Goal: Task Accomplishment & Management: Manage account settings

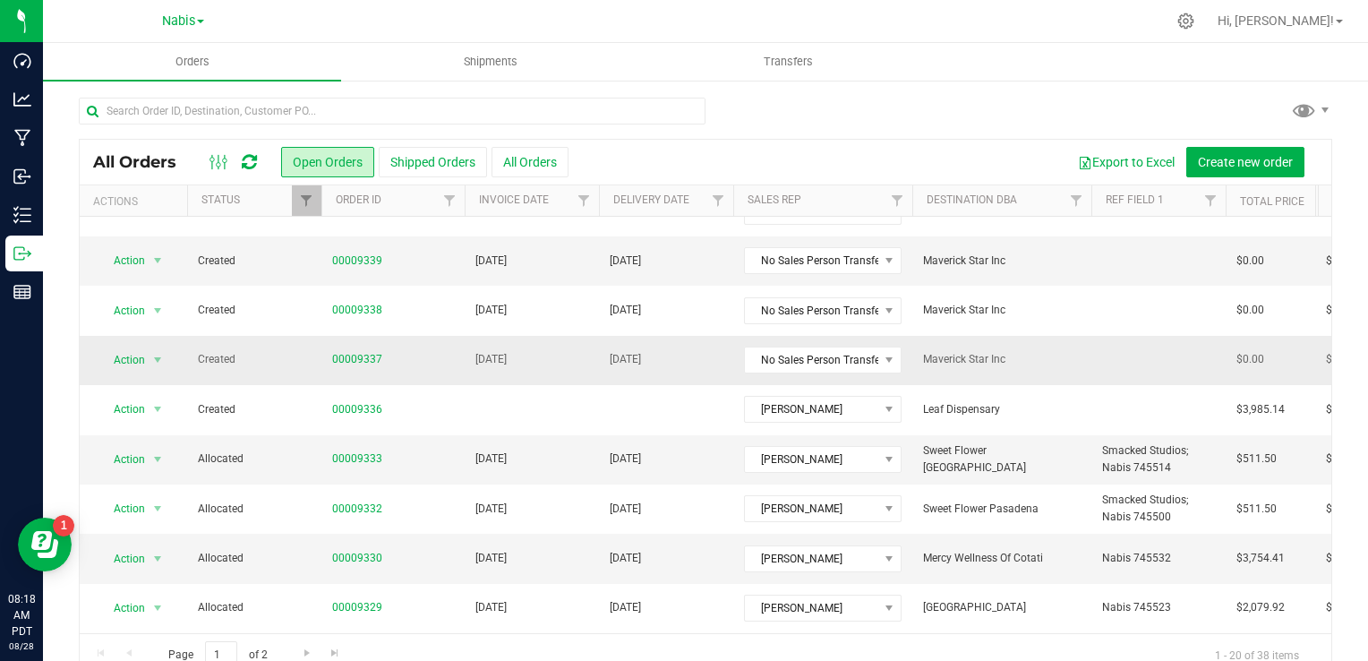
scroll to position [269, 0]
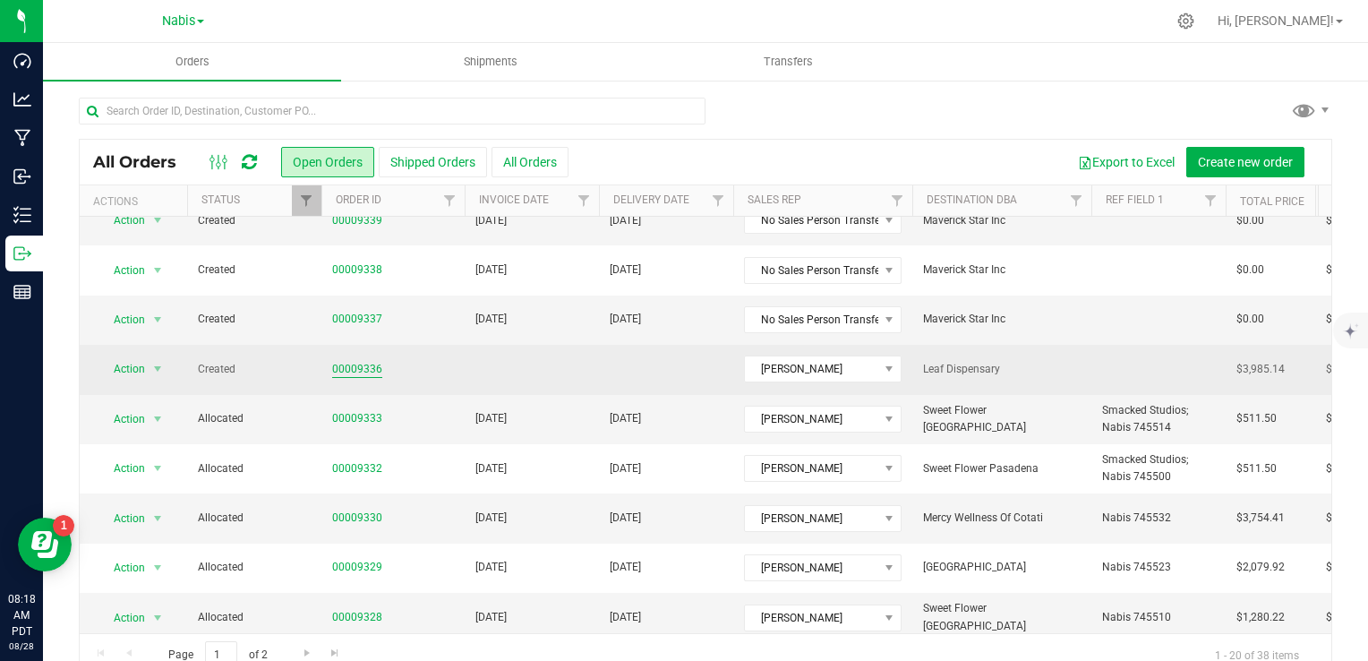
click at [338, 372] on link "00009336" at bounding box center [357, 369] width 50 height 17
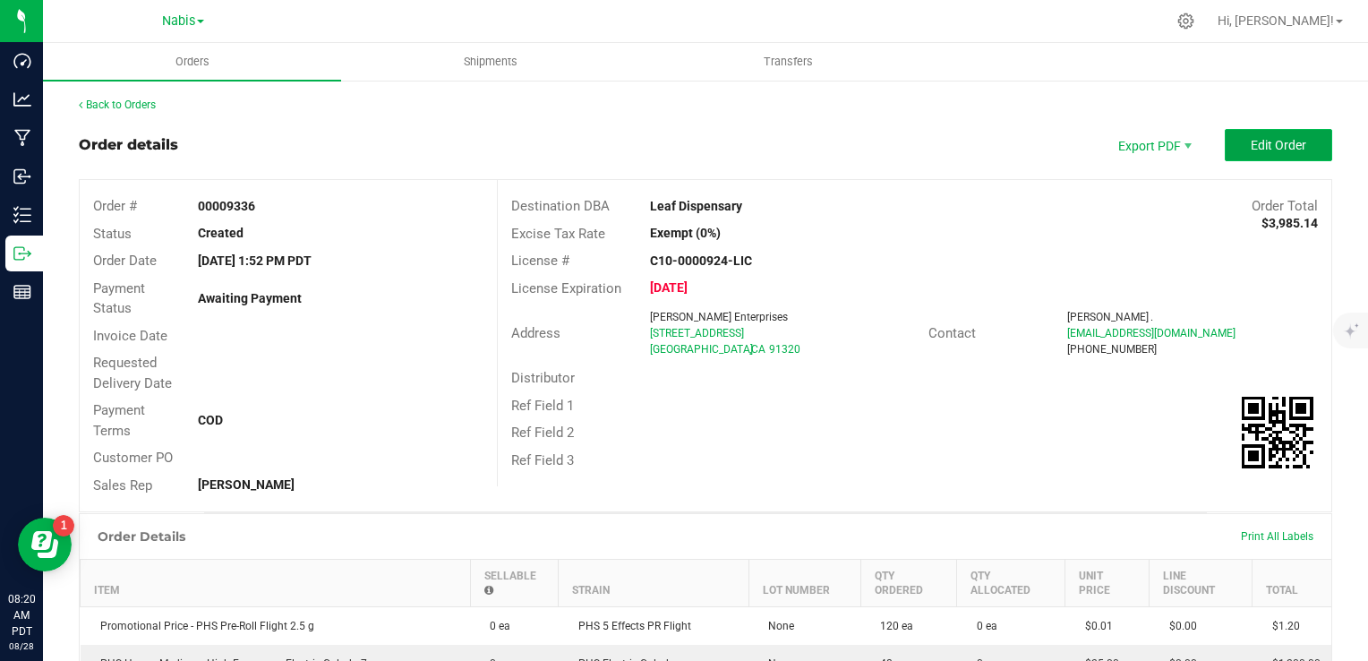
click at [1275, 138] on span "Edit Order" at bounding box center [1279, 145] width 56 height 14
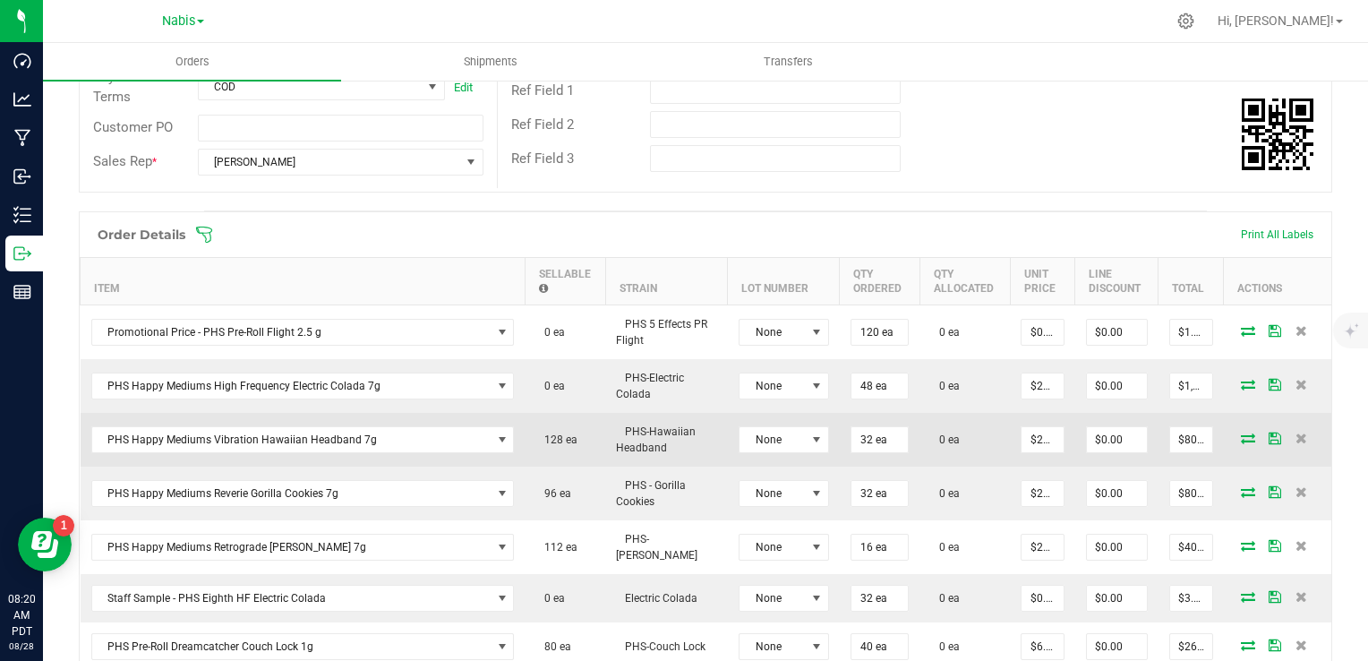
scroll to position [358, 0]
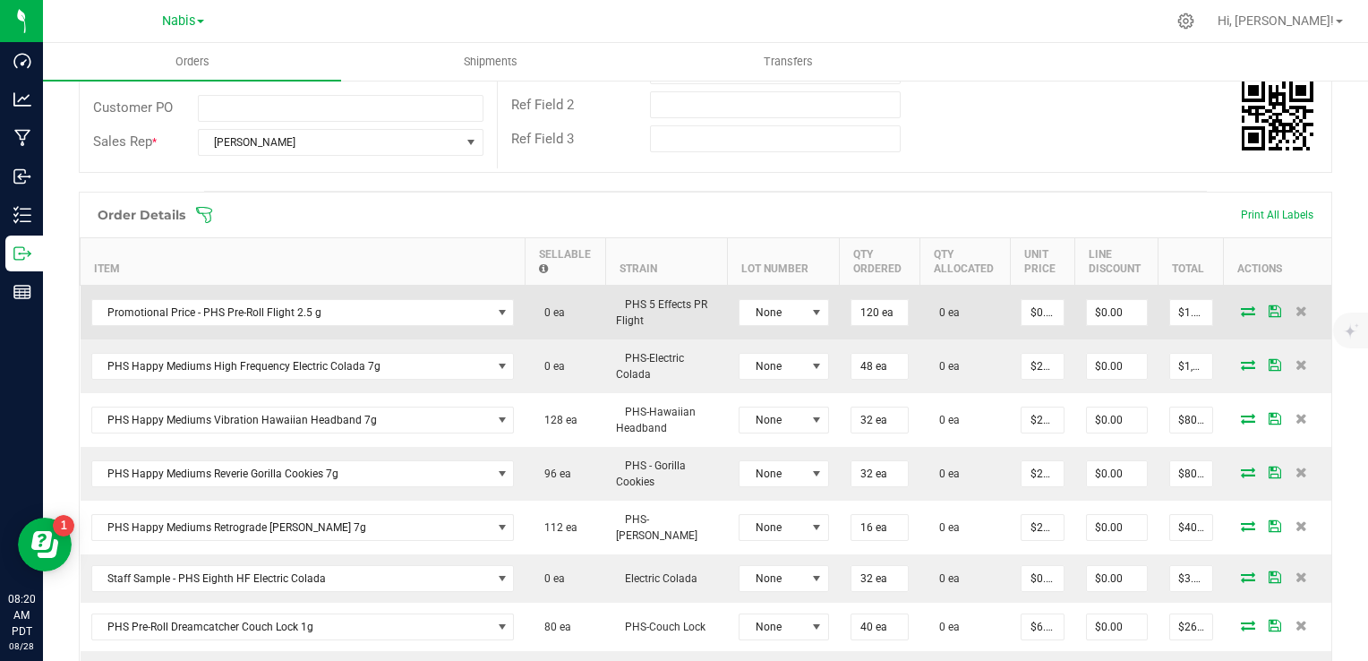
click at [1241, 308] on icon at bounding box center [1248, 310] width 14 height 11
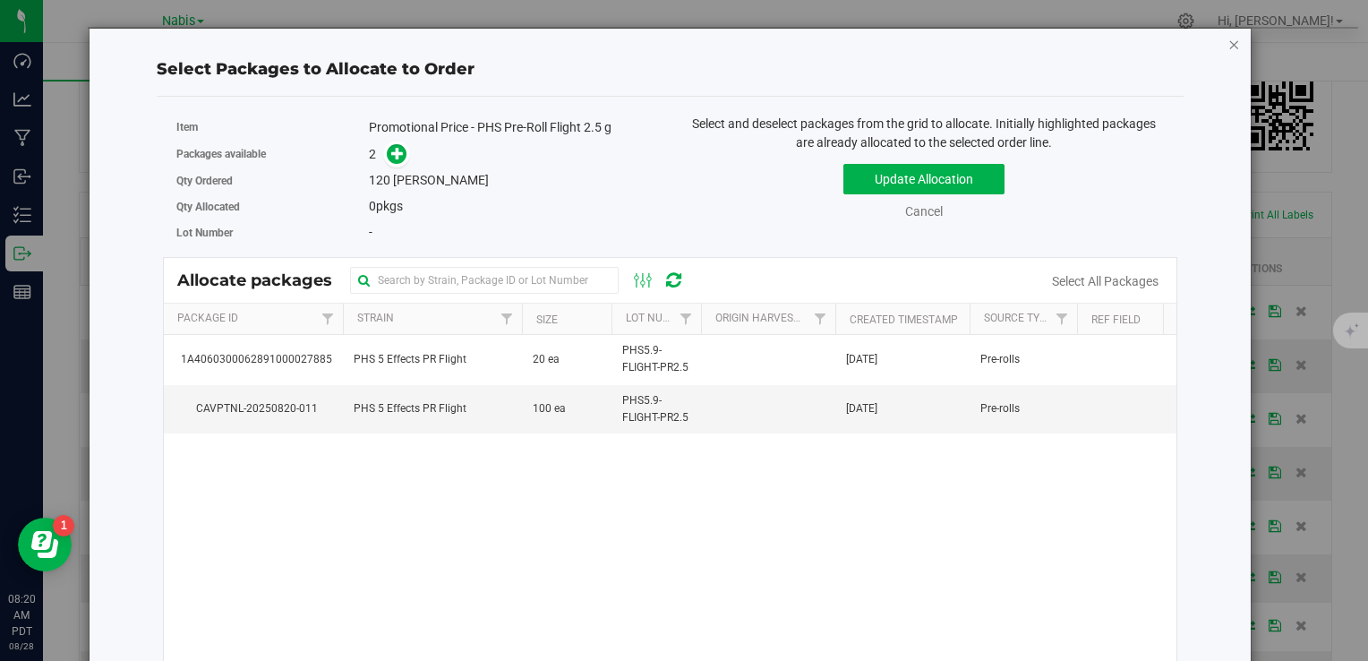
click at [1228, 53] on icon "button" at bounding box center [1234, 43] width 13 height 21
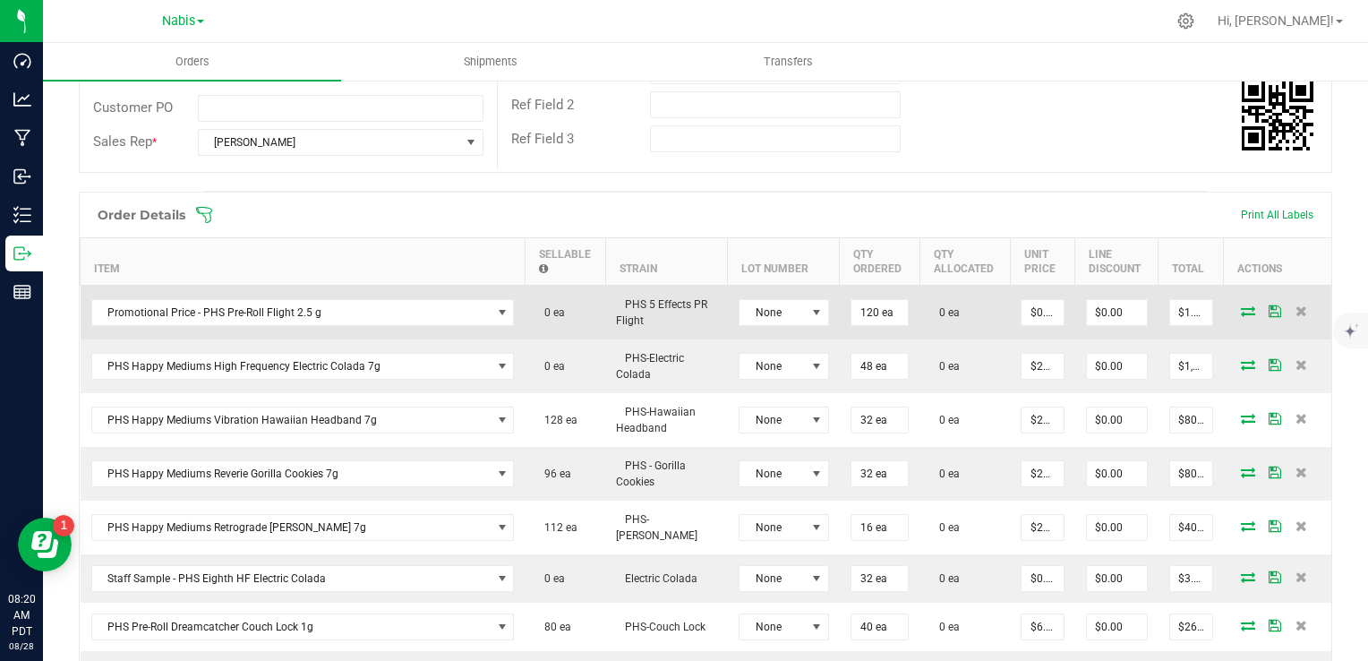
click at [1241, 310] on icon at bounding box center [1248, 310] width 14 height 11
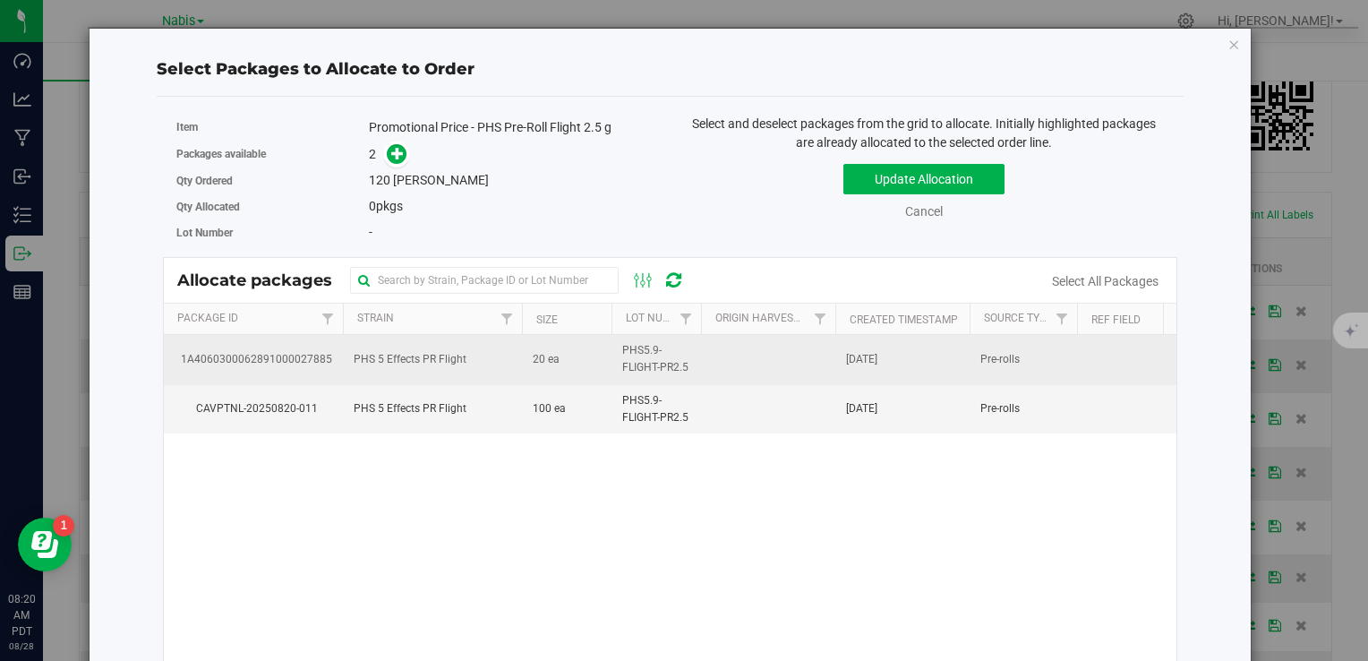
drag, startPoint x: 586, startPoint y: 400, endPoint x: 567, endPoint y: 367, distance: 38.1
click at [584, 399] on td "100 ea" at bounding box center [567, 409] width 90 height 48
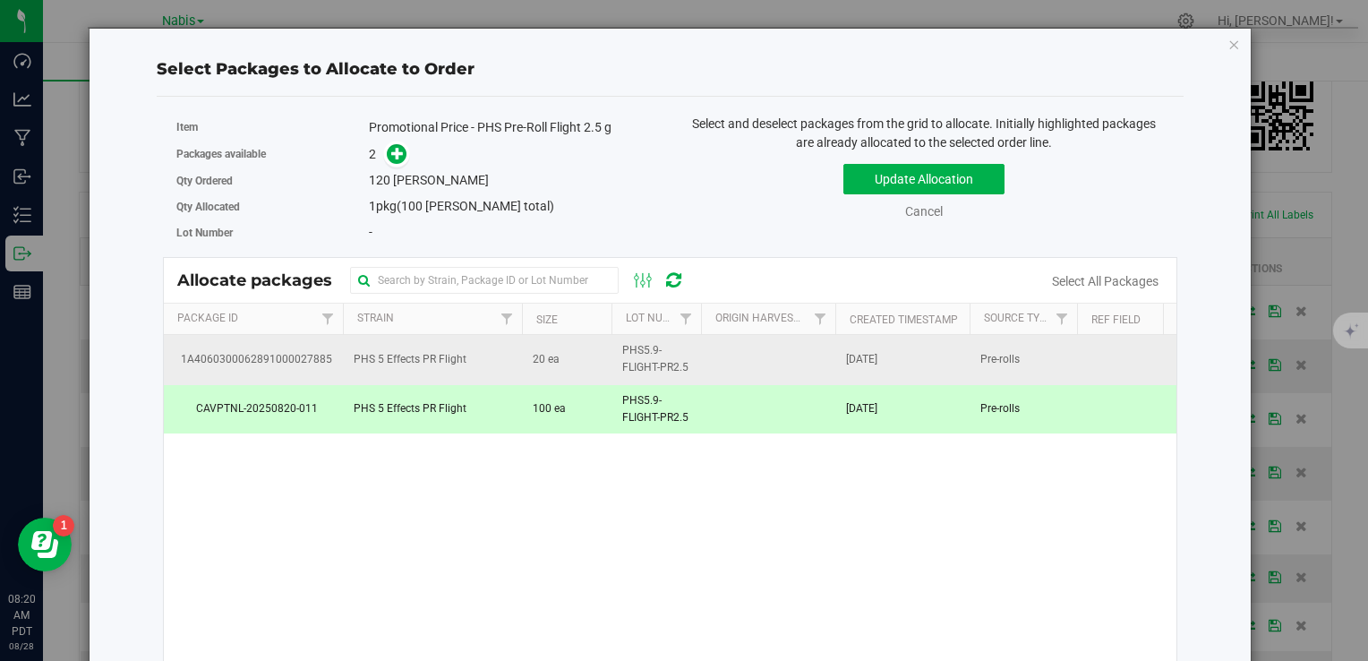
click at [561, 355] on td "20 ea" at bounding box center [567, 359] width 90 height 49
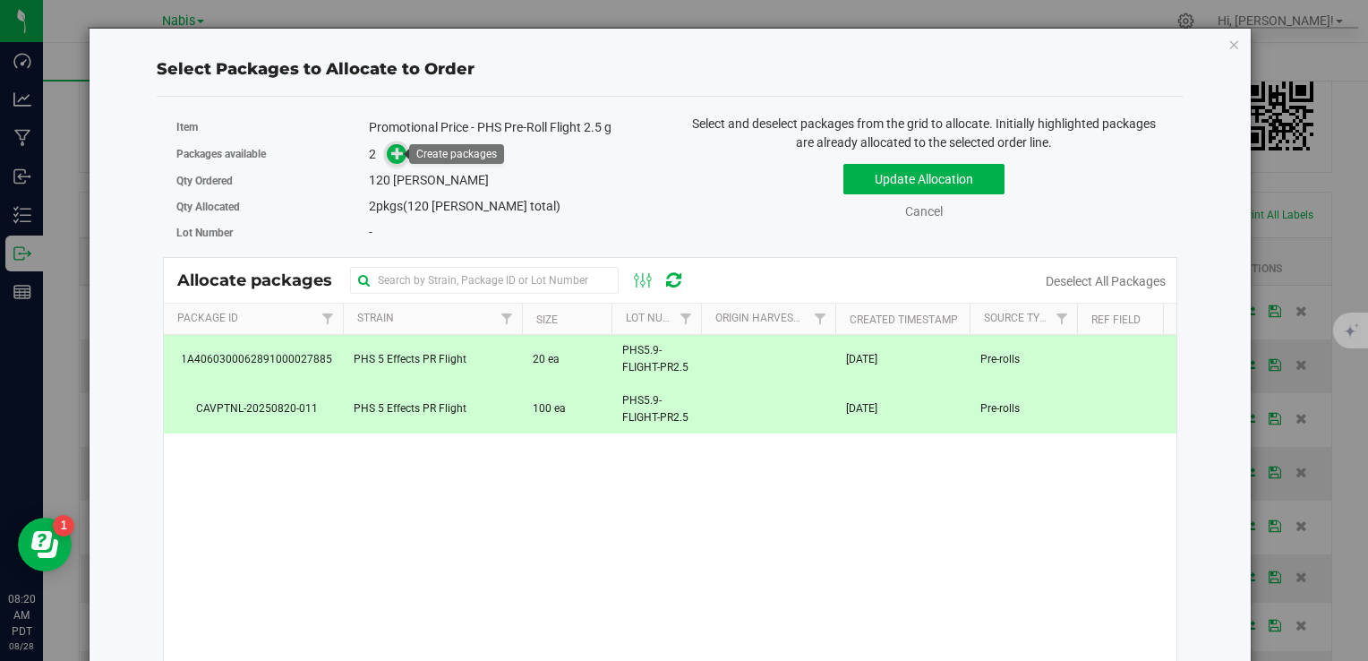
click at [391, 152] on icon at bounding box center [397, 152] width 13 height 13
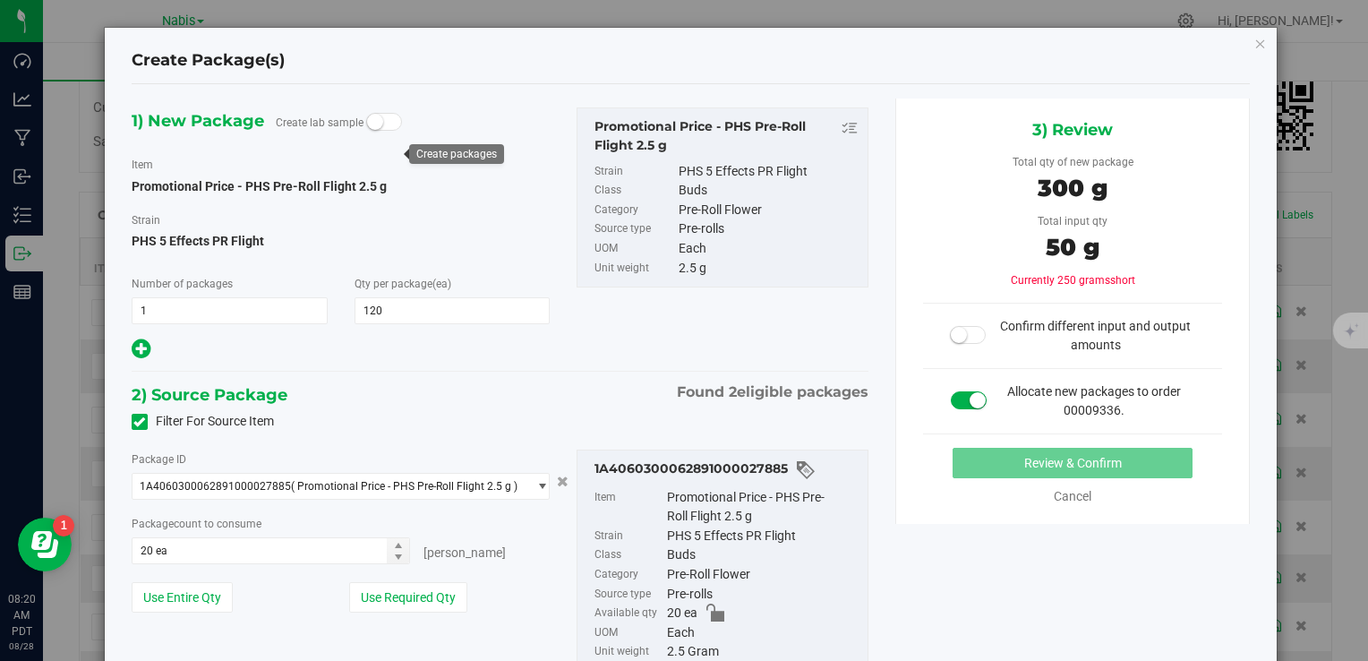
type input "120"
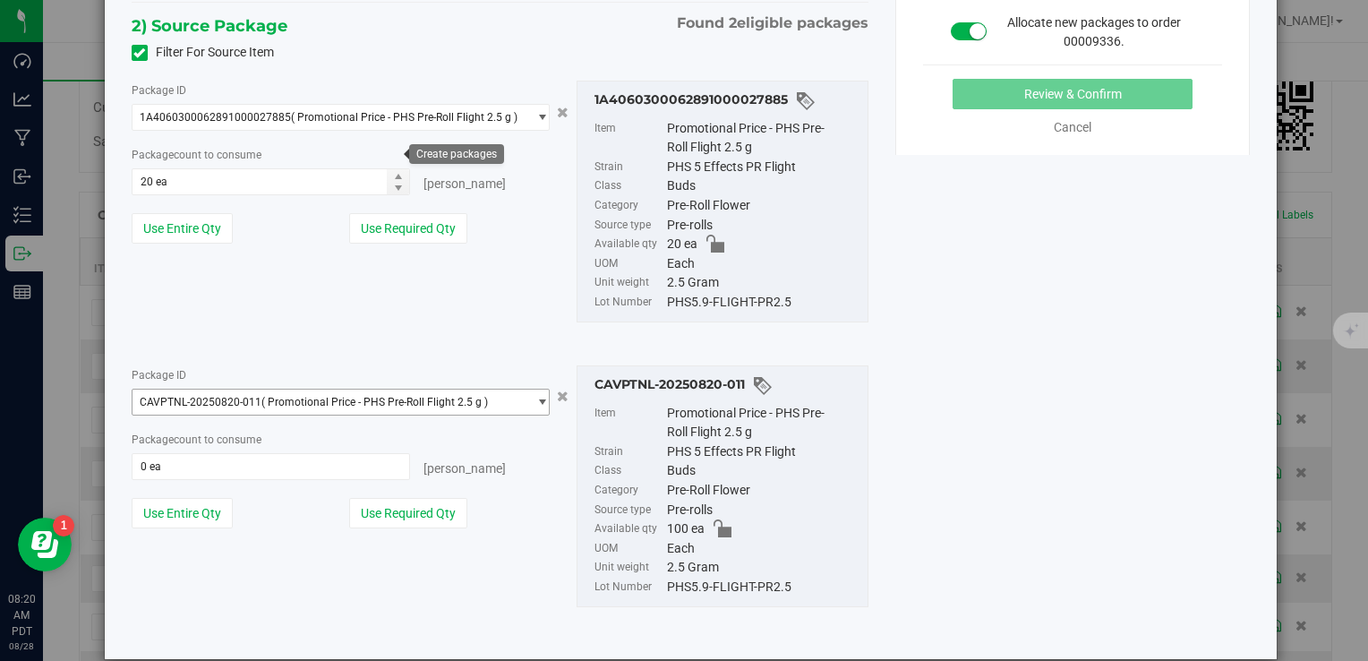
scroll to position [394, 0]
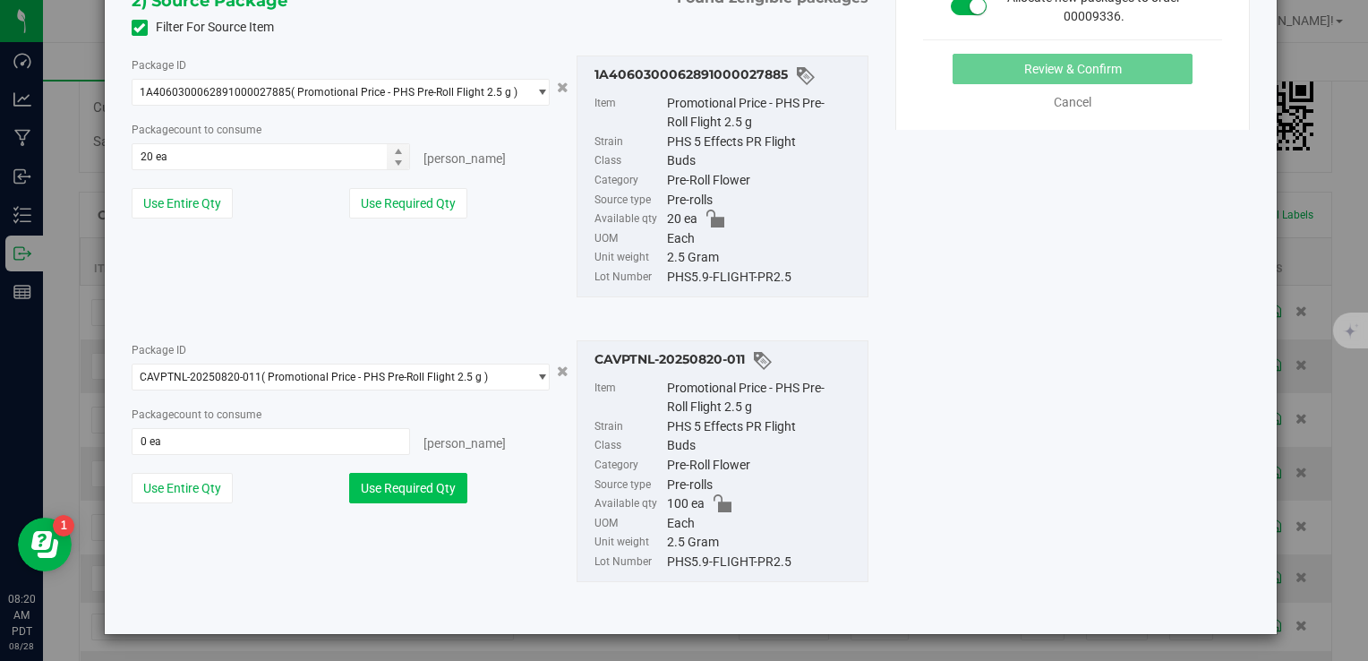
click at [401, 492] on button "Use Required Qty" at bounding box center [408, 488] width 118 height 30
type input "100 ea"
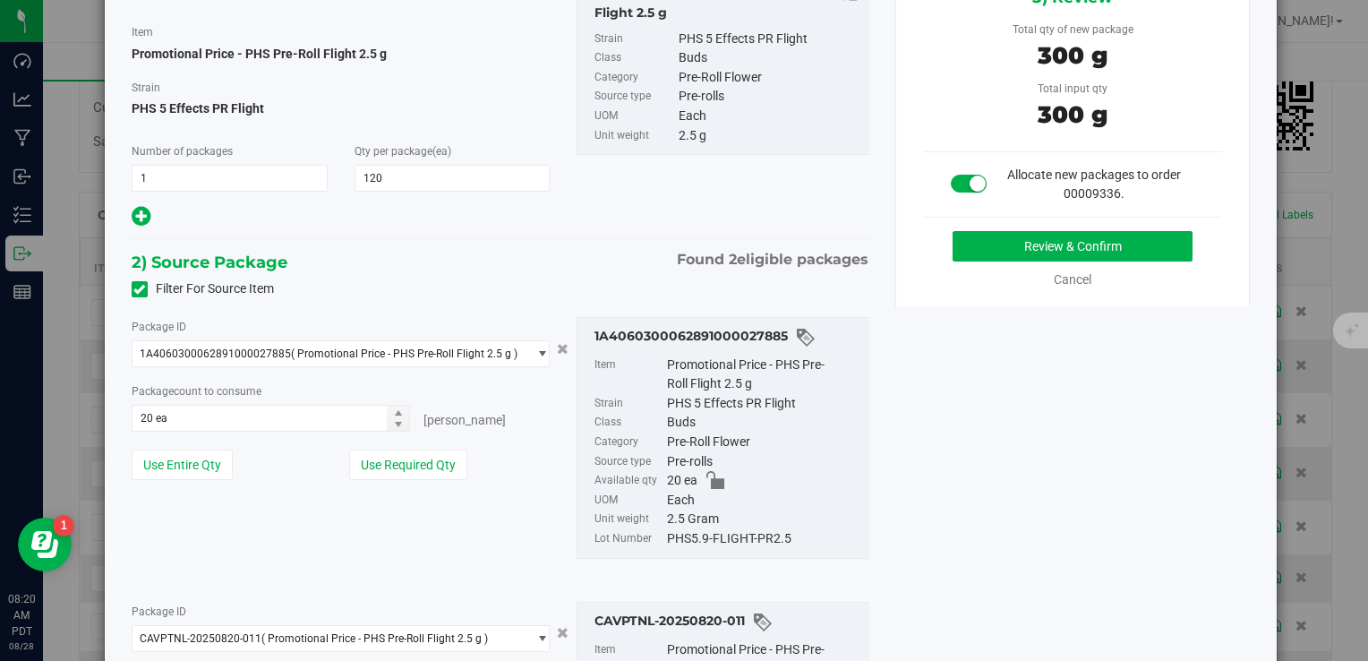
scroll to position [125, 0]
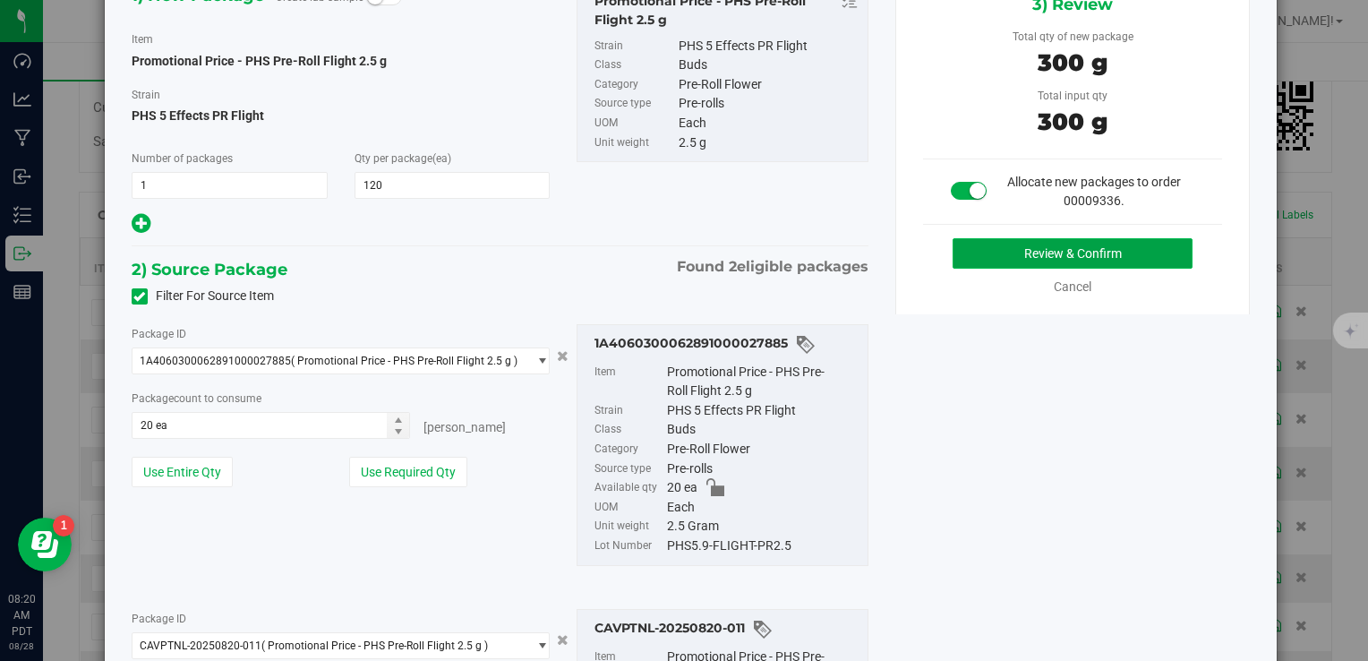
click at [1053, 249] on button "Review & Confirm" at bounding box center [1073, 253] width 240 height 30
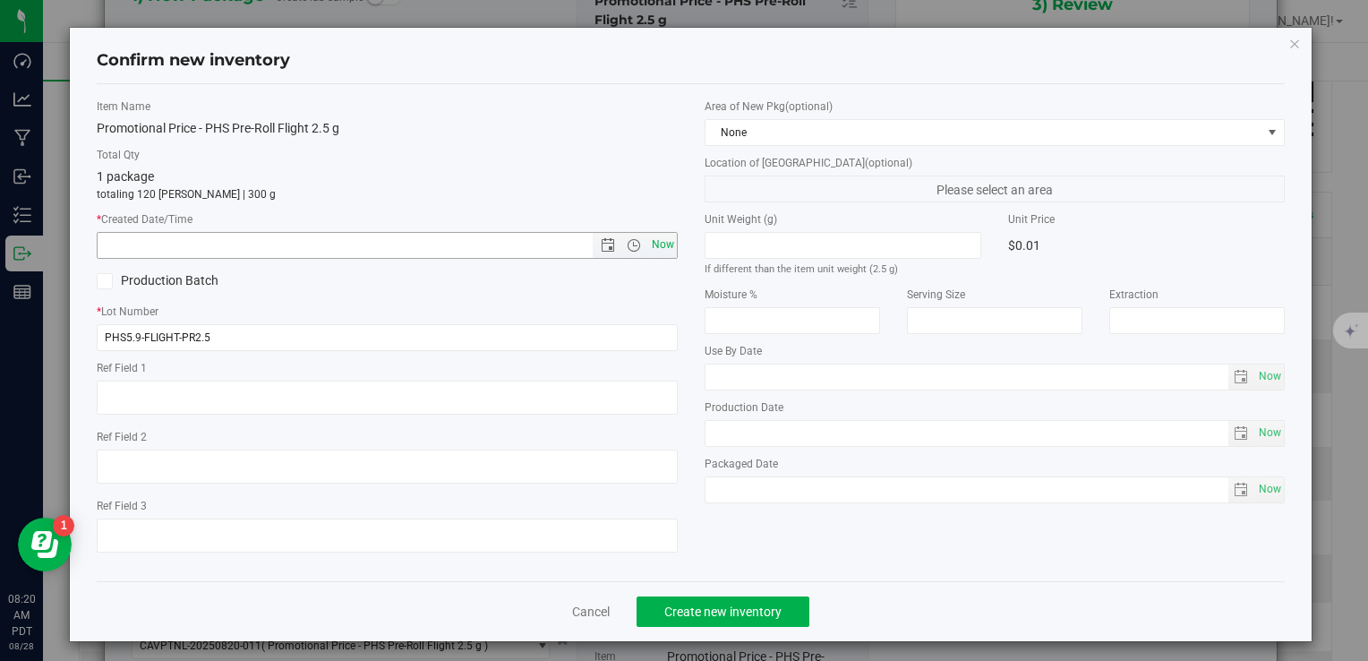
click at [655, 246] on span "Now" at bounding box center [662, 245] width 30 height 26
type input "8/28/2025 8:20 AM"
click at [714, 601] on button "Create new inventory" at bounding box center [723, 611] width 173 height 30
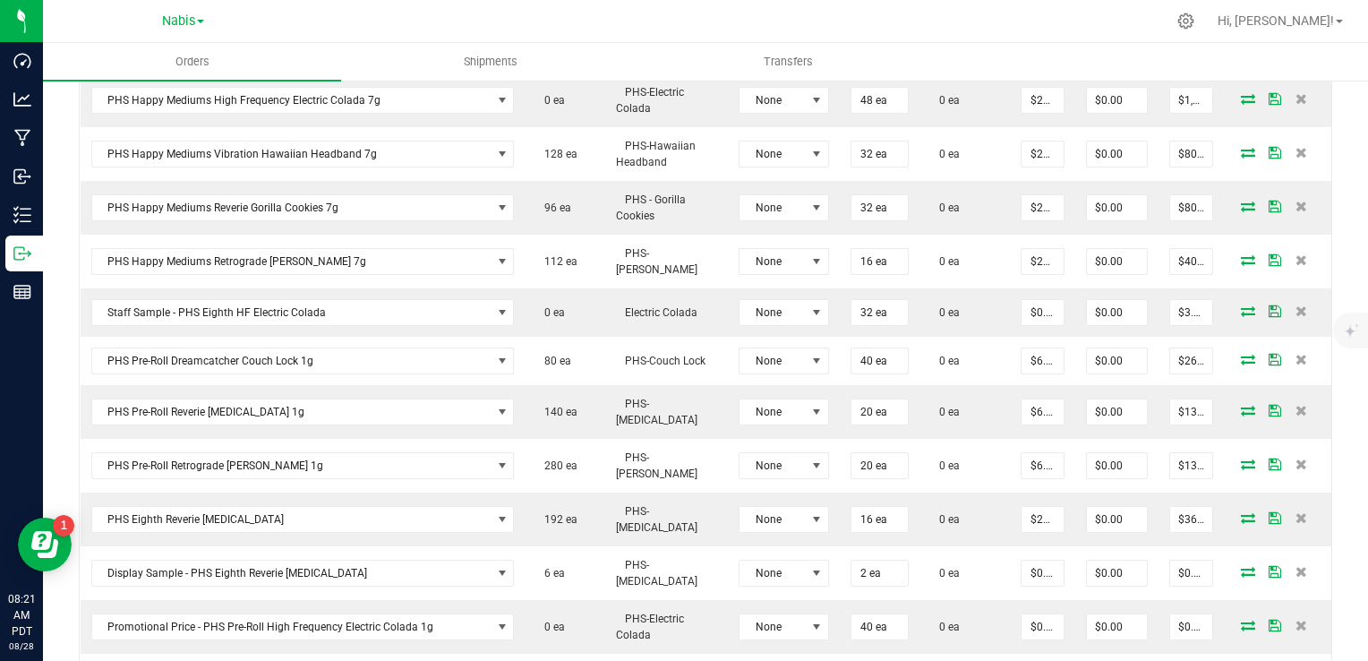
scroll to position [553, 0]
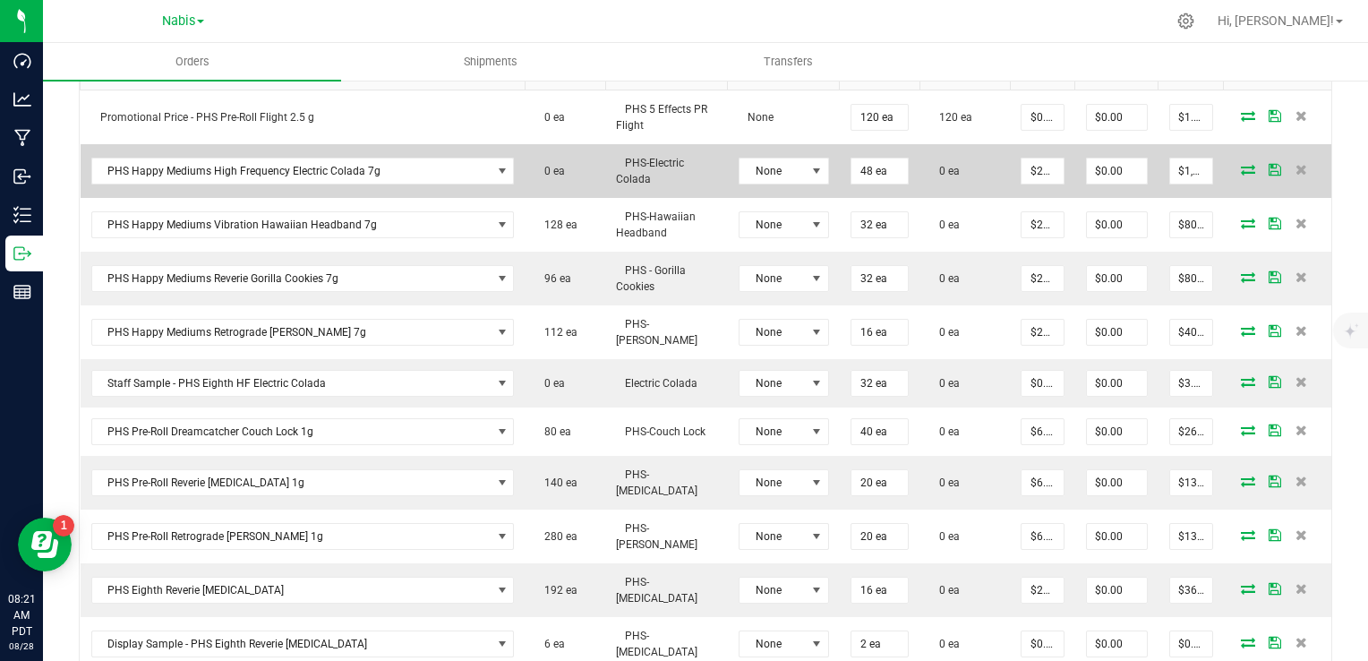
click at [1241, 167] on icon at bounding box center [1248, 169] width 14 height 11
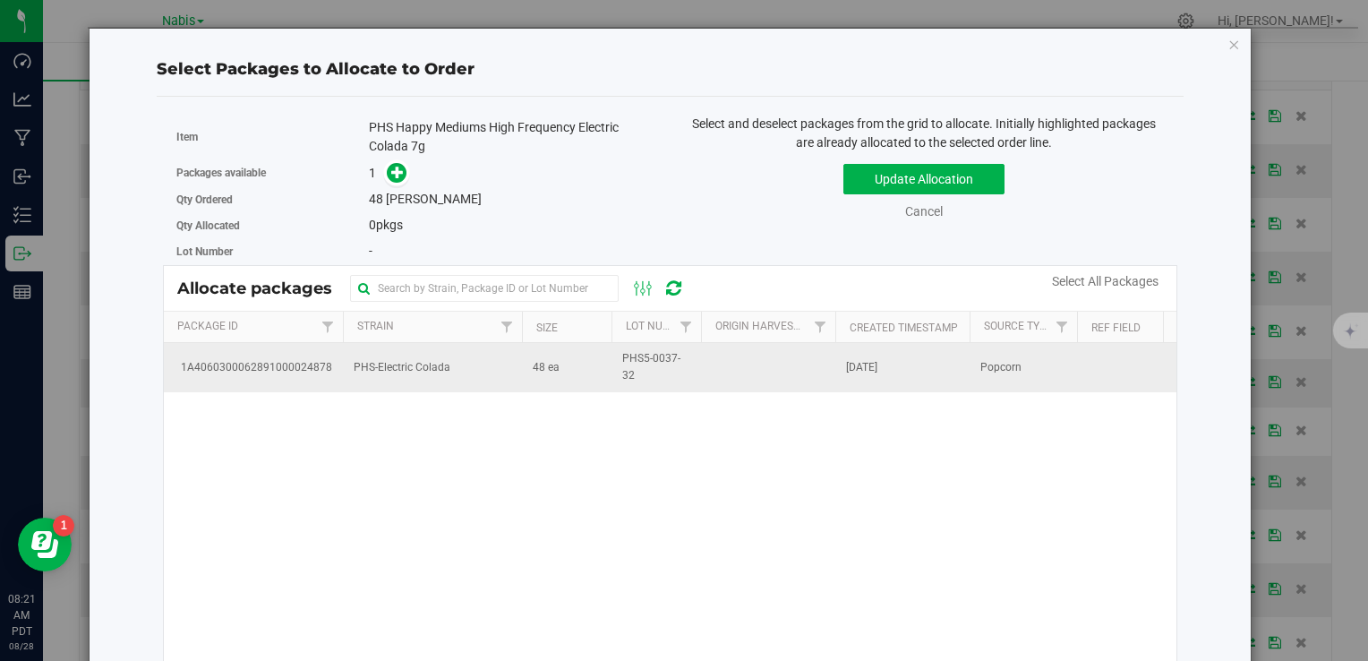
click at [433, 372] on span "PHS-Electric Colada" at bounding box center [402, 367] width 97 height 17
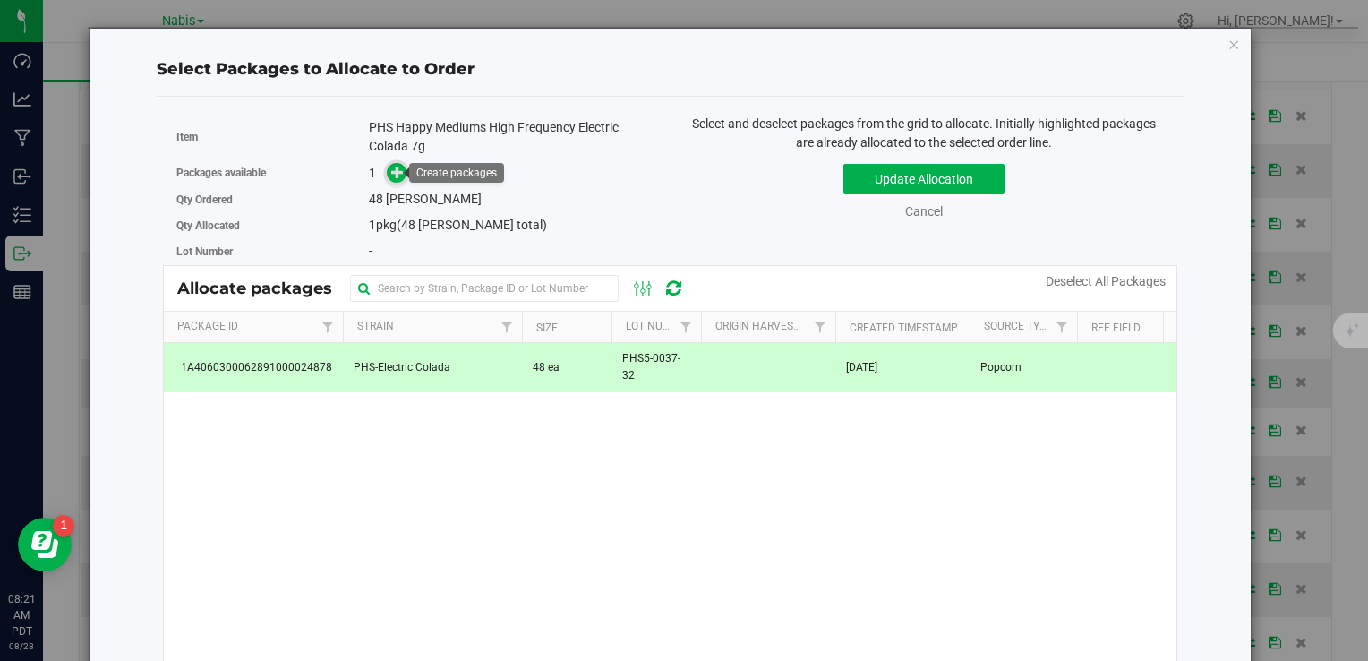
click at [387, 176] on span at bounding box center [396, 172] width 21 height 21
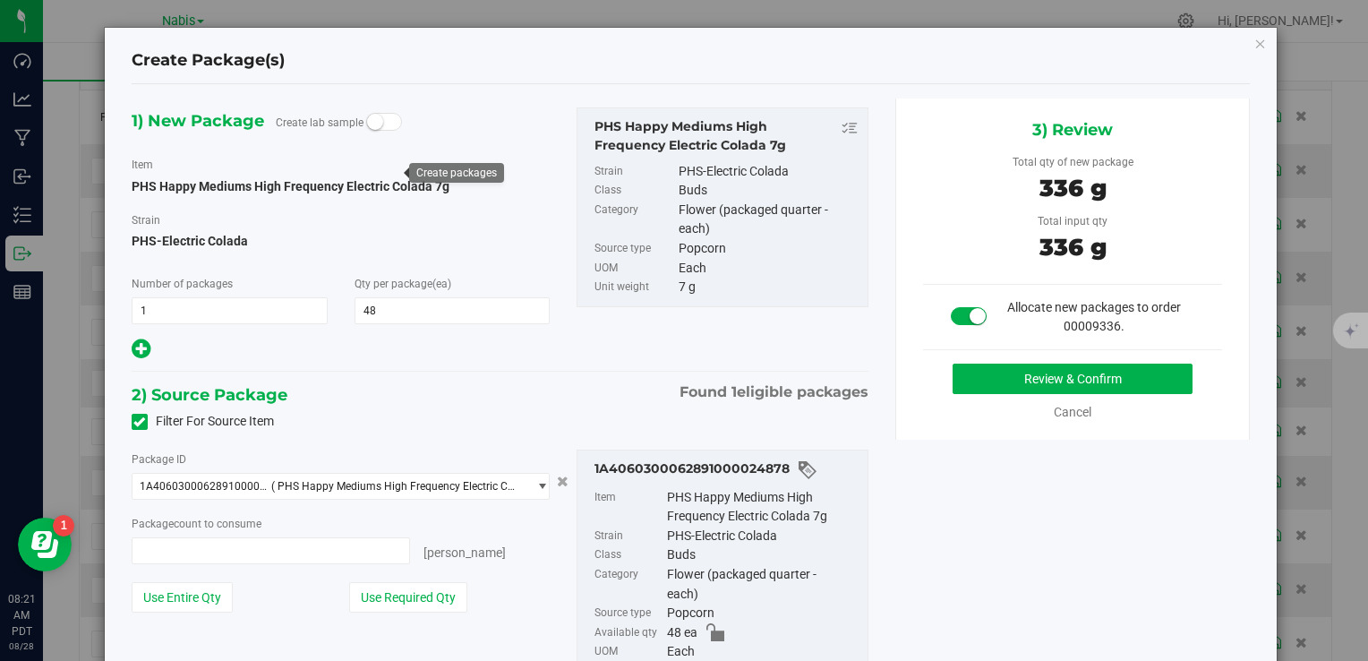
type input "48"
type input "48 ea"
click at [1130, 369] on button "Review & Confirm" at bounding box center [1073, 379] width 240 height 30
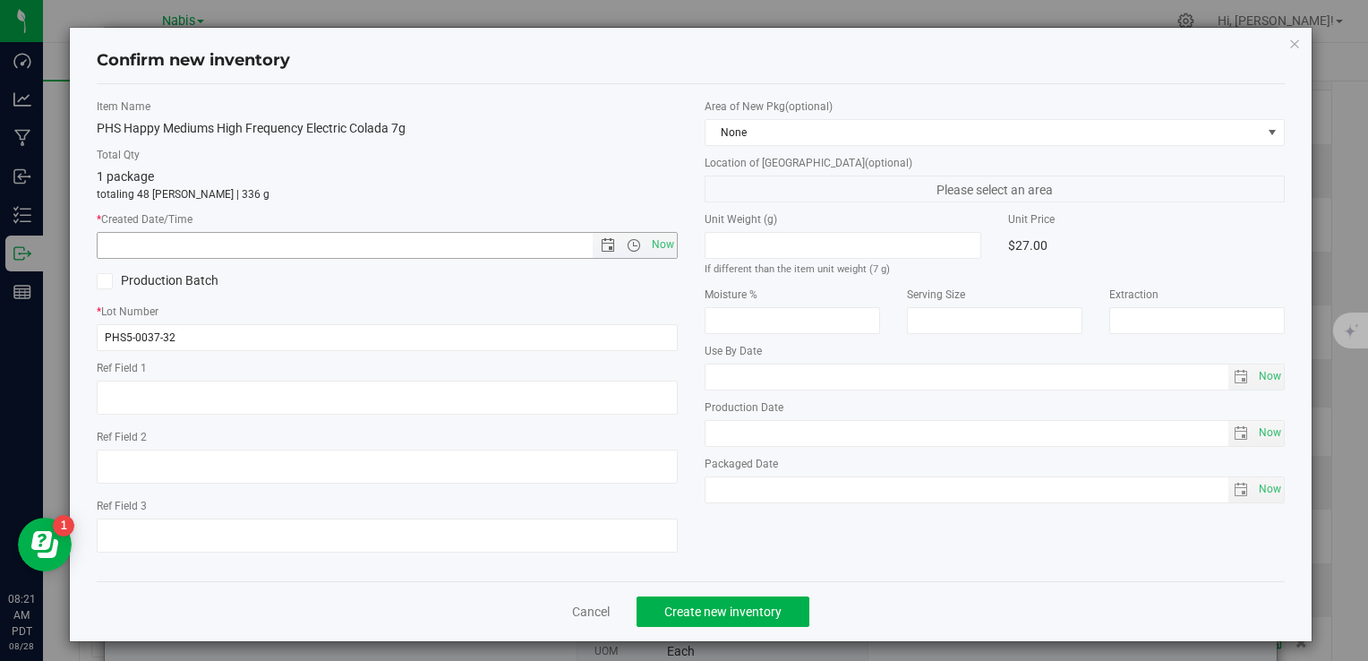
drag, startPoint x: 649, startPoint y: 242, endPoint x: 658, endPoint y: 318, distance: 76.6
click at [647, 243] on span "Now" at bounding box center [662, 245] width 30 height 26
type input "8/28/2025 8:21 AM"
click at [738, 611] on span "Create new inventory" at bounding box center [722, 611] width 117 height 14
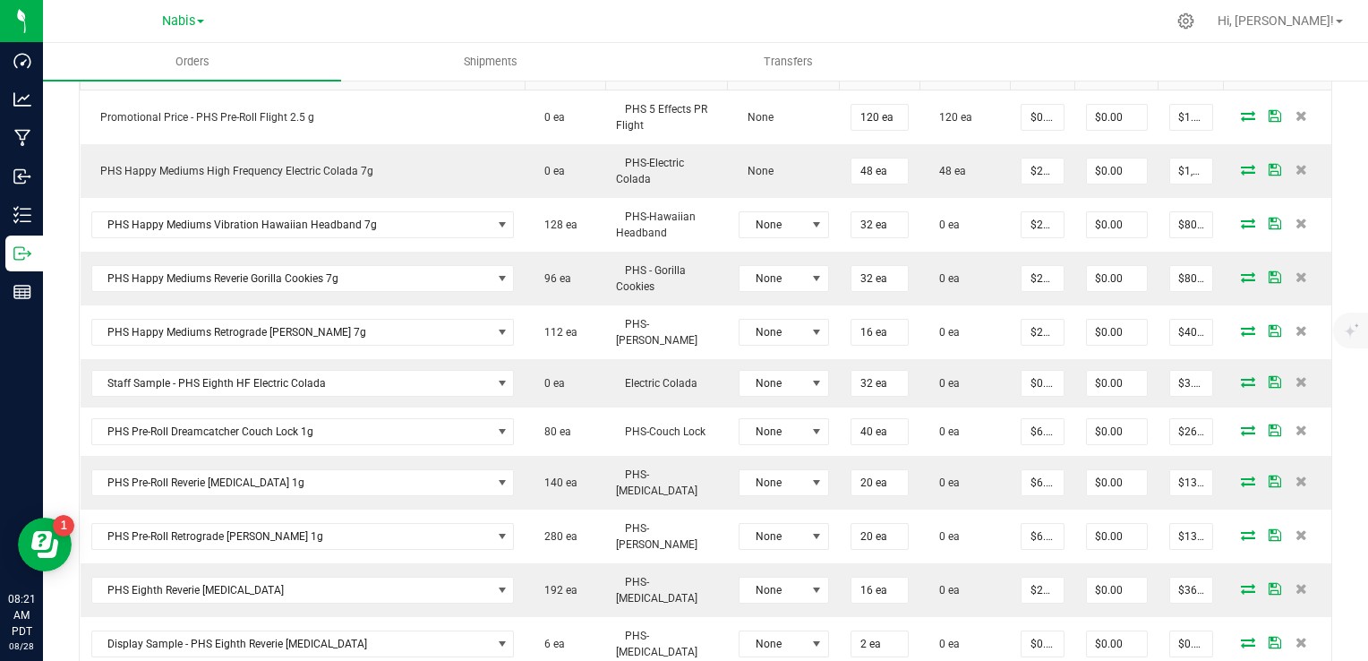
scroll to position [1001, 0]
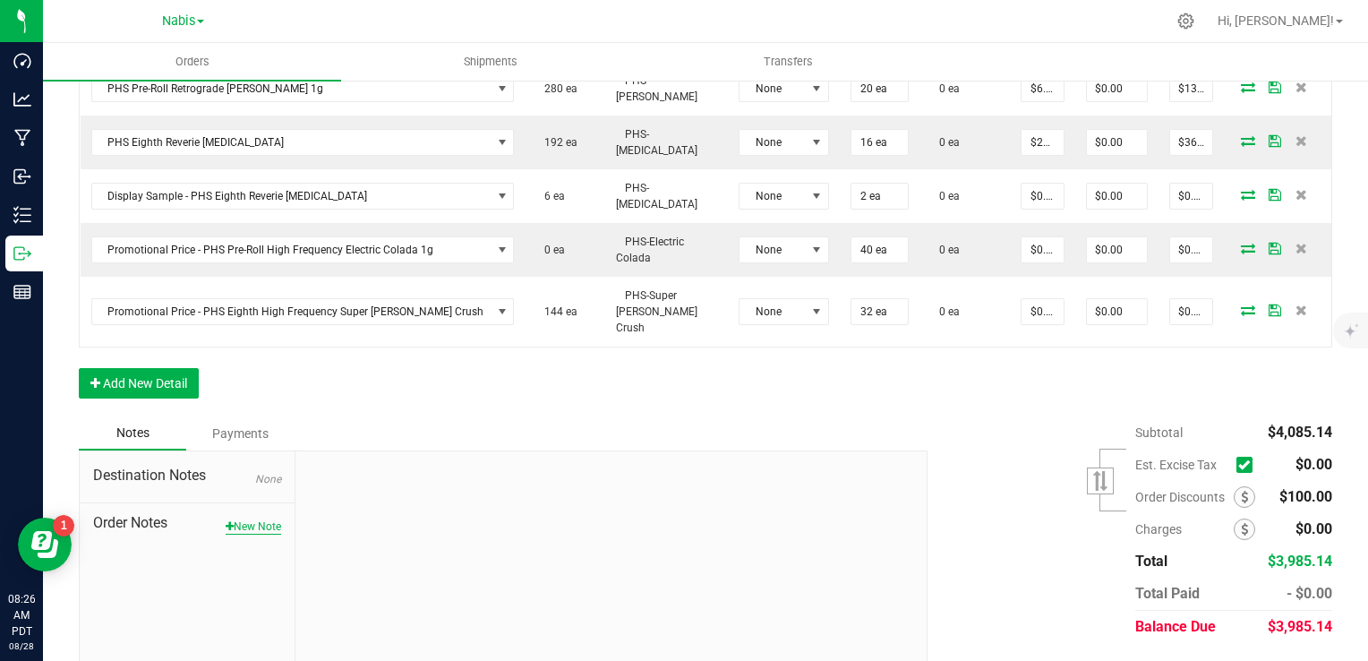
click at [272, 518] on button "New Note" at bounding box center [254, 526] width 56 height 16
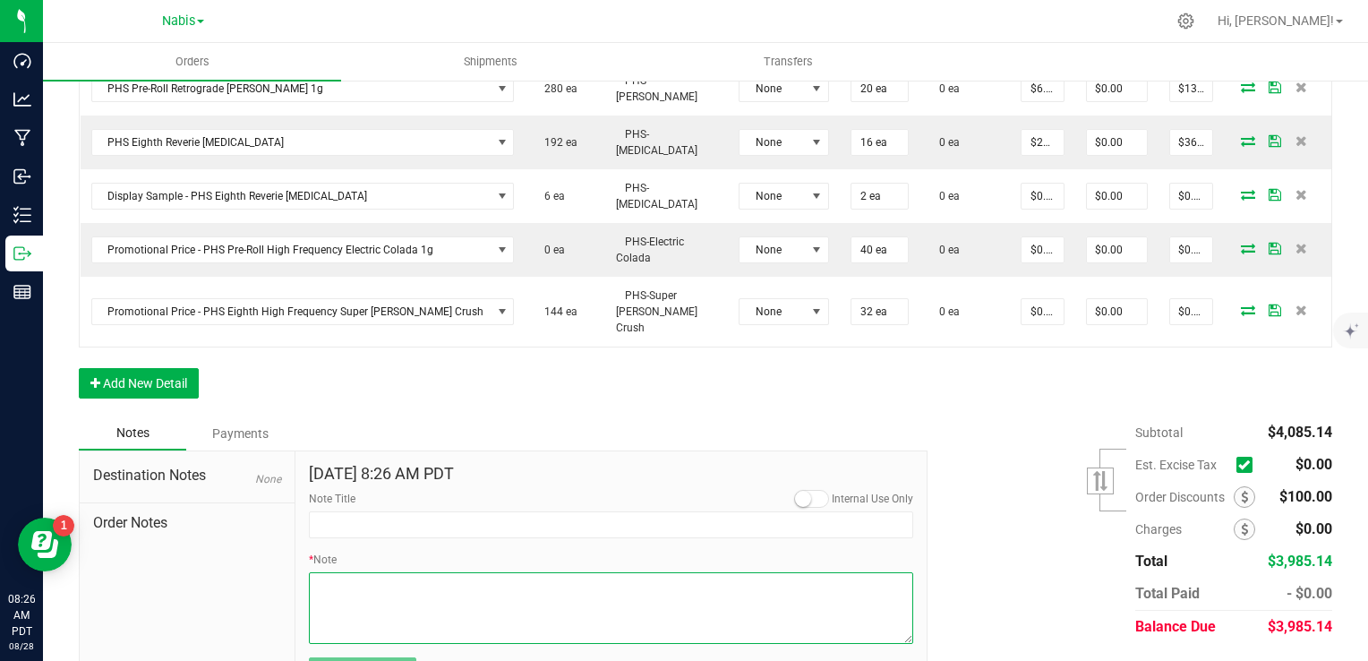
click at [493, 581] on textarea "* Note" at bounding box center [611, 608] width 605 height 72
paste textarea "$25 COD HM 7G pricing applied $25 x 4 displays = $100 credit"
type textarea "$25 COD HM 7G pricing applied $25 x 4 displays = $100 credit"
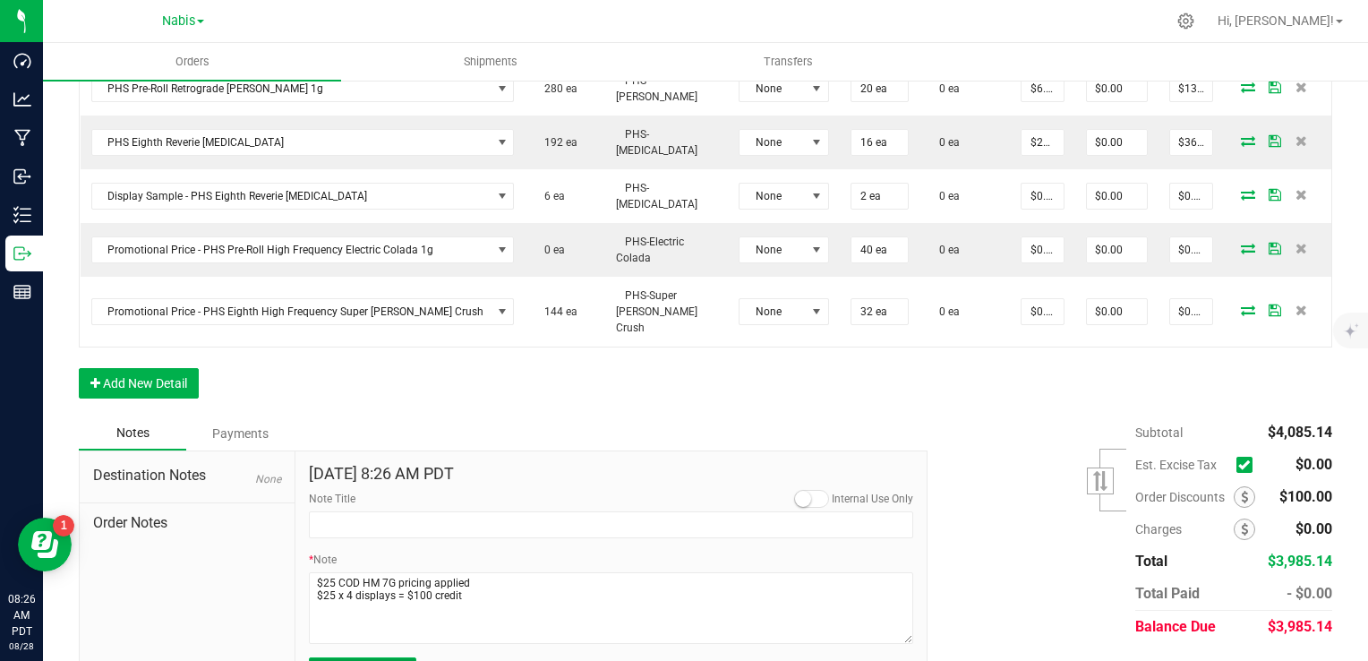
click at [397, 657] on button "Submit Note" at bounding box center [362, 670] width 107 height 27
type input "8/28/2025 8:26 AM PDT"
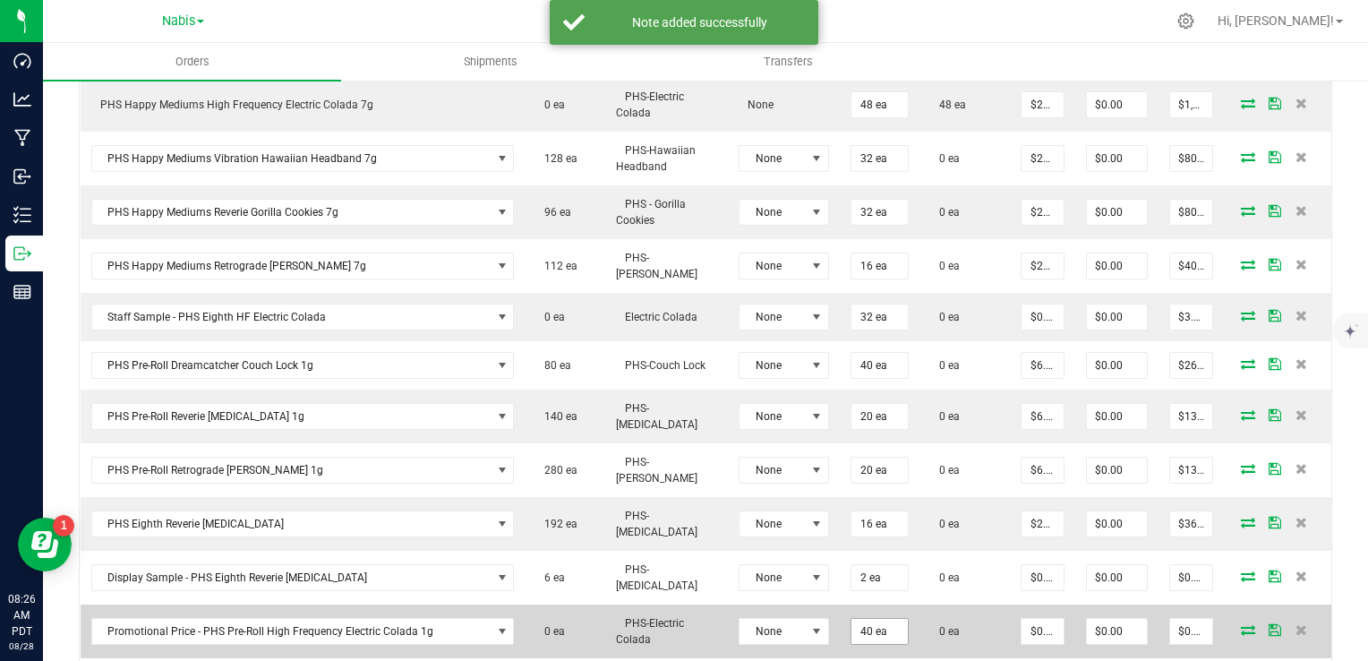
scroll to position [464, 0]
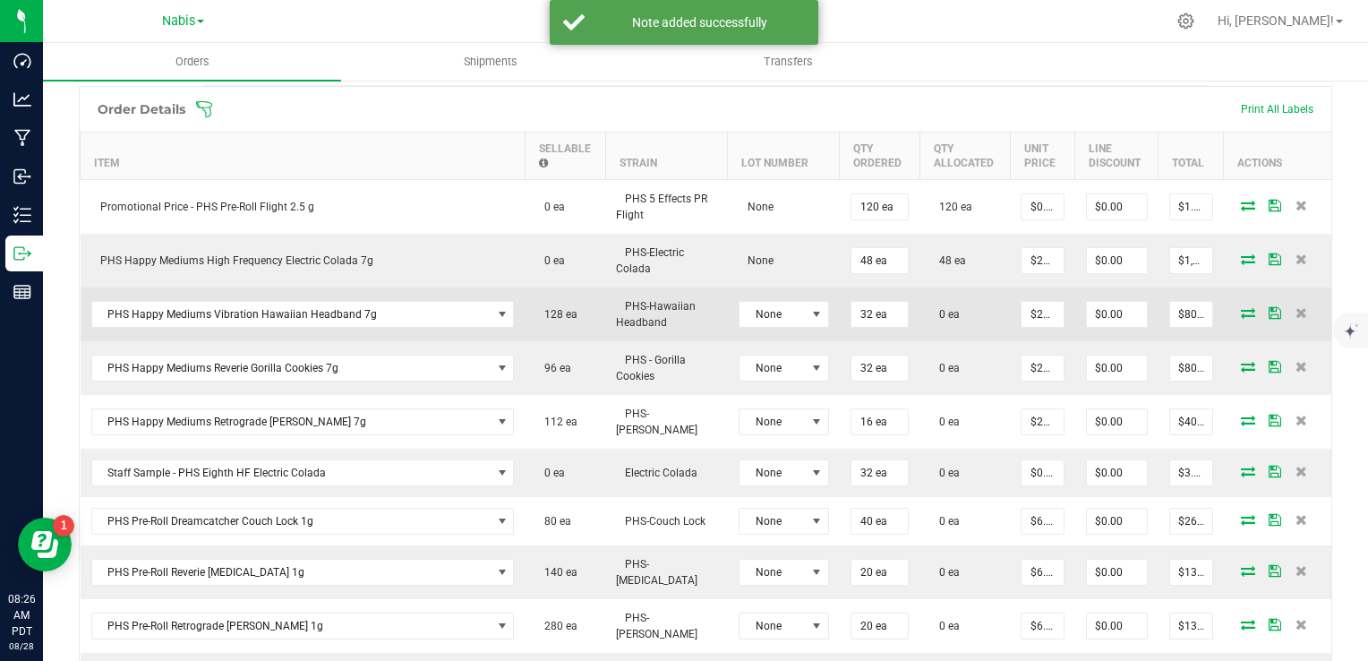
click at [1241, 313] on icon at bounding box center [1248, 312] width 14 height 11
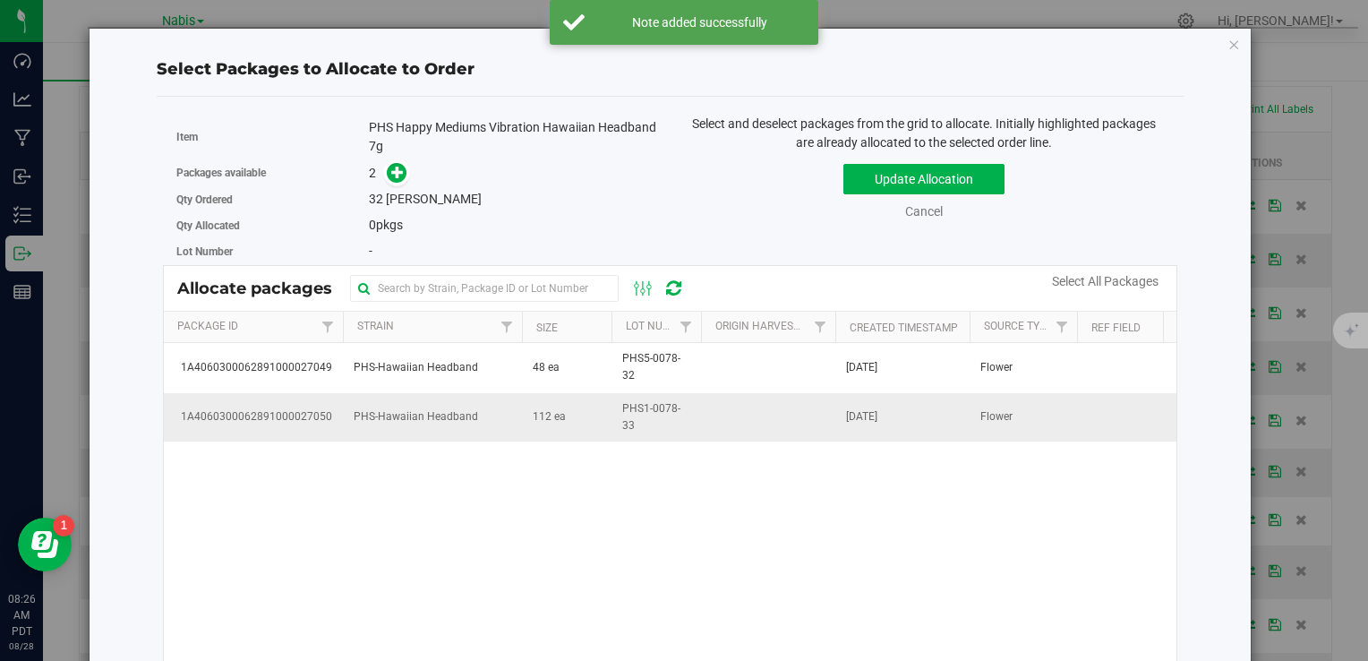
click at [451, 419] on span "PHS-Hawaiian Headband" at bounding box center [416, 416] width 124 height 17
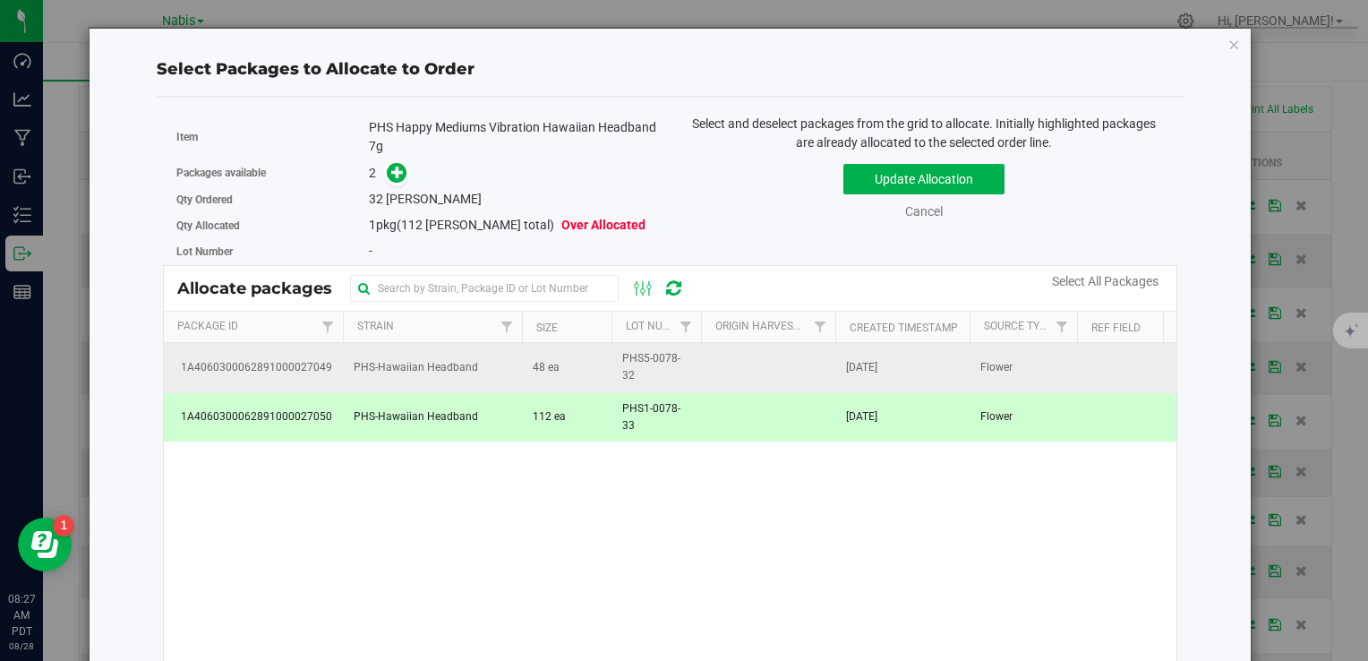
click at [600, 359] on td "48 ea" at bounding box center [567, 367] width 90 height 49
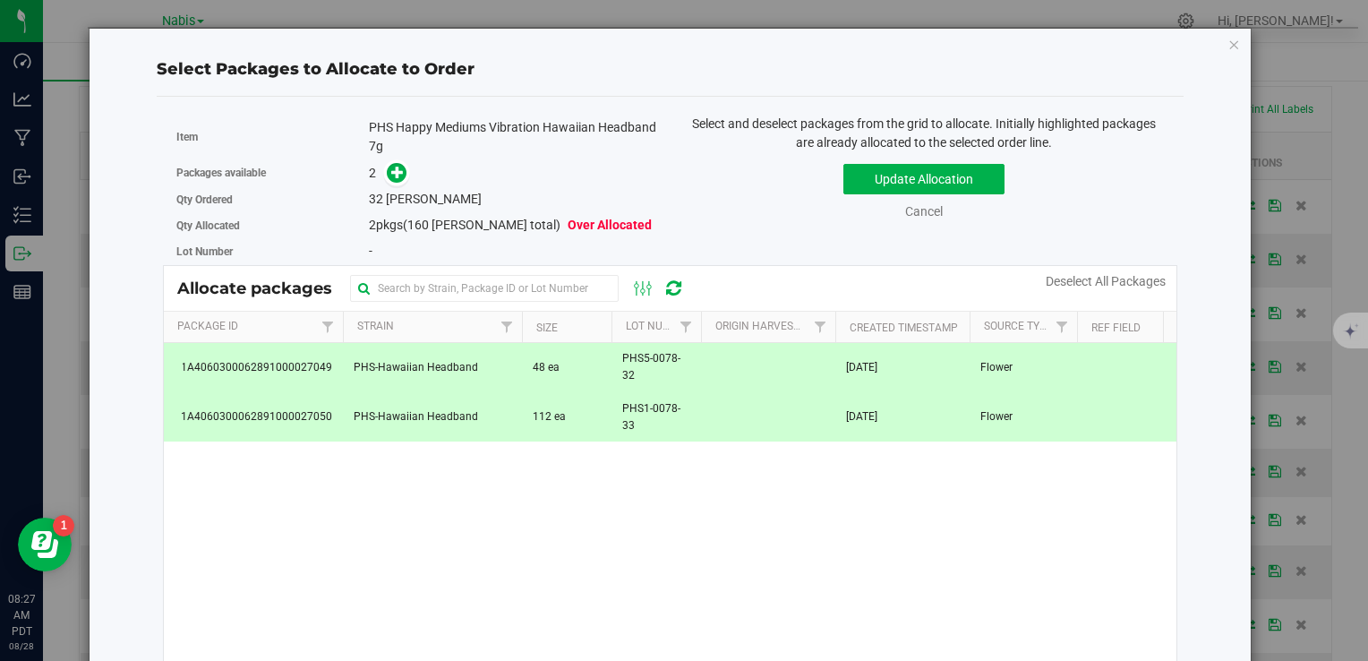
click at [578, 435] on td "112 ea" at bounding box center [567, 417] width 90 height 48
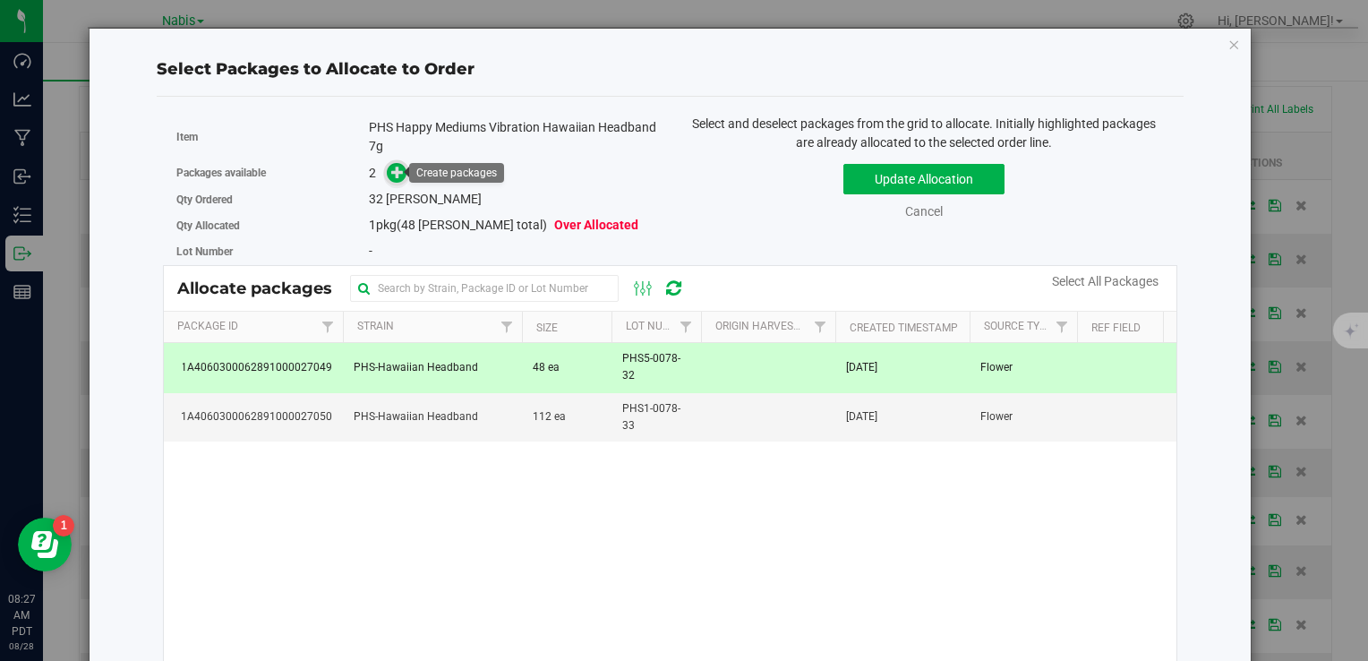
click at [391, 170] on icon at bounding box center [397, 171] width 13 height 13
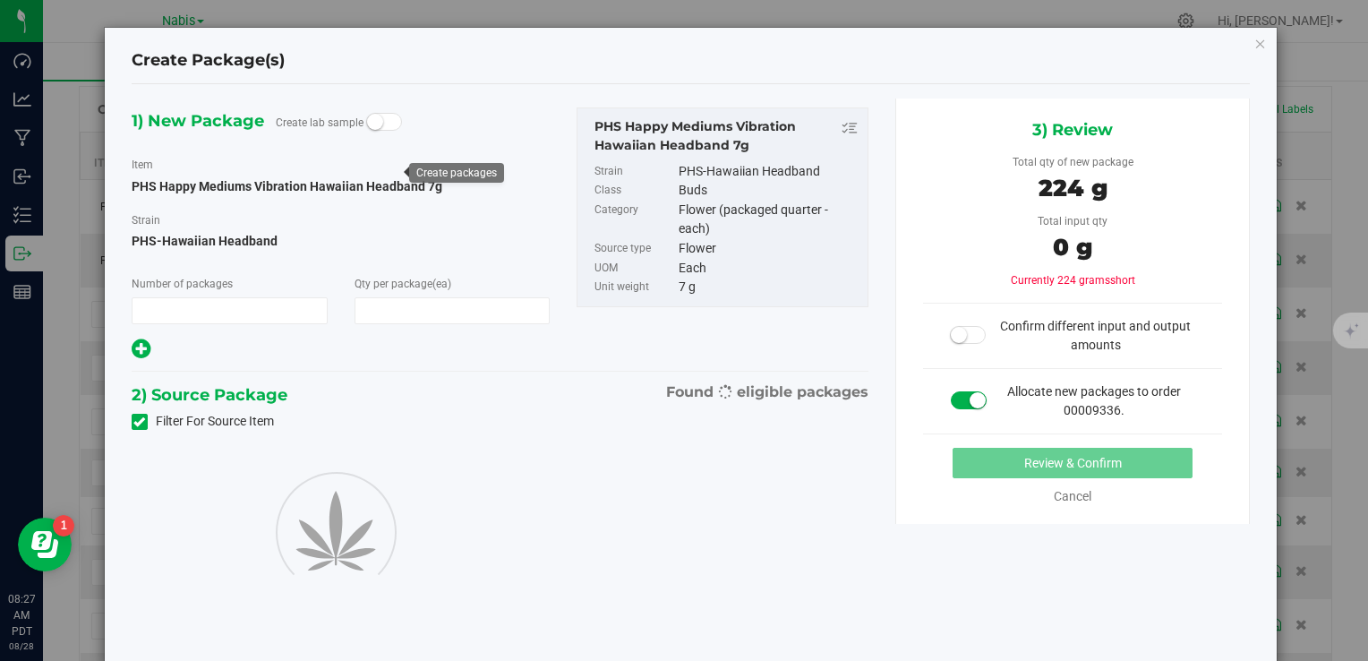
type input "1"
type input "32"
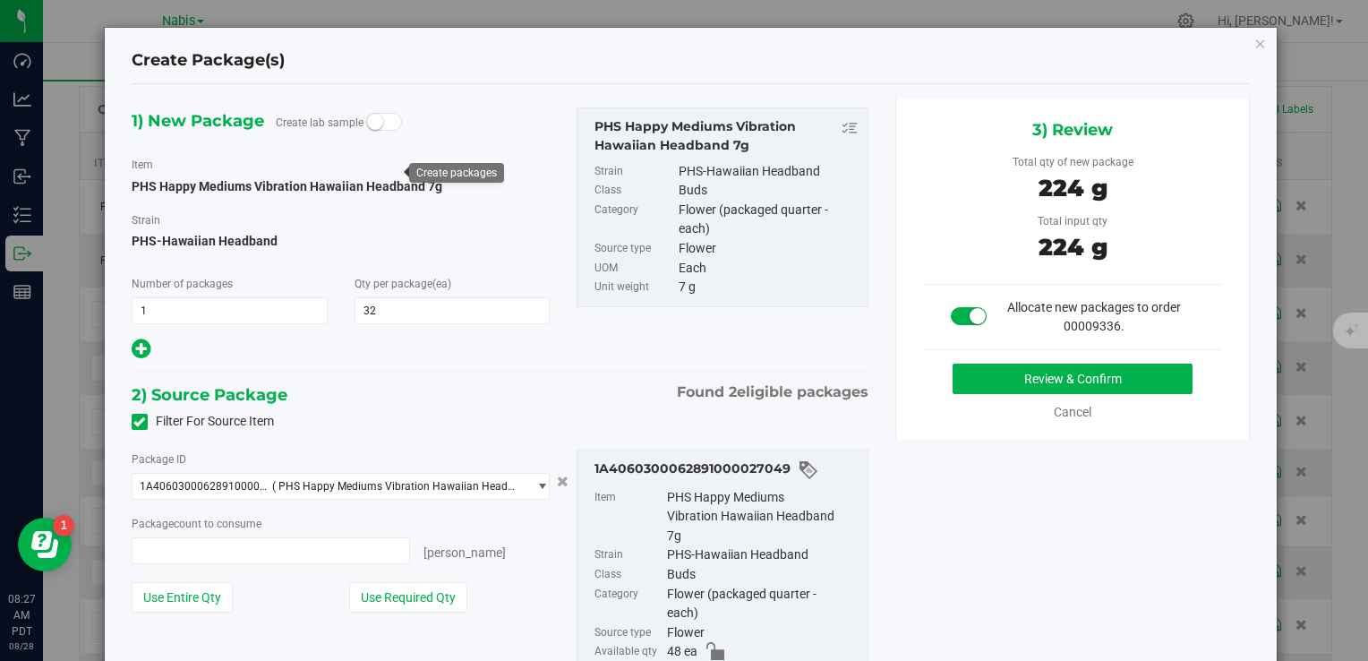
type input "32 ea"
click at [1105, 393] on div "Review & Confirm Cancel" at bounding box center [1073, 393] width 300 height 58
click at [1078, 386] on button "Review & Confirm" at bounding box center [1073, 379] width 240 height 30
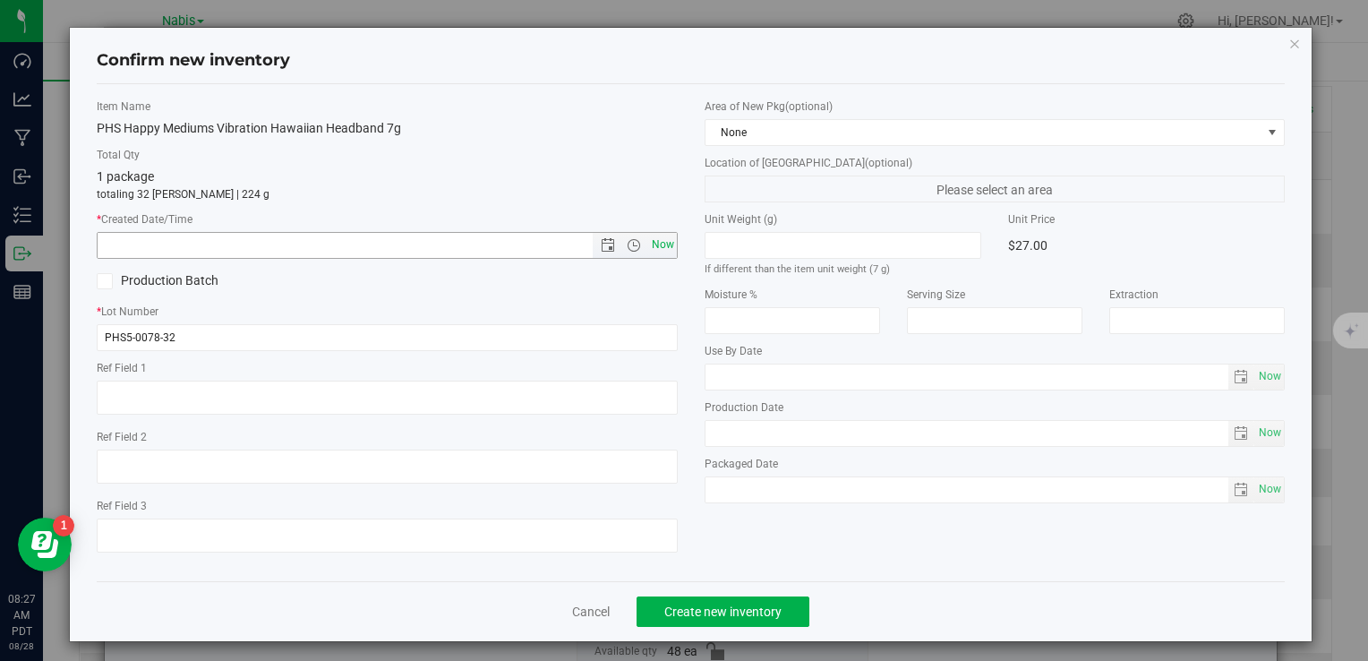
click at [669, 248] on span "Now" at bounding box center [662, 245] width 30 height 26
type input "8/28/2025 8:27 AM"
click at [742, 602] on button "Create new inventory" at bounding box center [723, 611] width 173 height 30
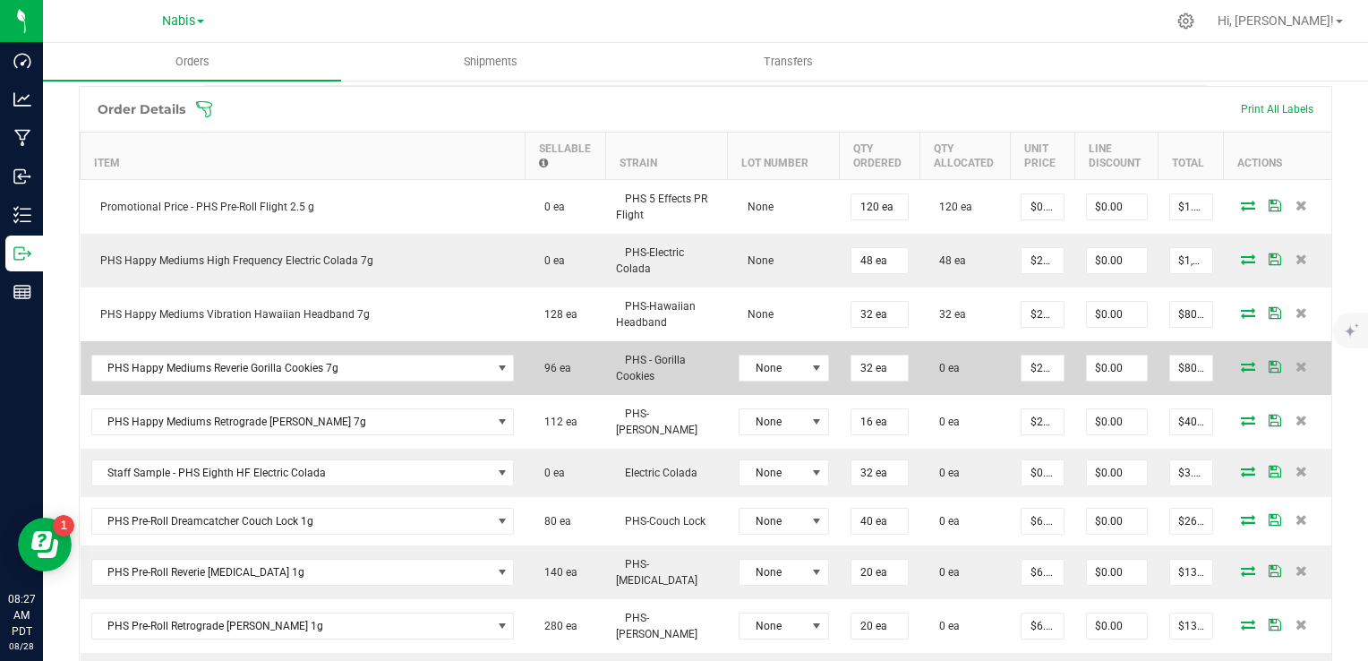
click at [1241, 361] on icon at bounding box center [1248, 366] width 14 height 11
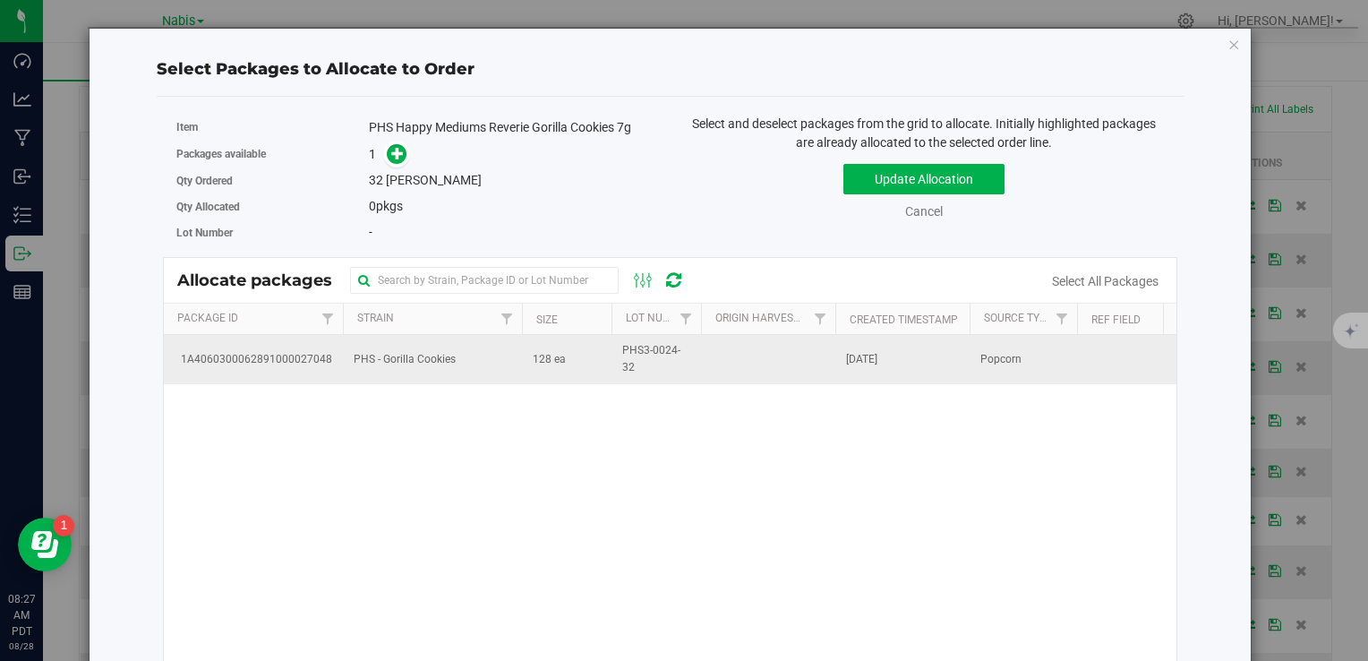
click at [512, 375] on td "PHS - Gorilla Cookies" at bounding box center [432, 359] width 179 height 48
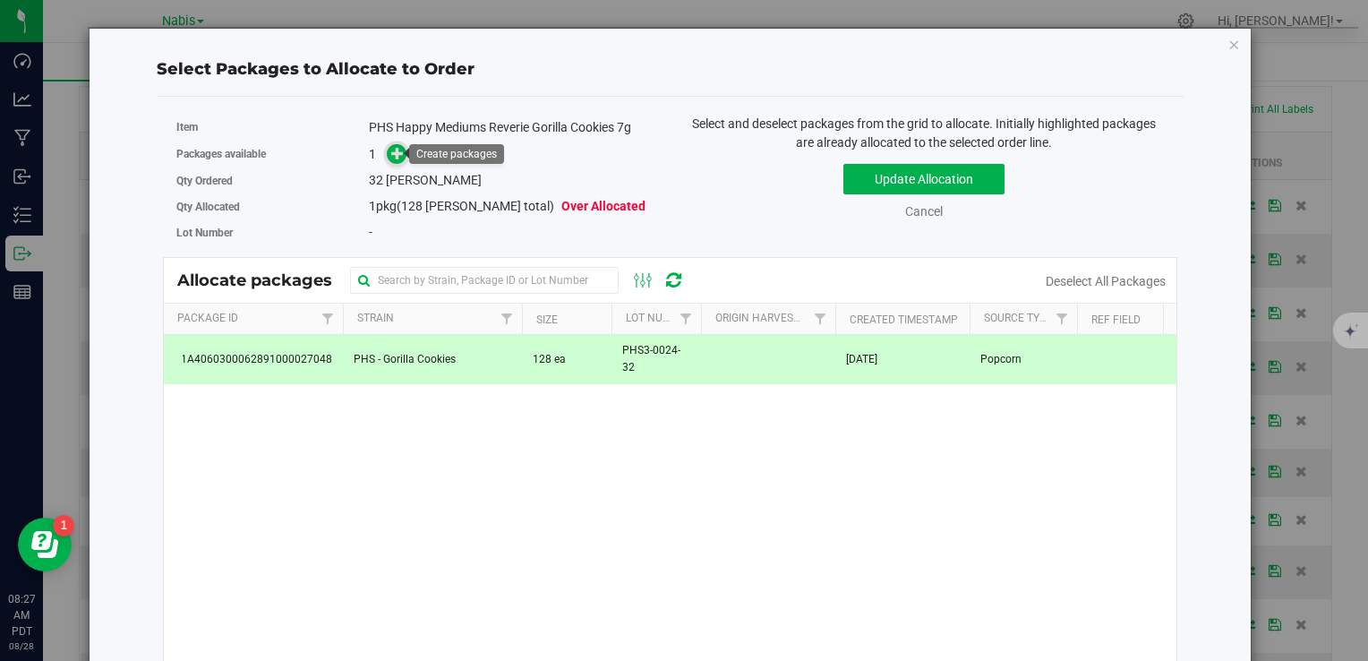
click at [398, 161] on span at bounding box center [396, 153] width 21 height 21
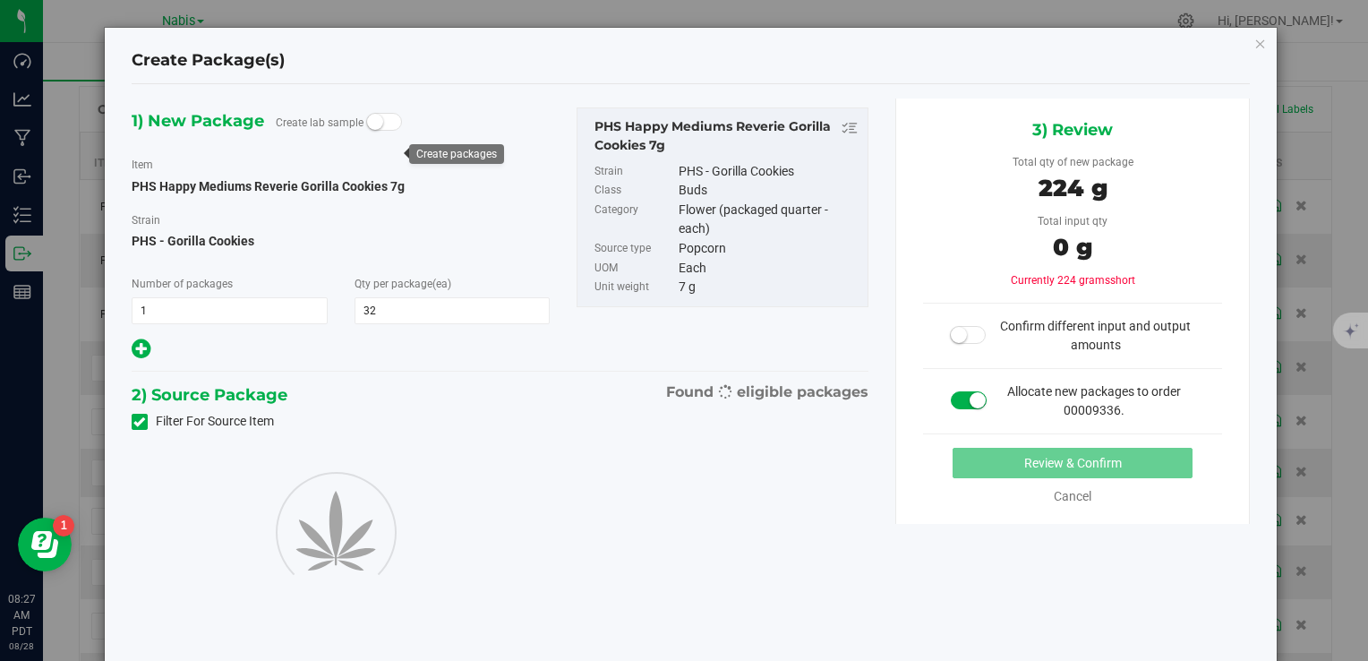
type input "32"
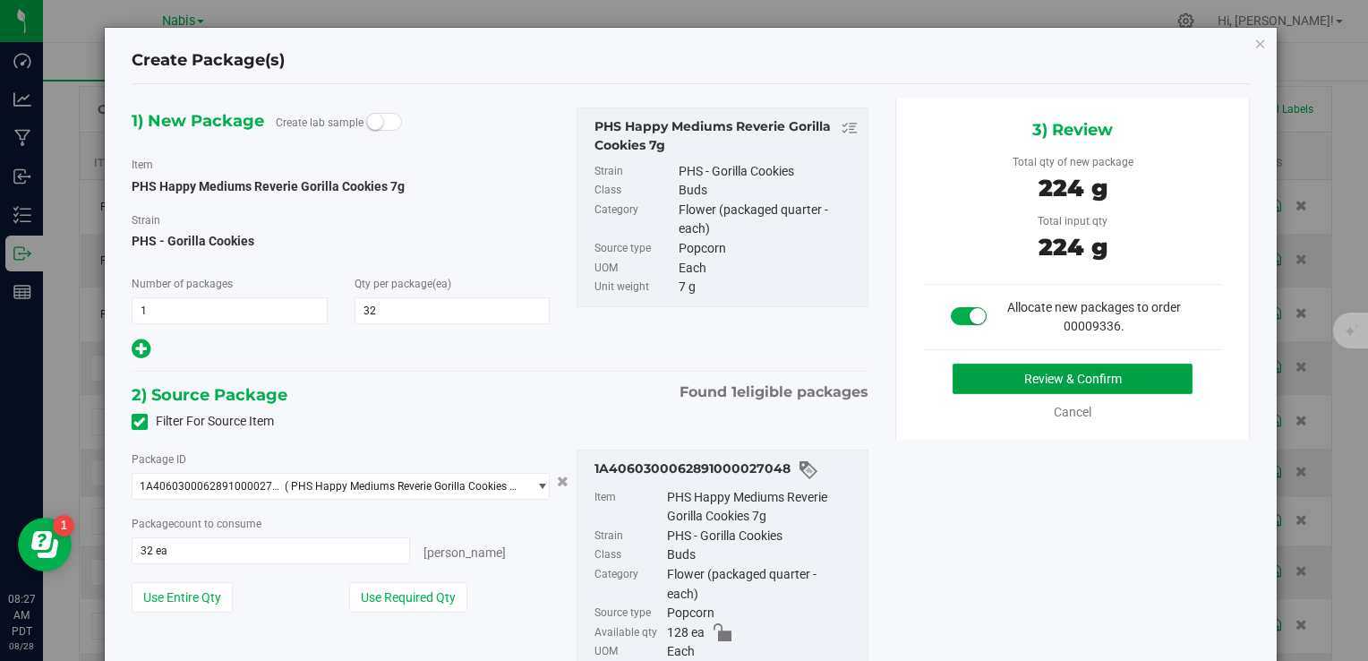
click at [1023, 381] on button "Review & Confirm" at bounding box center [1073, 379] width 240 height 30
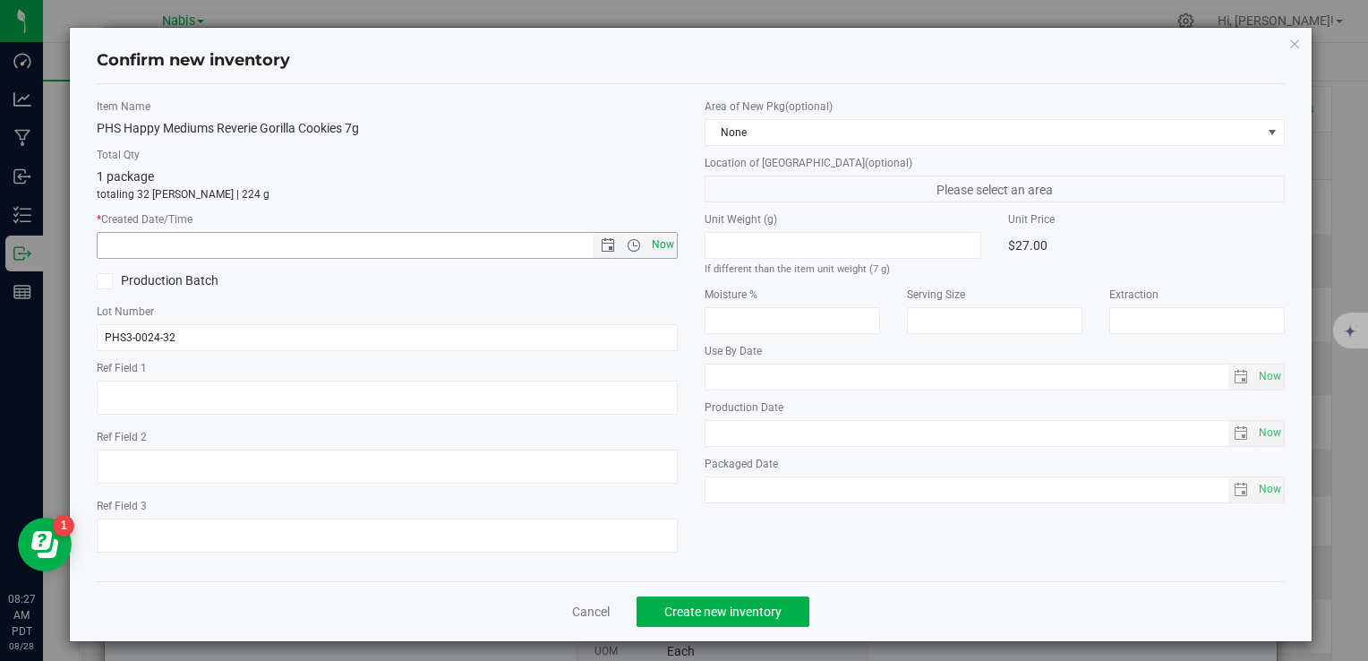
click at [663, 241] on span "Now" at bounding box center [662, 245] width 30 height 26
type input "8/28/2025 8:27 AM"
click at [713, 598] on button "Create new inventory" at bounding box center [723, 611] width 173 height 30
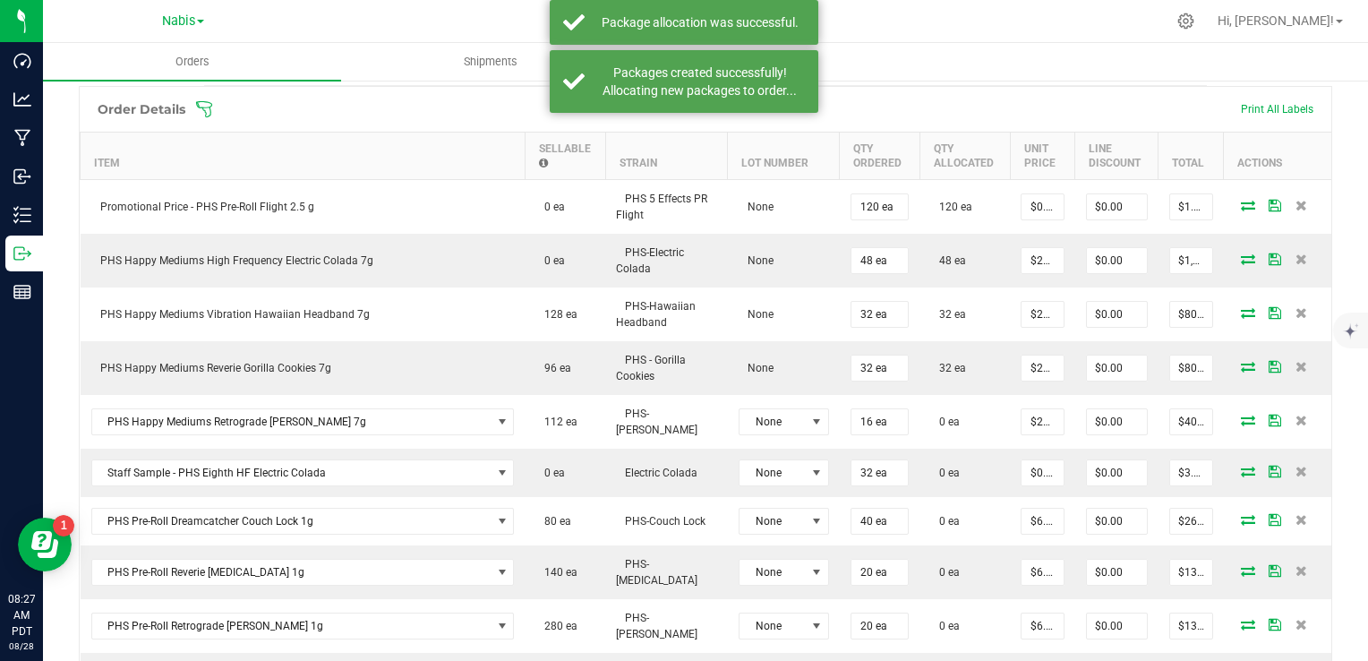
click at [1241, 415] on icon at bounding box center [1248, 420] width 14 height 11
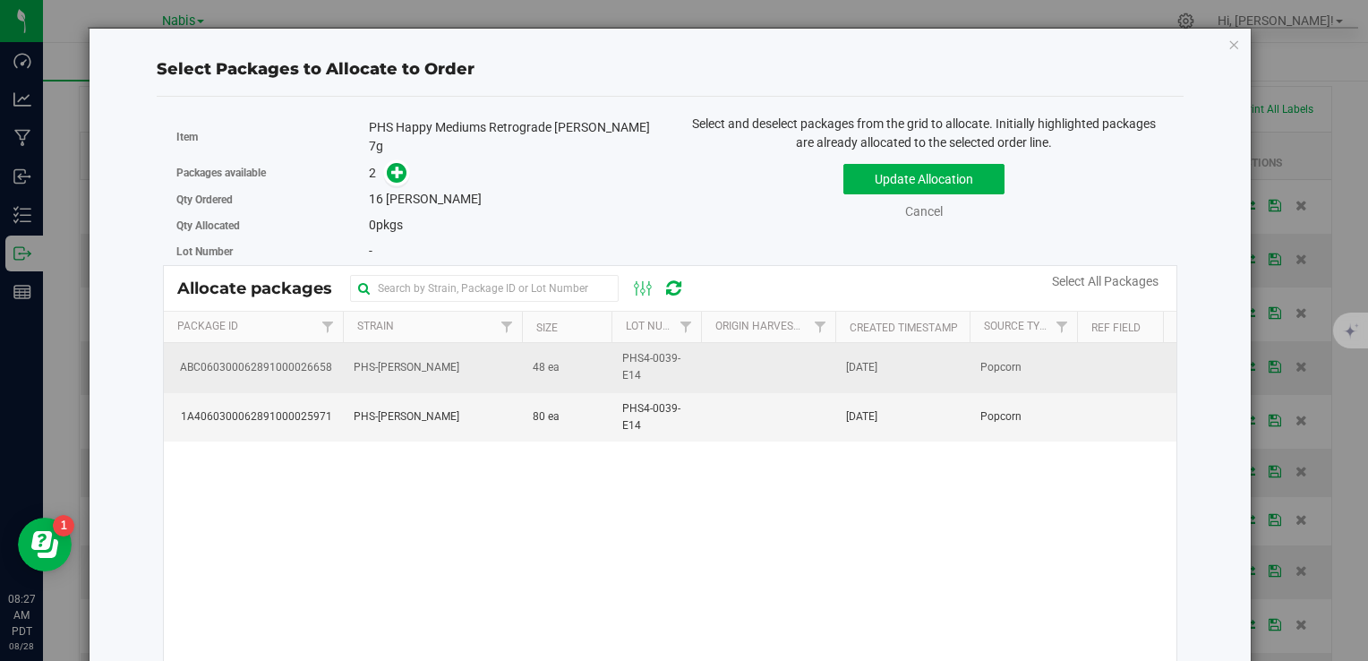
click at [507, 372] on td "PHS-Cherry Runtz" at bounding box center [432, 367] width 179 height 49
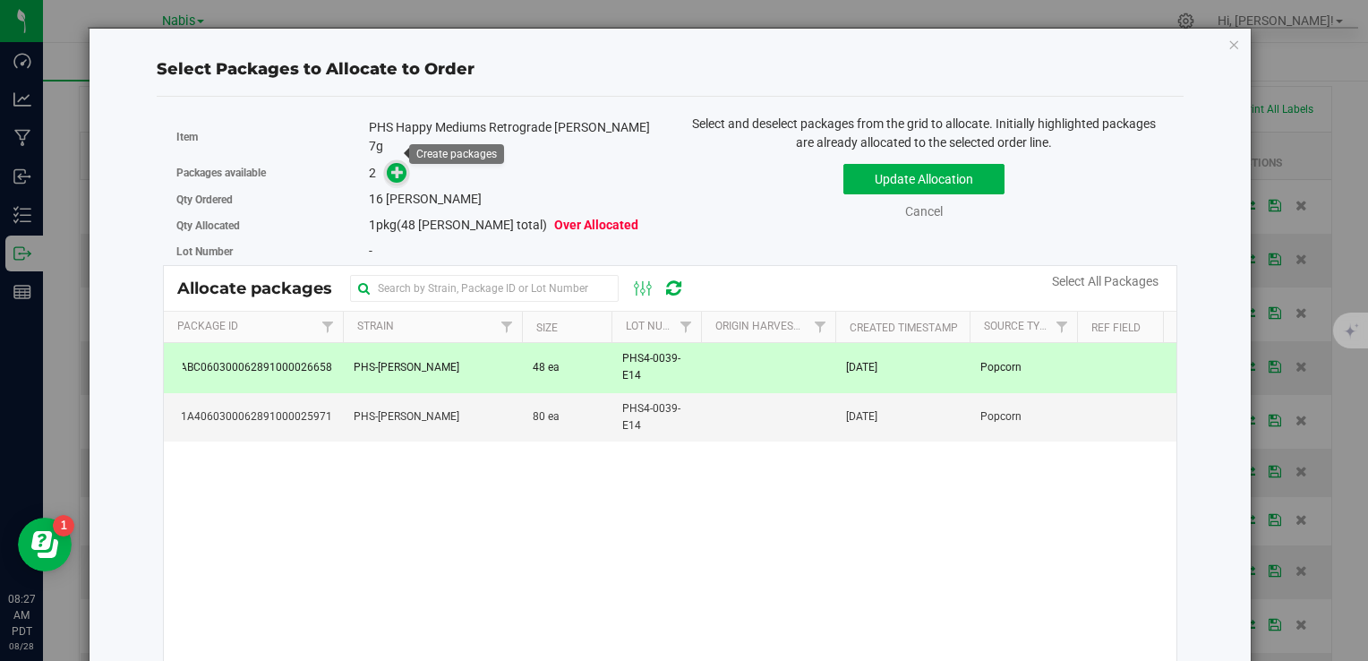
click at [391, 165] on icon at bounding box center [397, 171] width 13 height 13
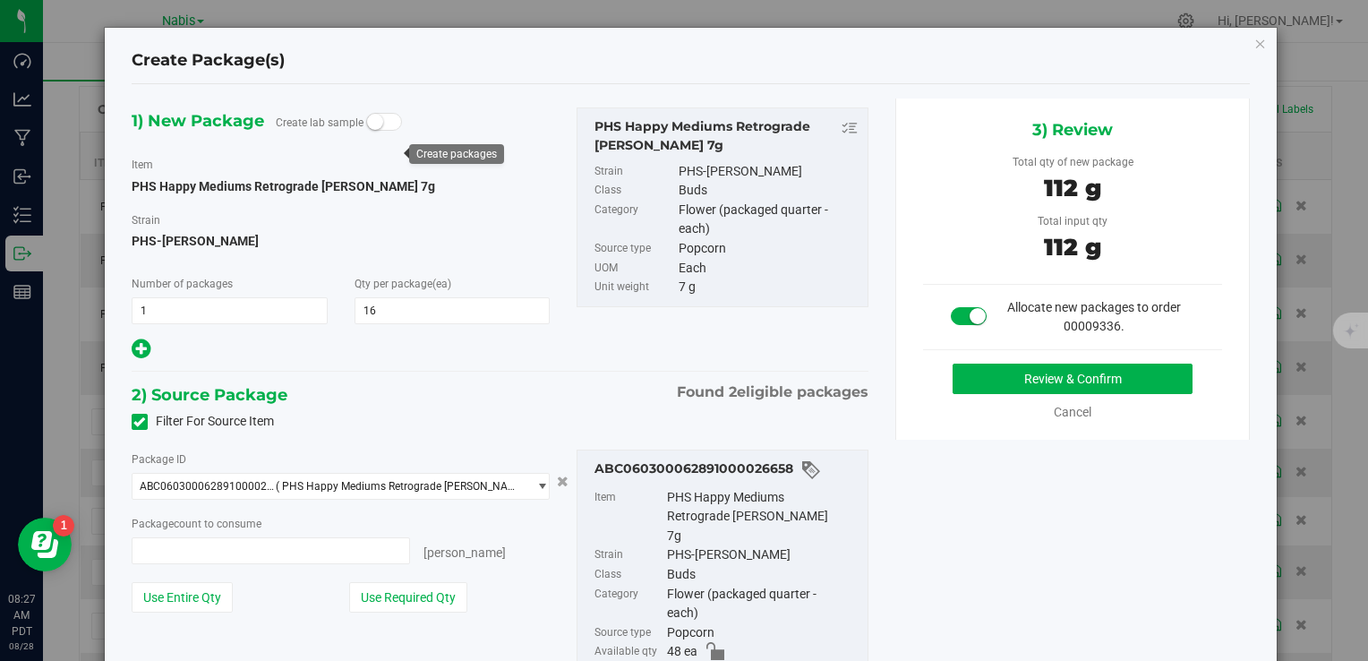
type input "16 ea"
click at [1042, 379] on button "Review & Confirm" at bounding box center [1073, 379] width 240 height 30
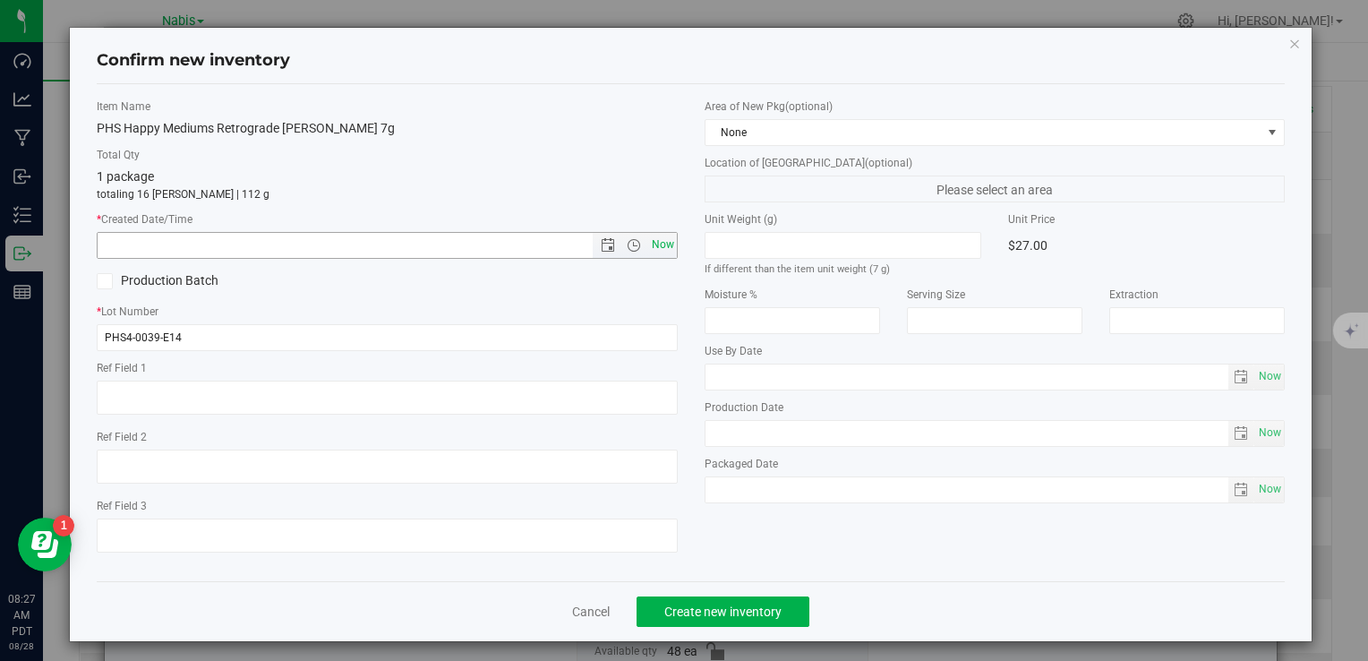
click at [653, 245] on span "Now" at bounding box center [662, 245] width 30 height 26
type input "8/28/2025 8:27 AM"
click at [735, 621] on button "Create new inventory" at bounding box center [723, 611] width 173 height 30
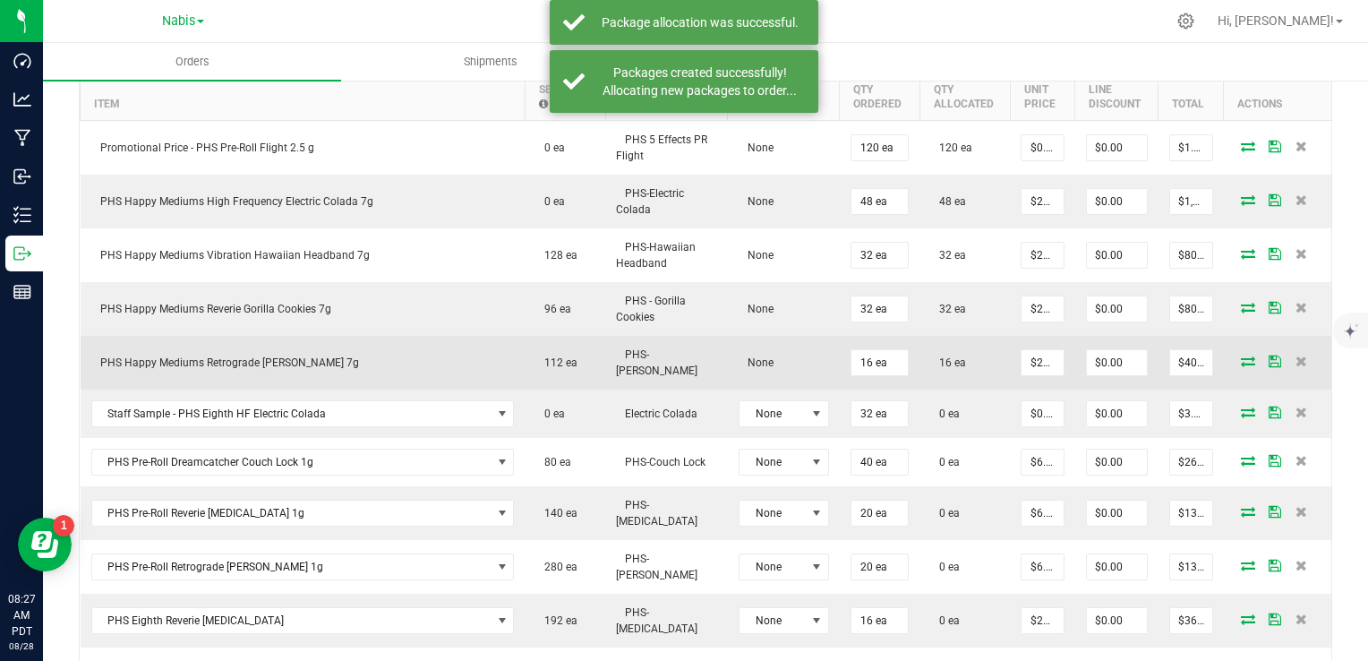
scroll to position [553, 0]
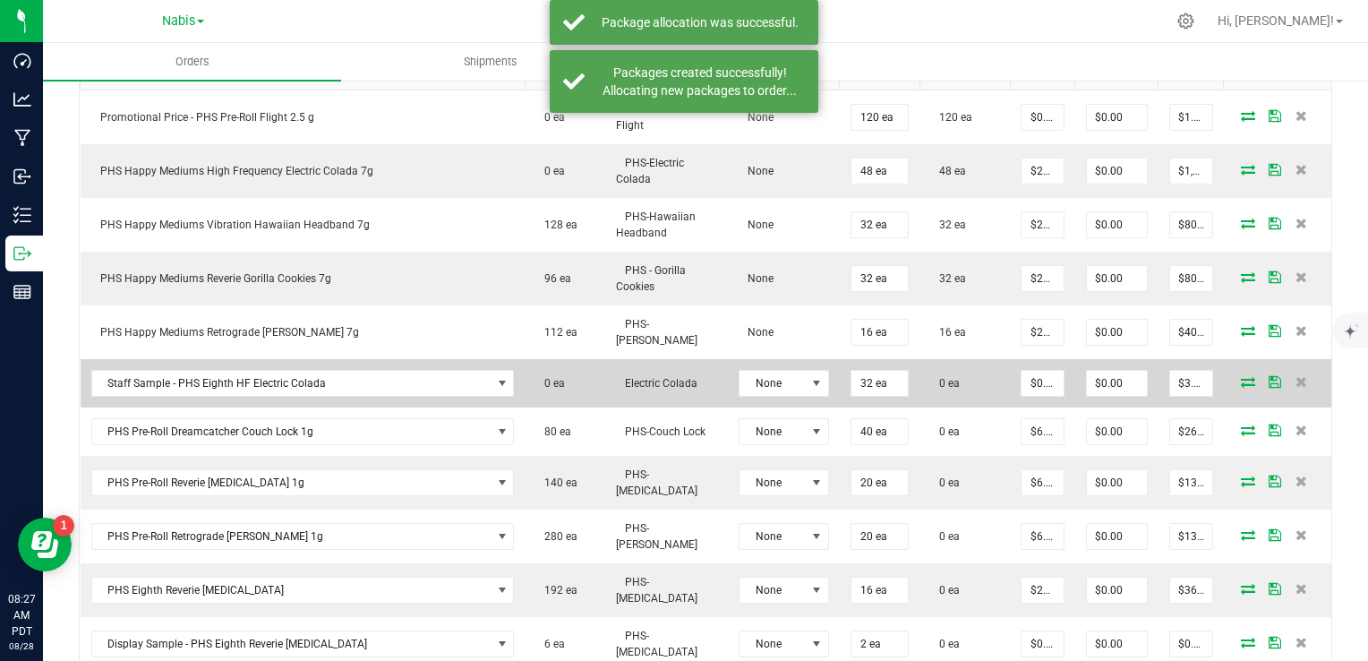
click at [1241, 376] on icon at bounding box center [1248, 381] width 14 height 11
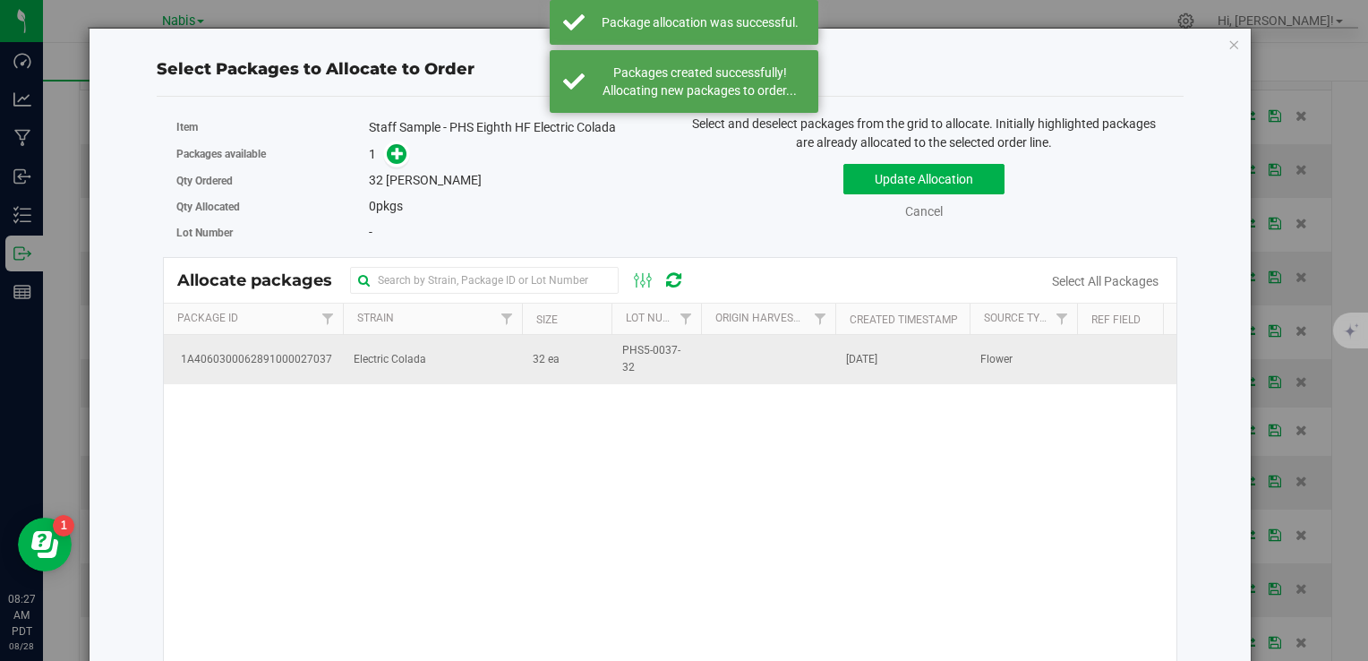
click at [513, 360] on td "Electric Colada" at bounding box center [432, 359] width 179 height 48
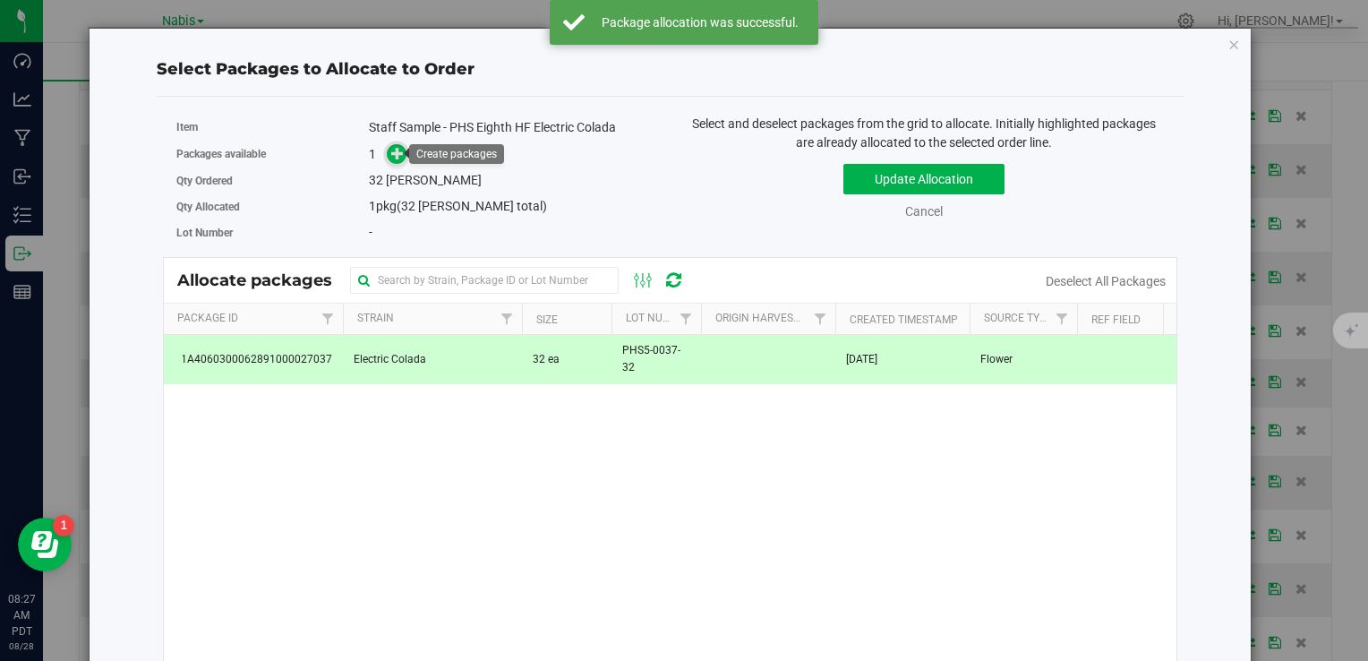
click at [391, 150] on icon at bounding box center [397, 153] width 13 height 13
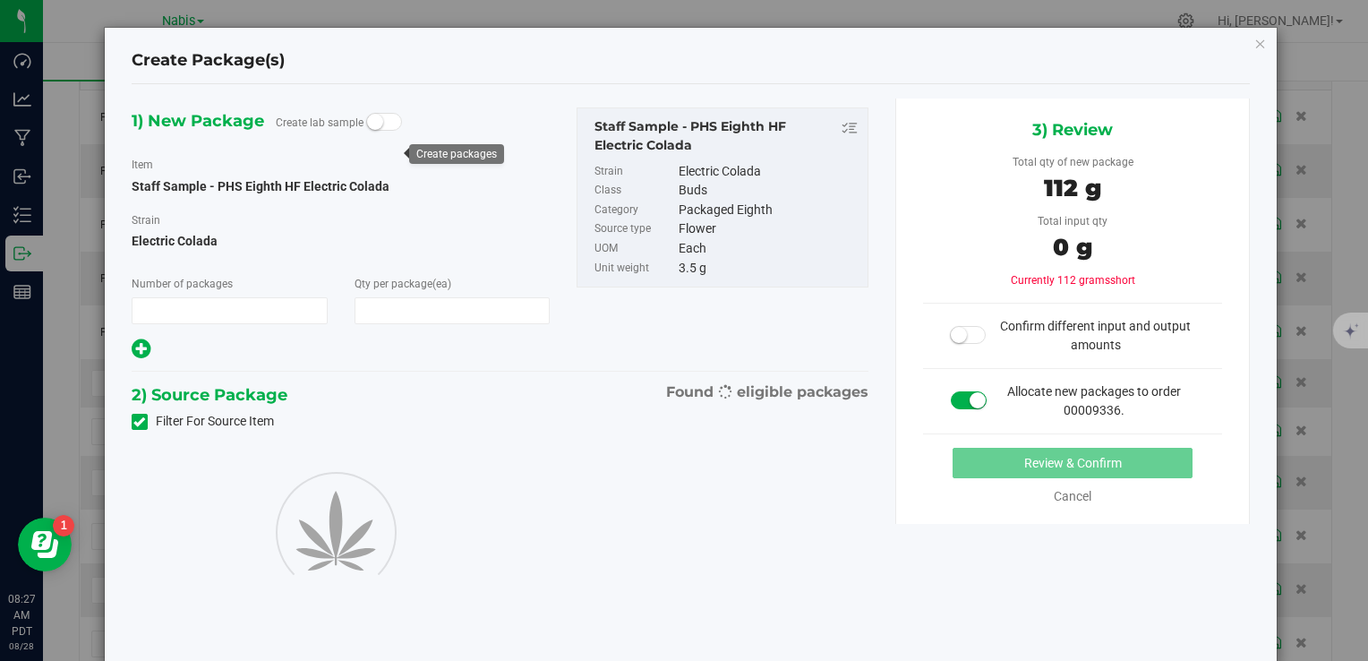
type input "1"
type input "32"
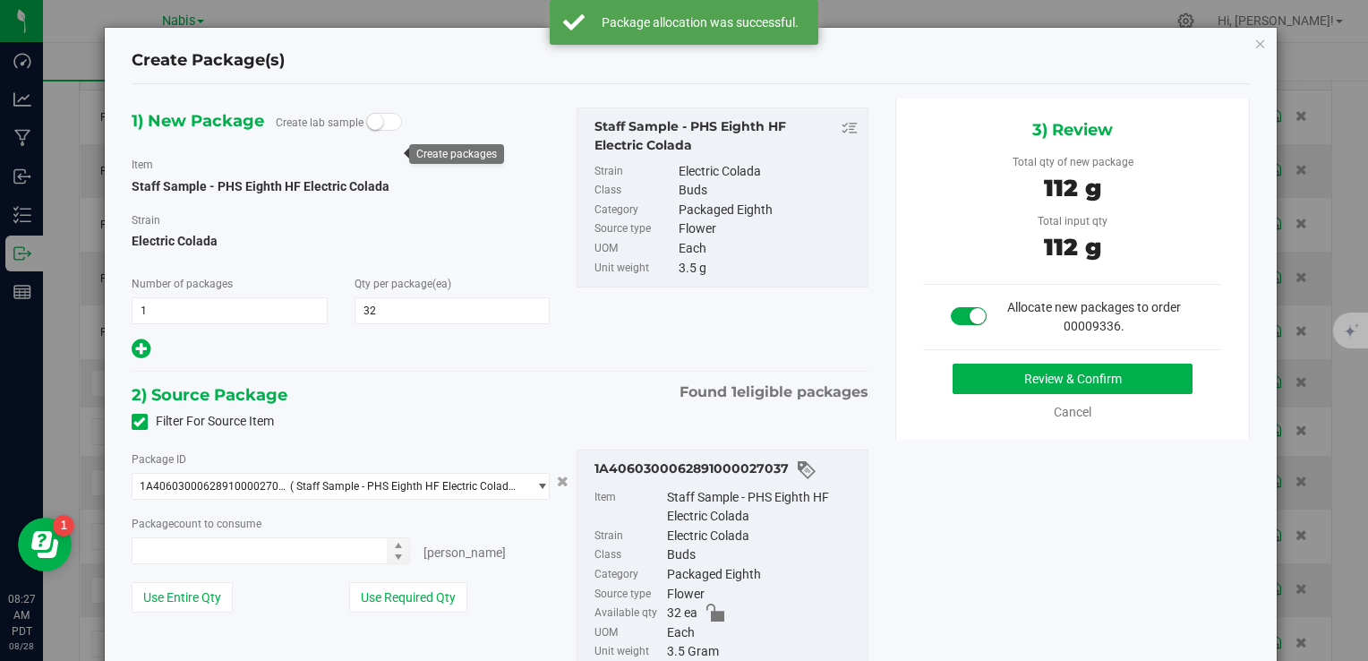
type input "32 ea"
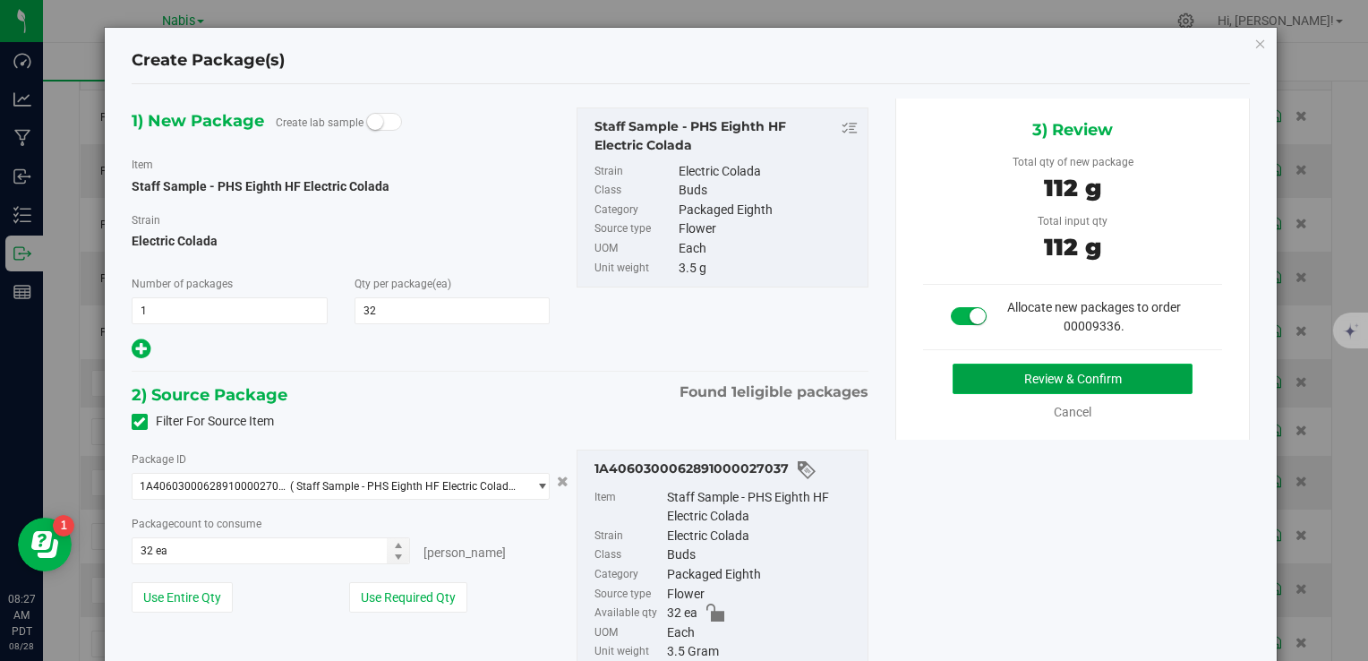
click at [1019, 385] on button "Review & Confirm" at bounding box center [1073, 379] width 240 height 30
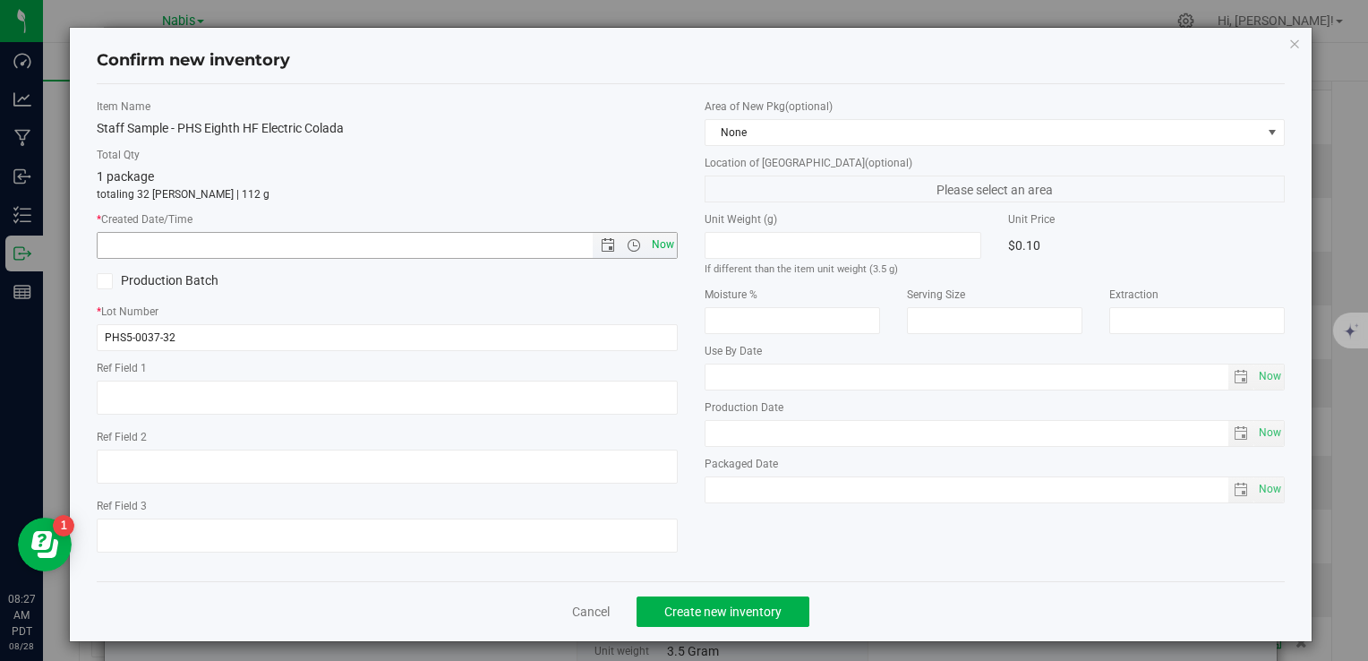
click at [647, 245] on span "Now" at bounding box center [662, 245] width 30 height 26
type input "8/28/2025 8:27 AM"
click at [764, 611] on span "Create new inventory" at bounding box center [722, 611] width 117 height 14
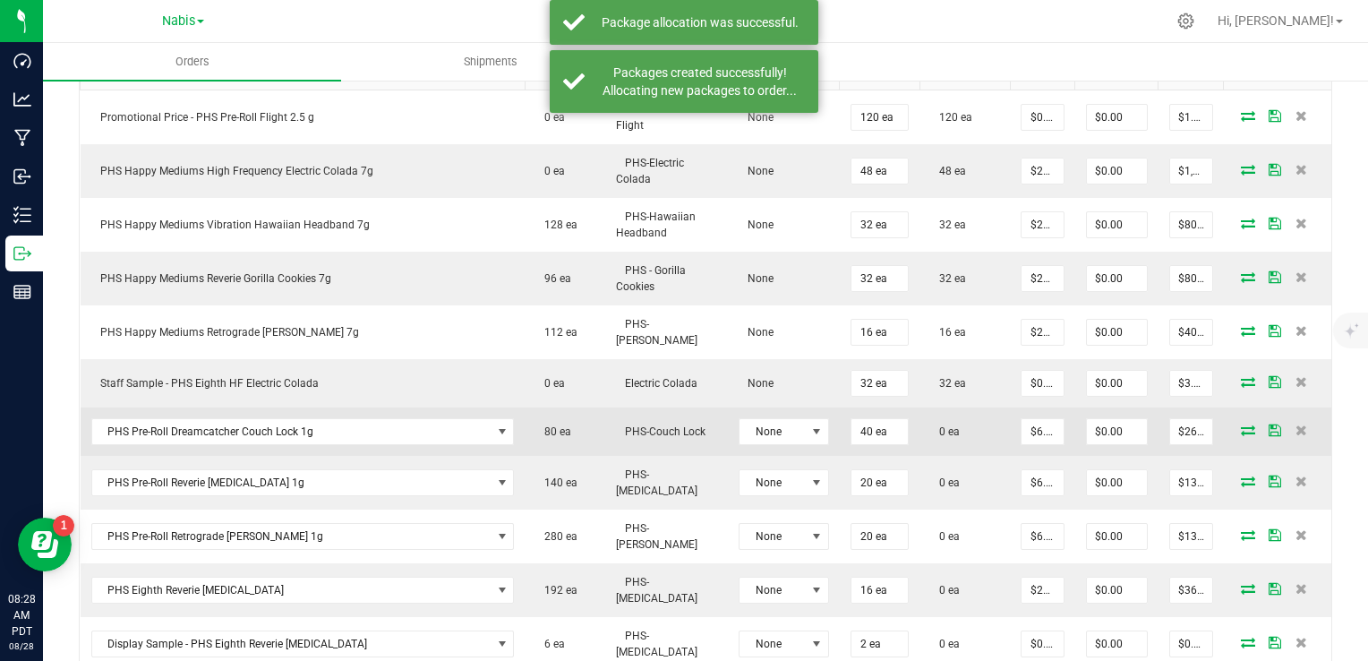
click at [1241, 424] on icon at bounding box center [1248, 429] width 14 height 11
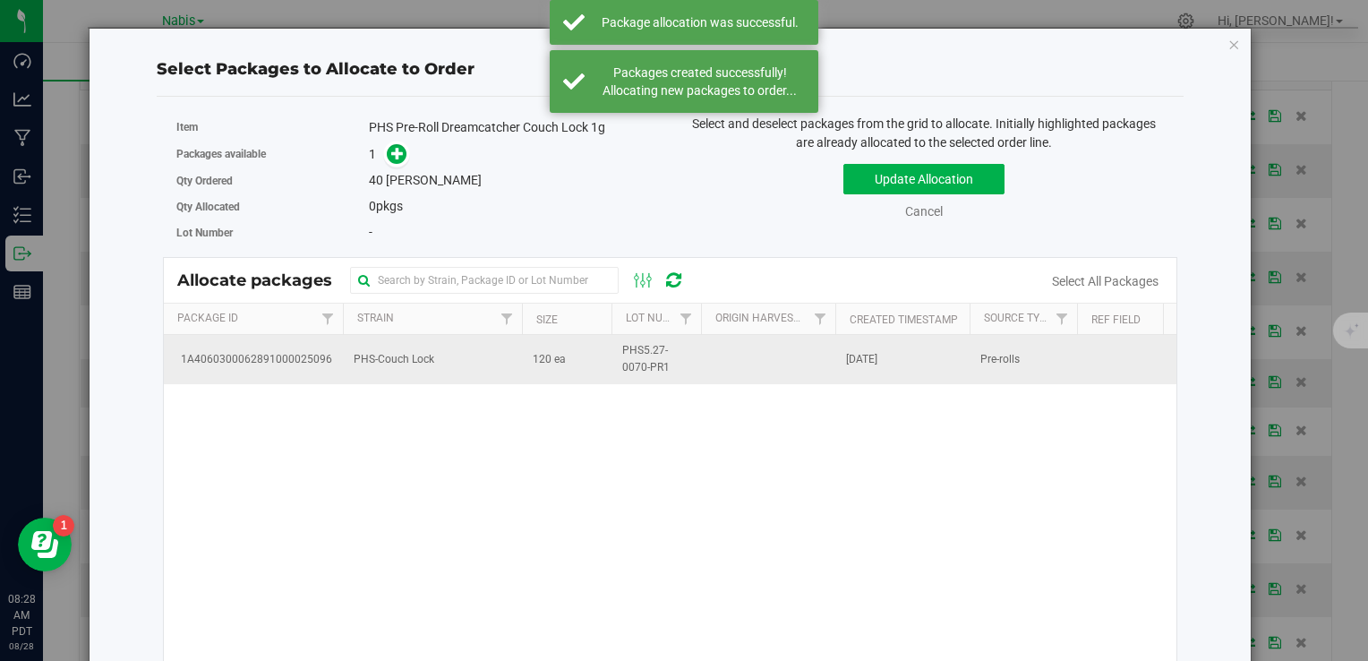
click at [381, 360] on span "PHS-Couch Lock" at bounding box center [394, 359] width 81 height 17
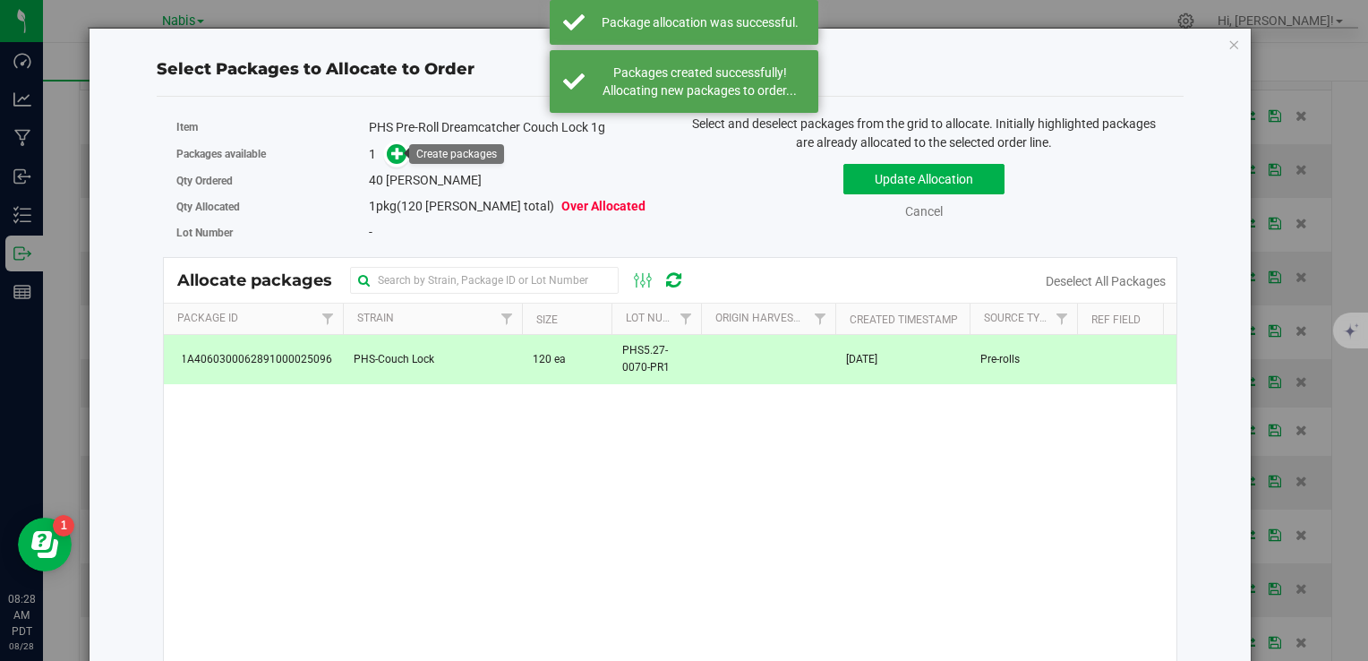
click at [404, 159] on span at bounding box center [393, 154] width 29 height 21
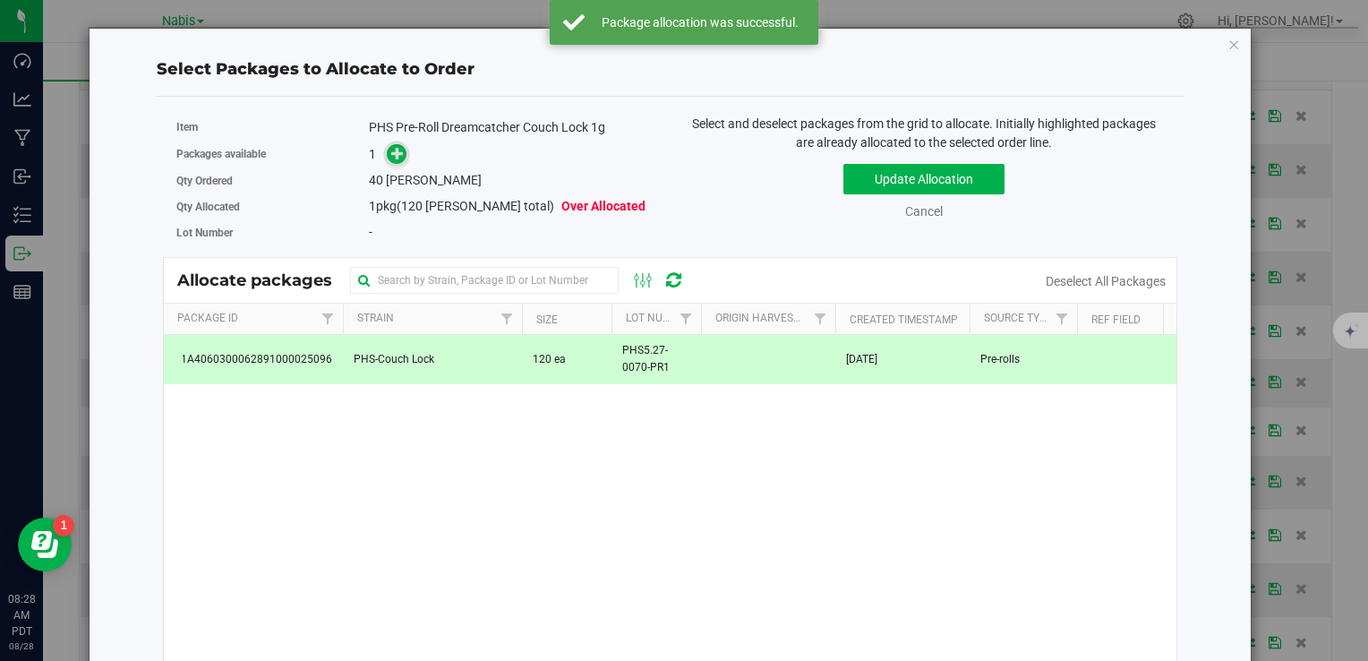
click at [401, 156] on icon at bounding box center [397, 152] width 13 height 13
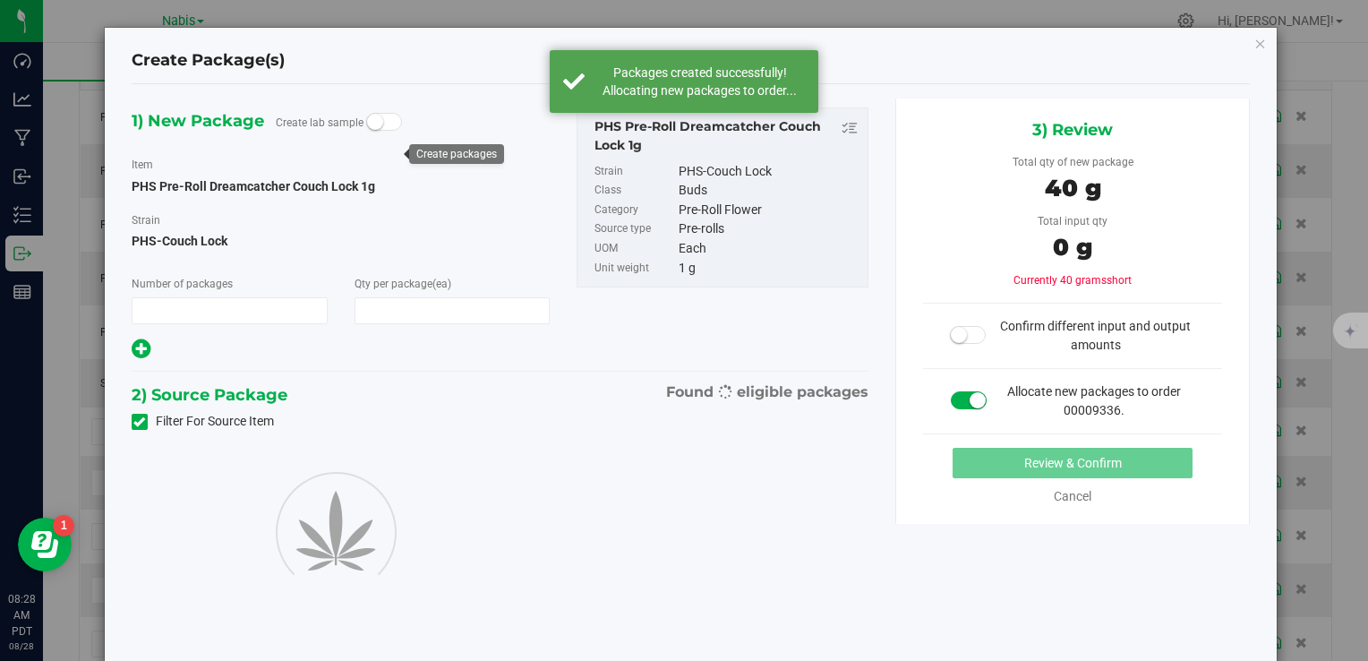
type input "1"
type input "40"
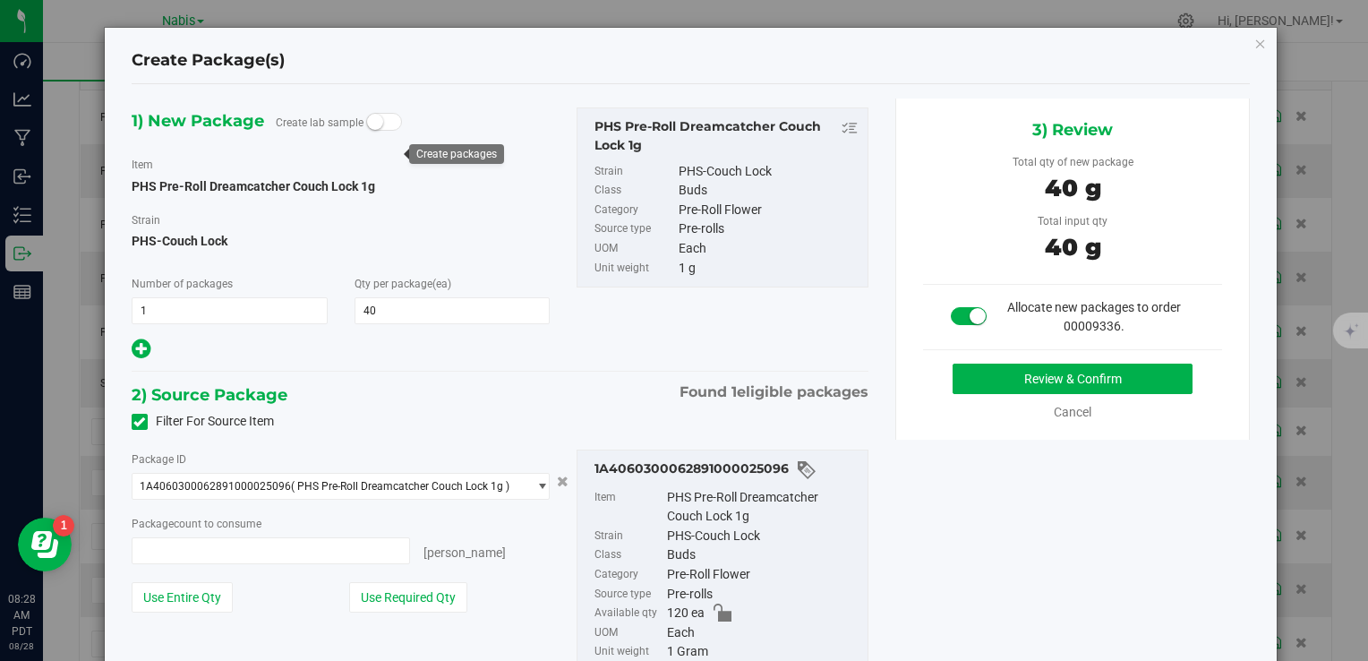
type input "40 ea"
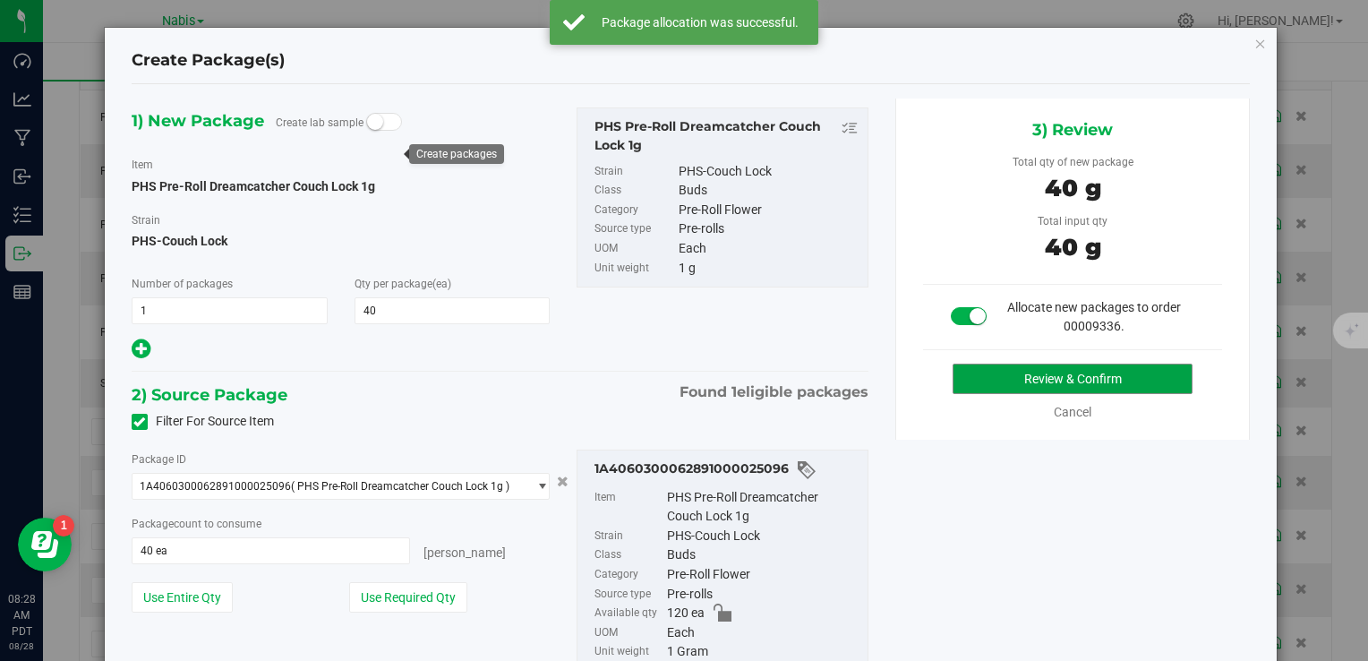
click at [1021, 365] on button "Review & Confirm" at bounding box center [1073, 379] width 240 height 30
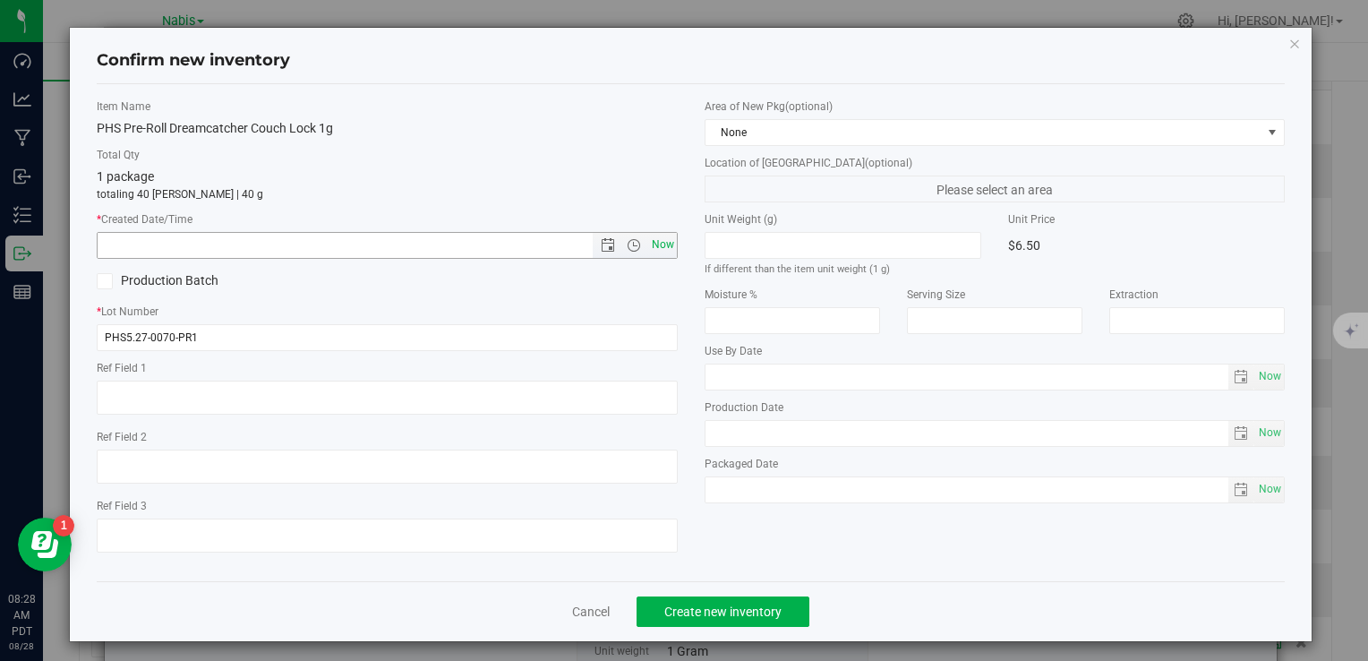
click at [652, 240] on span "Now" at bounding box center [662, 245] width 30 height 26
type input "8/28/2025 8:28 AM"
click at [729, 616] on span "Create new inventory" at bounding box center [722, 611] width 117 height 14
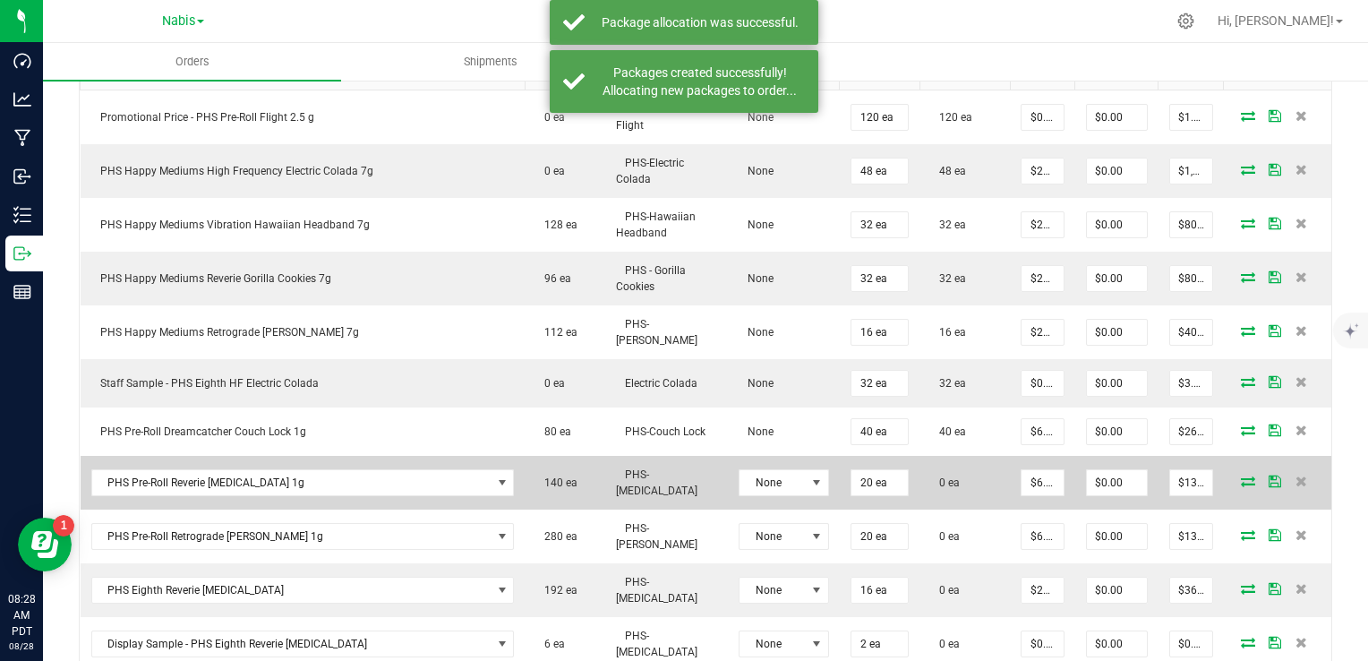
click at [1241, 475] on icon at bounding box center [1248, 480] width 14 height 11
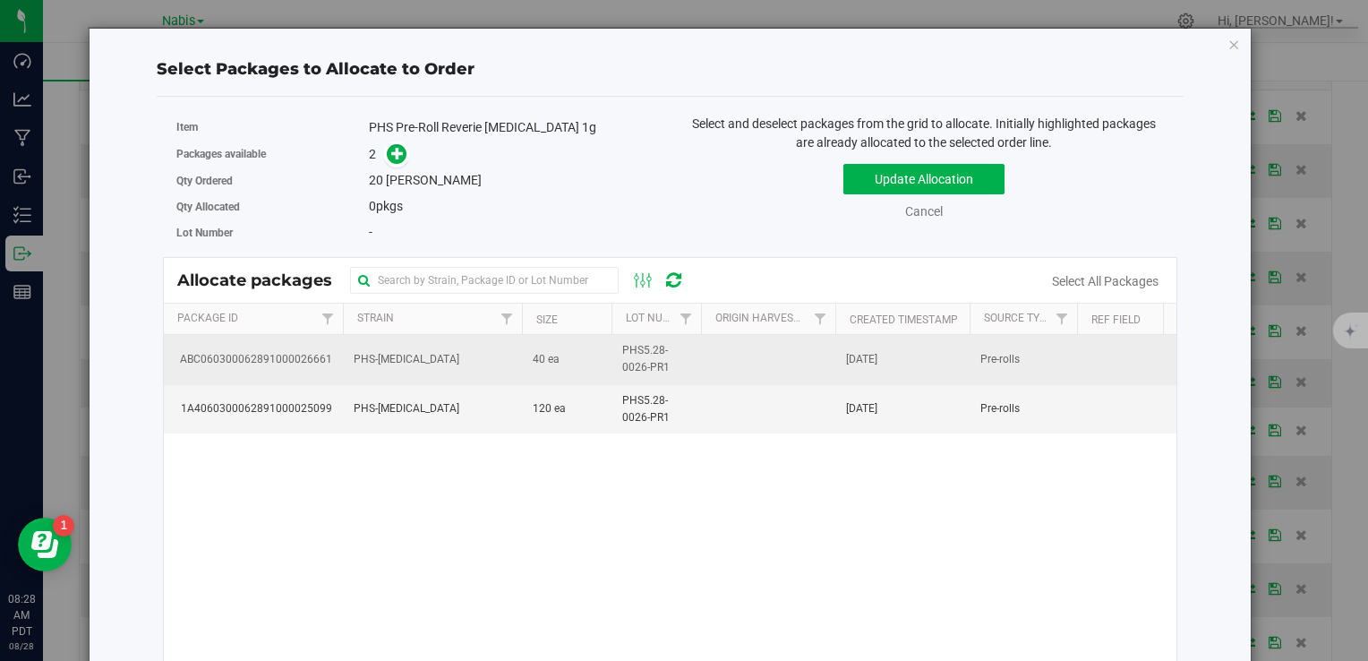
click at [459, 364] on td "PHS-Muse" at bounding box center [432, 359] width 179 height 49
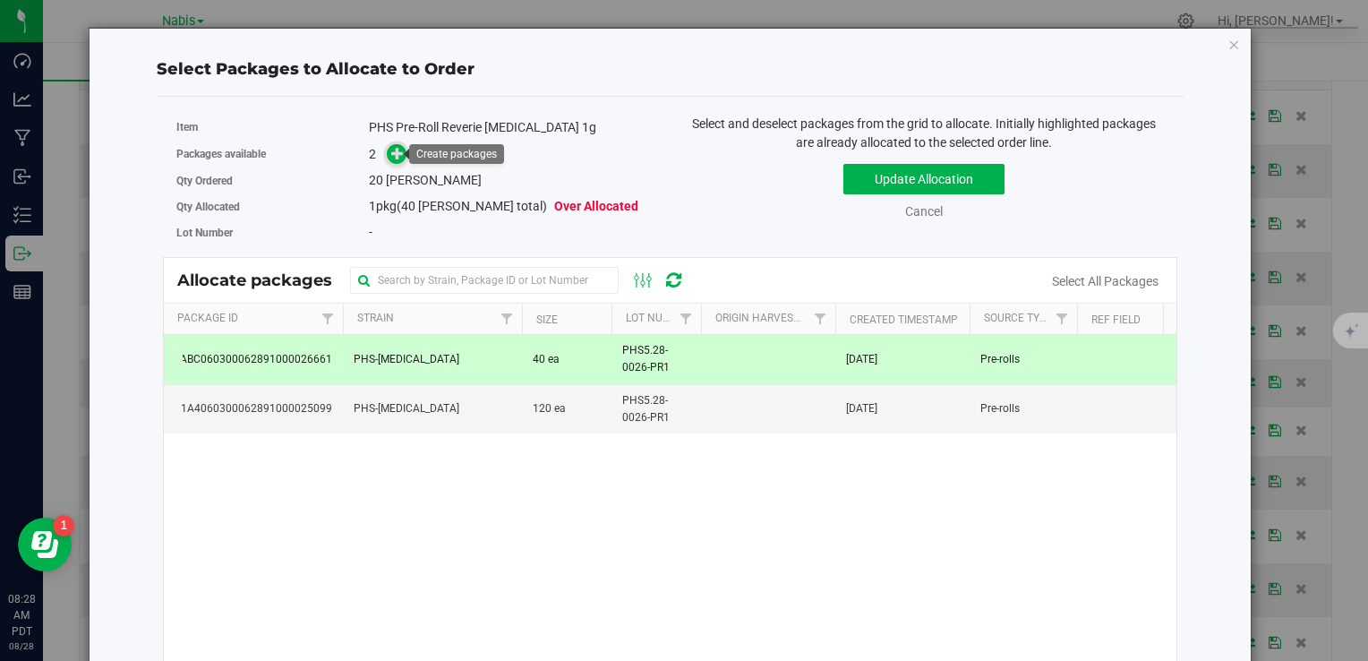
click at [392, 157] on icon at bounding box center [397, 153] width 13 height 13
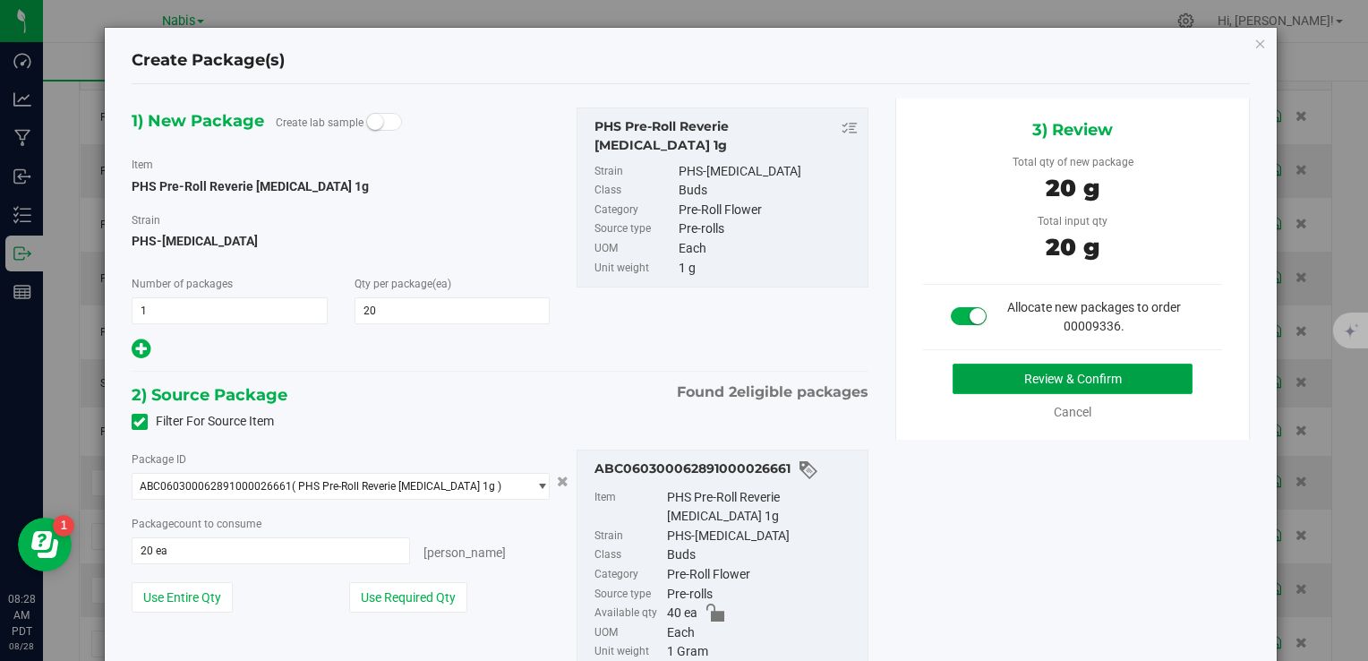
click at [1026, 364] on button "Review & Confirm" at bounding box center [1073, 379] width 240 height 30
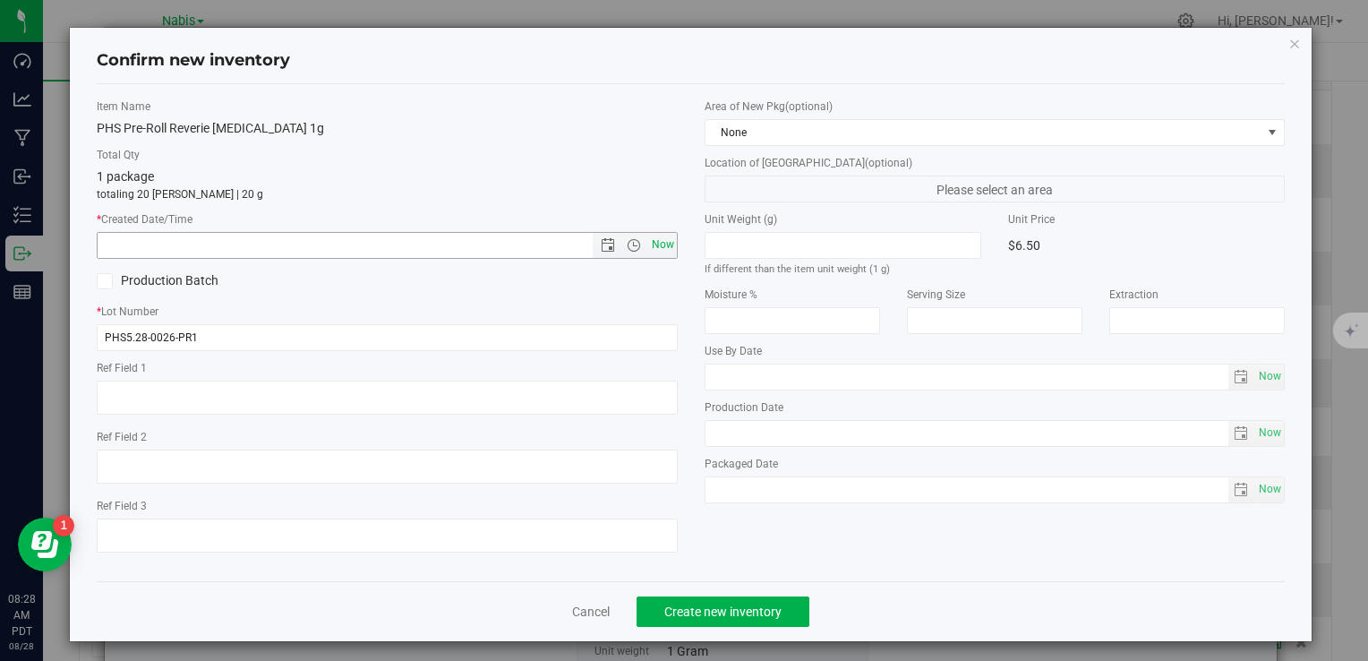
click at [655, 254] on span "Now" at bounding box center [662, 245] width 30 height 26
type input "8/28/2025 8:28 AM"
click at [723, 625] on button "Create new inventory" at bounding box center [723, 611] width 173 height 30
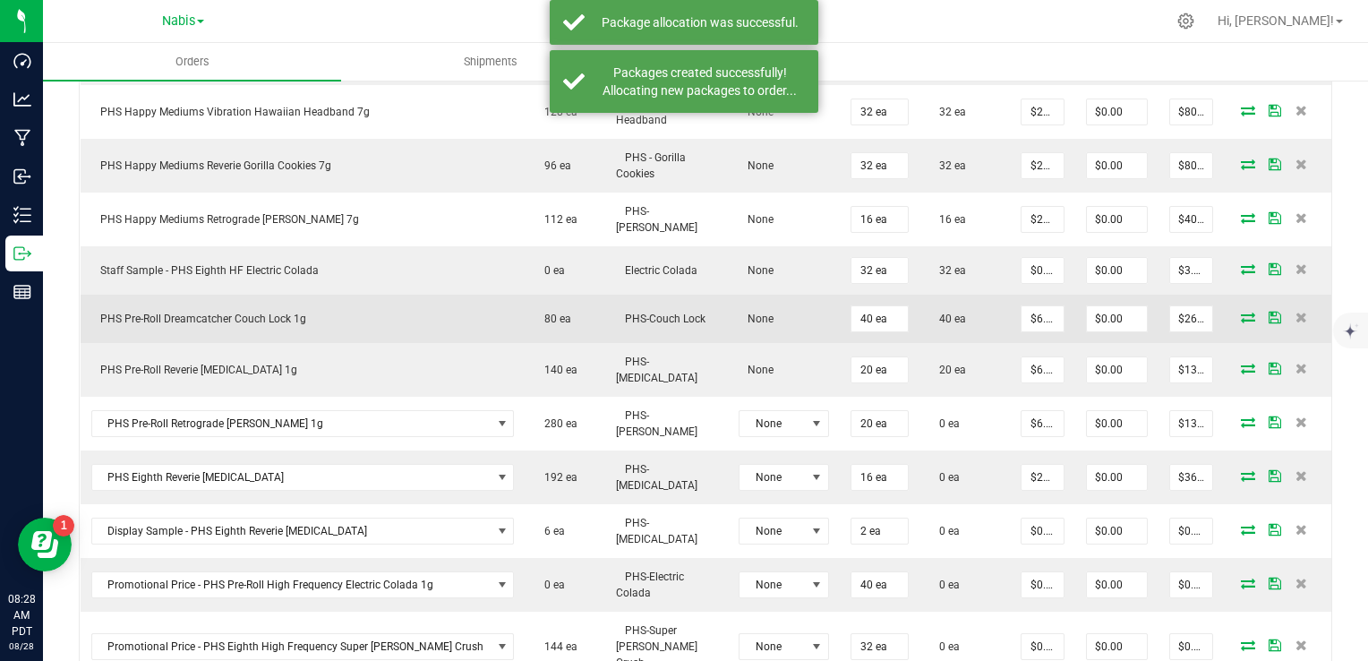
scroll to position [732, 0]
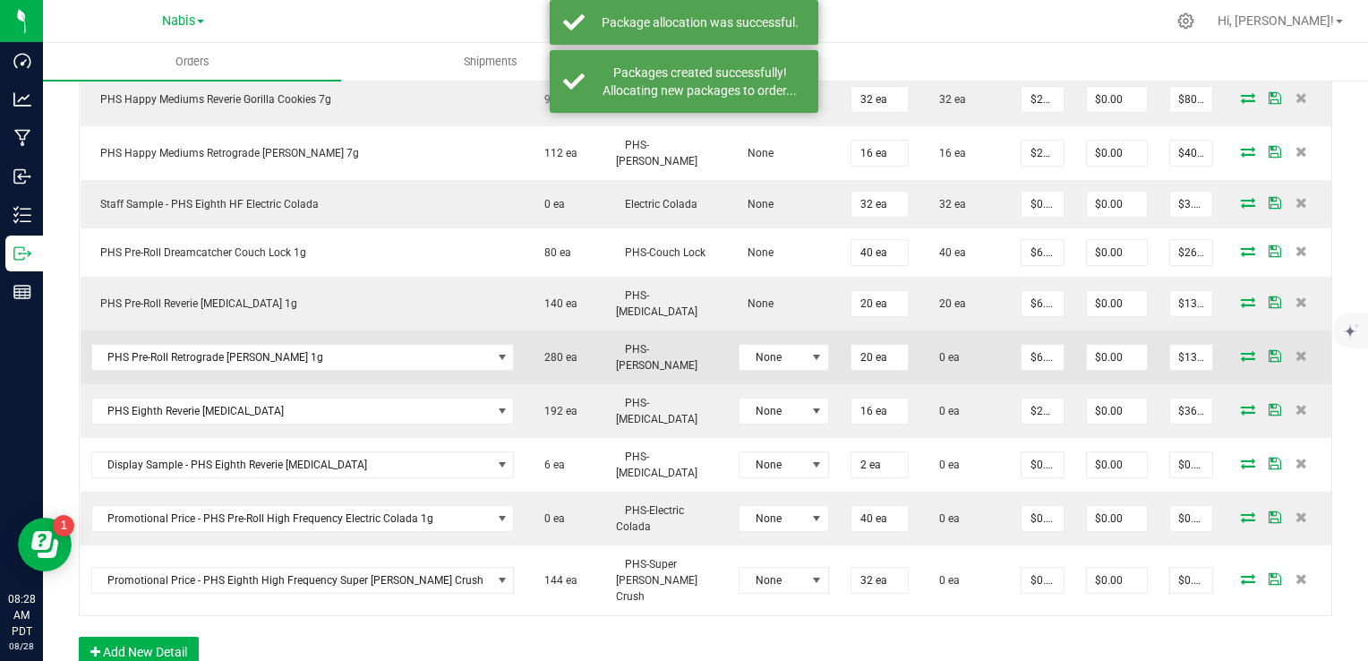
click at [1241, 350] on icon at bounding box center [1248, 355] width 14 height 11
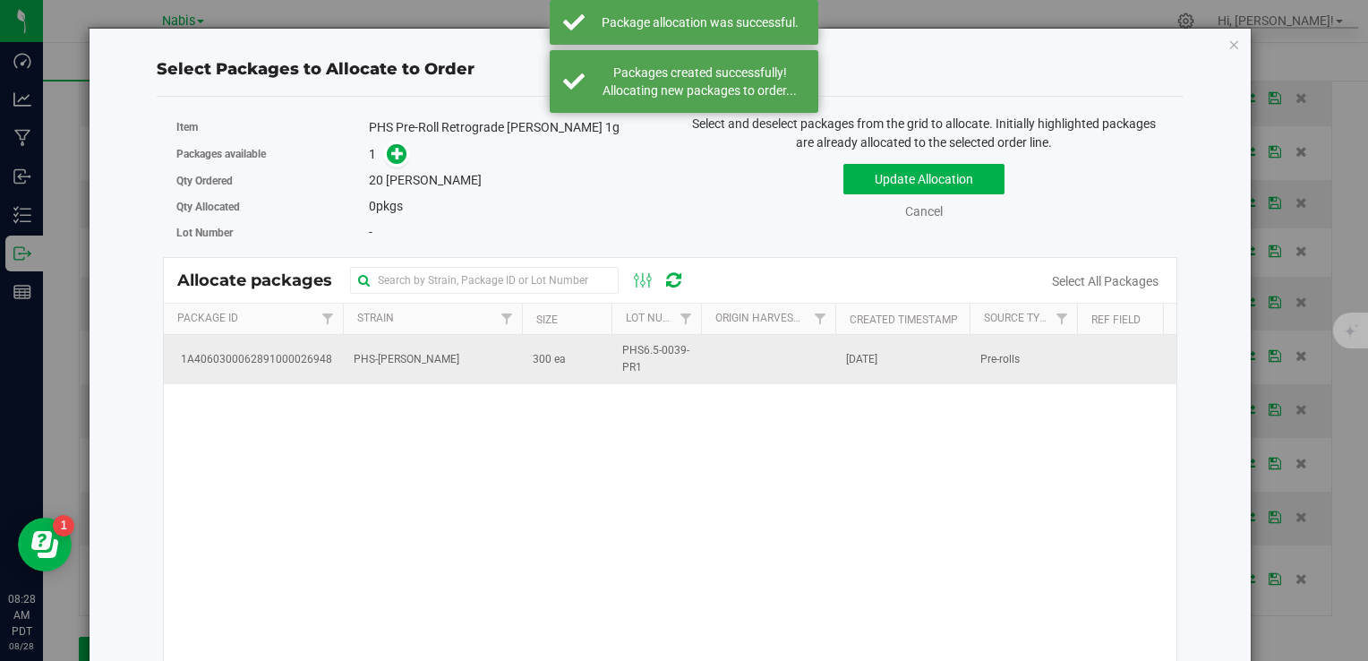
click at [509, 367] on td "PHS-Cherry Runtz" at bounding box center [432, 359] width 179 height 48
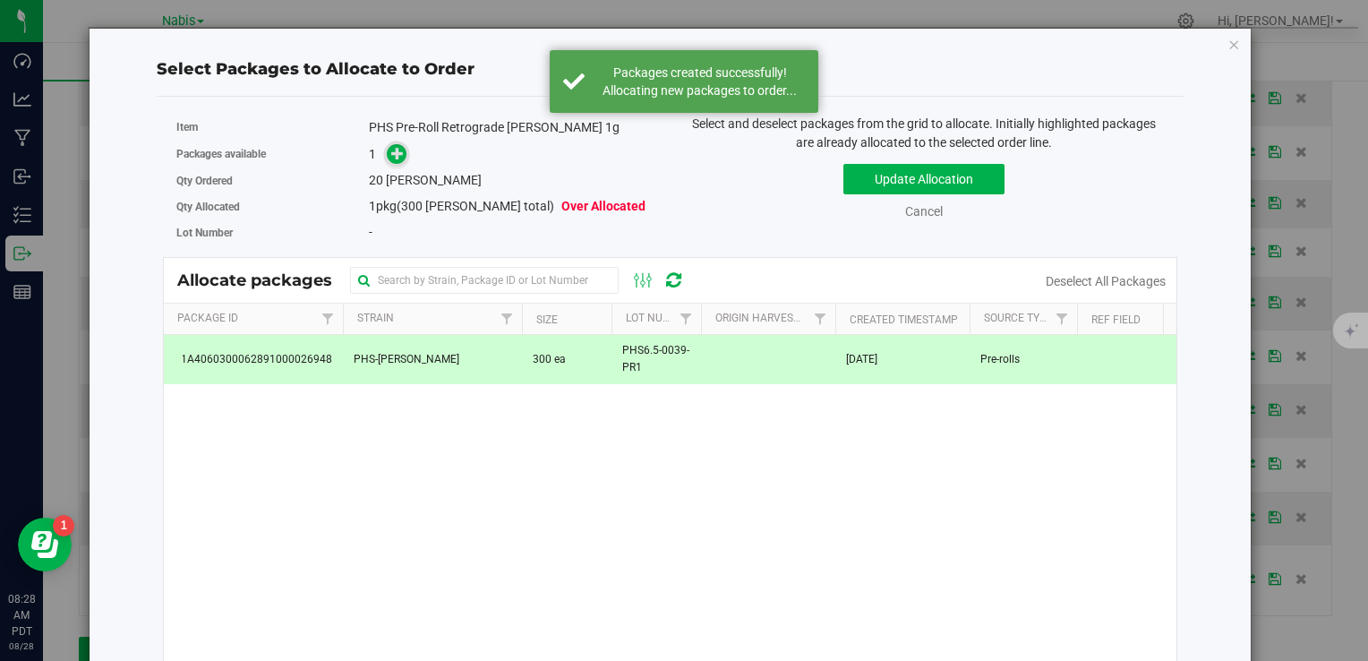
click at [394, 155] on icon at bounding box center [397, 153] width 13 height 13
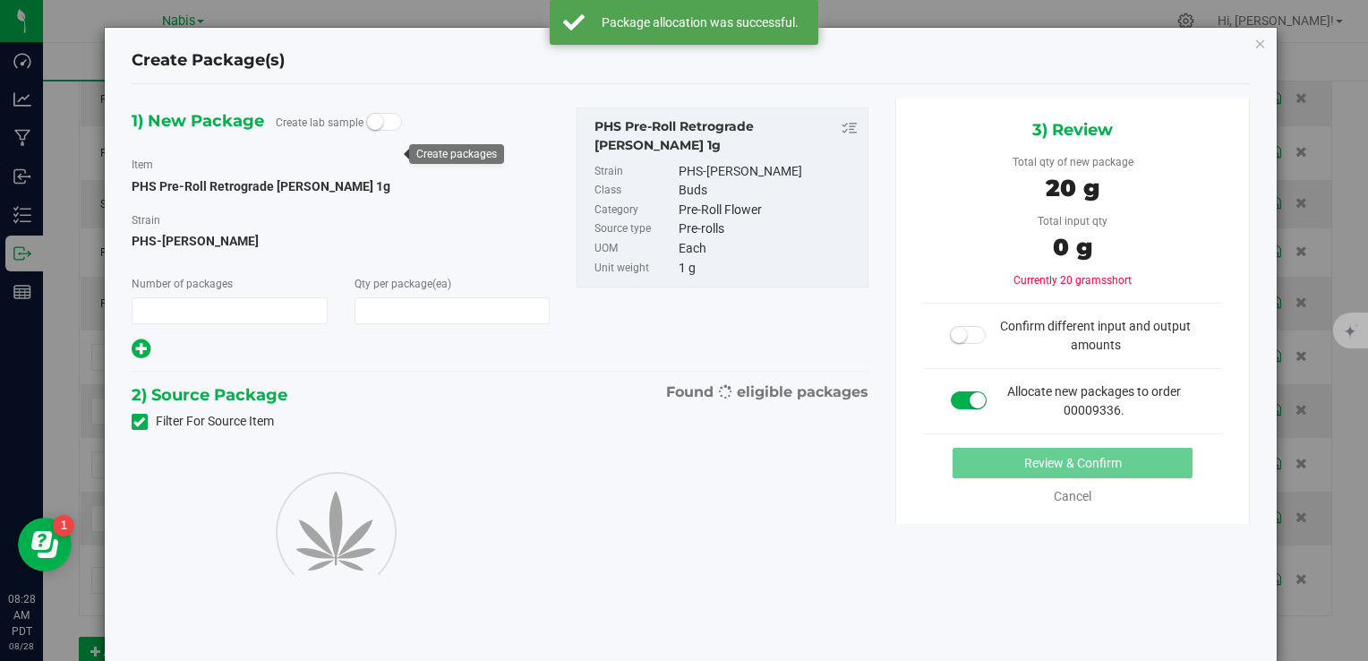
type input "1"
type input "20"
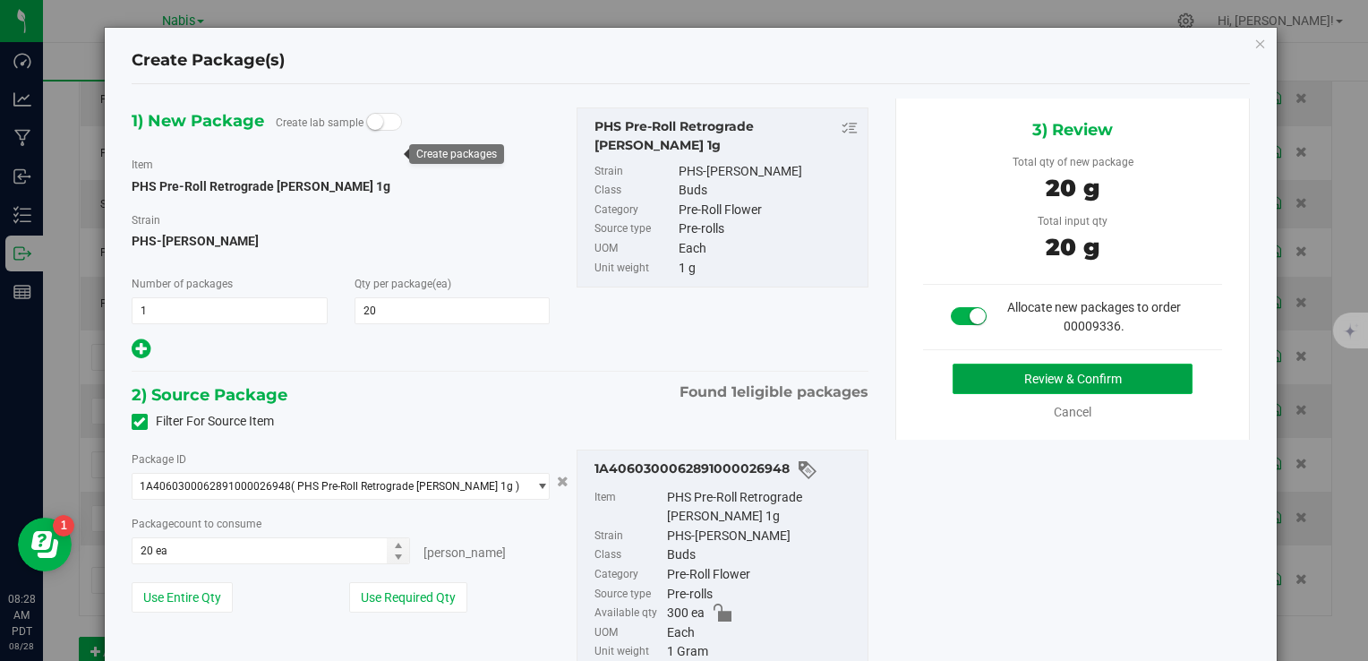
click at [953, 372] on button "Review & Confirm" at bounding box center [1073, 379] width 240 height 30
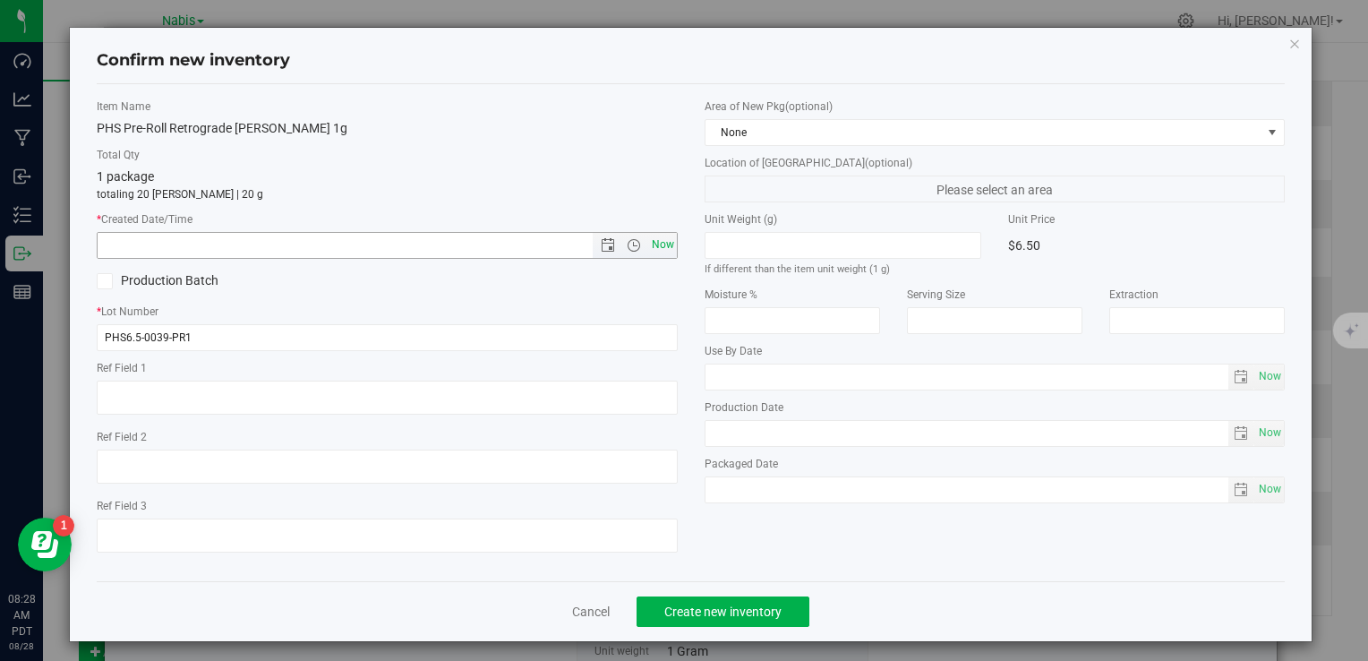
click at [663, 249] on span "Now" at bounding box center [662, 245] width 30 height 26
type input "8/28/2025 8:28 AM"
click at [735, 596] on button "Create new inventory" at bounding box center [723, 611] width 173 height 30
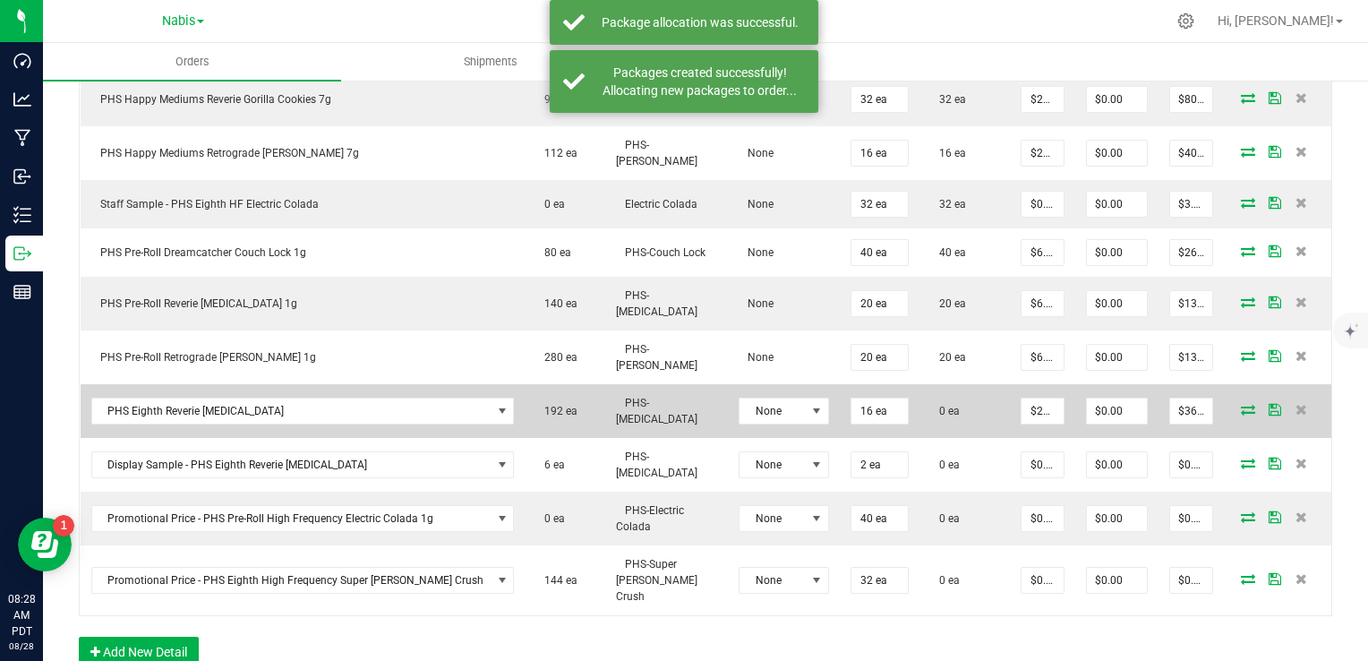
click at [1241, 404] on icon at bounding box center [1248, 409] width 14 height 11
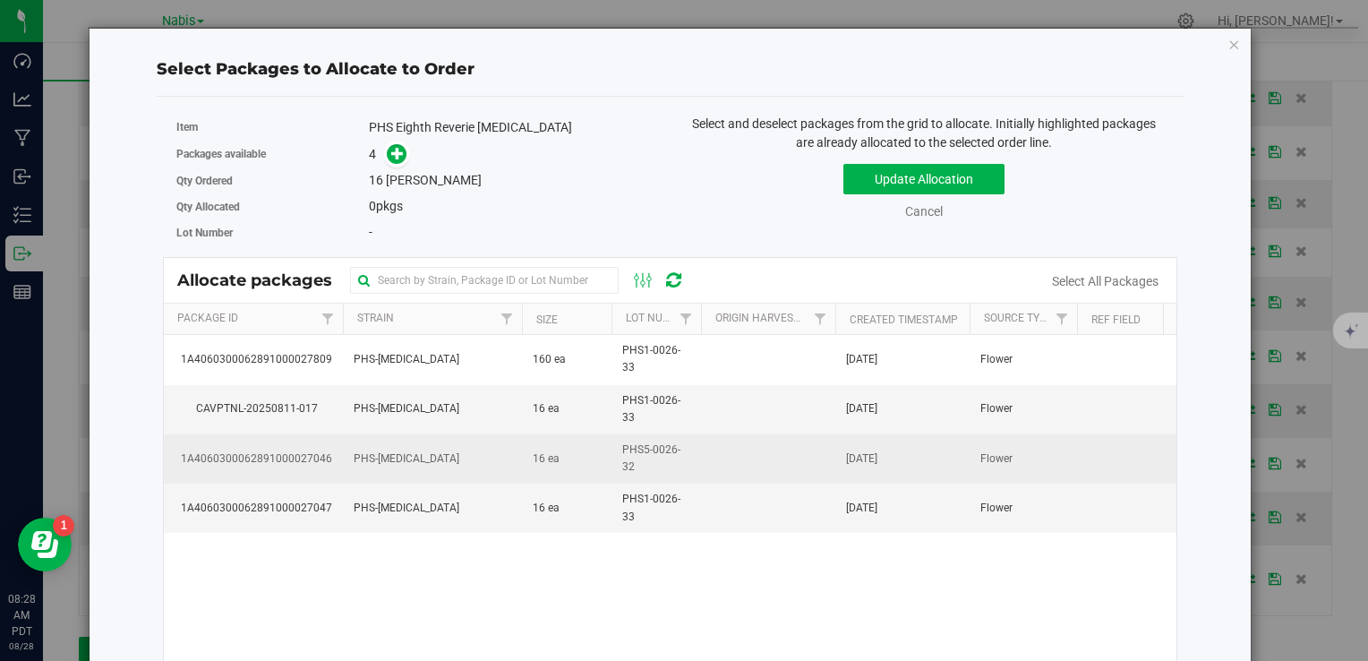
click at [720, 472] on td at bounding box center [768, 458] width 134 height 49
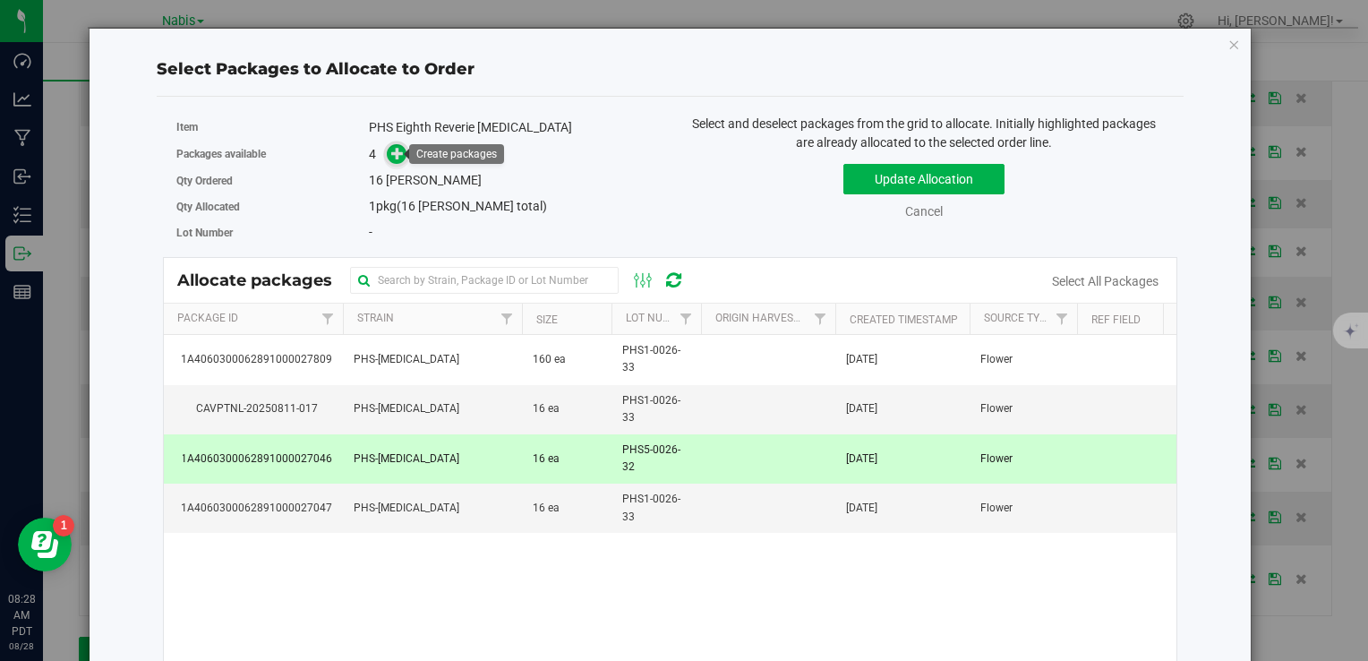
click at [391, 156] on icon at bounding box center [397, 152] width 13 height 13
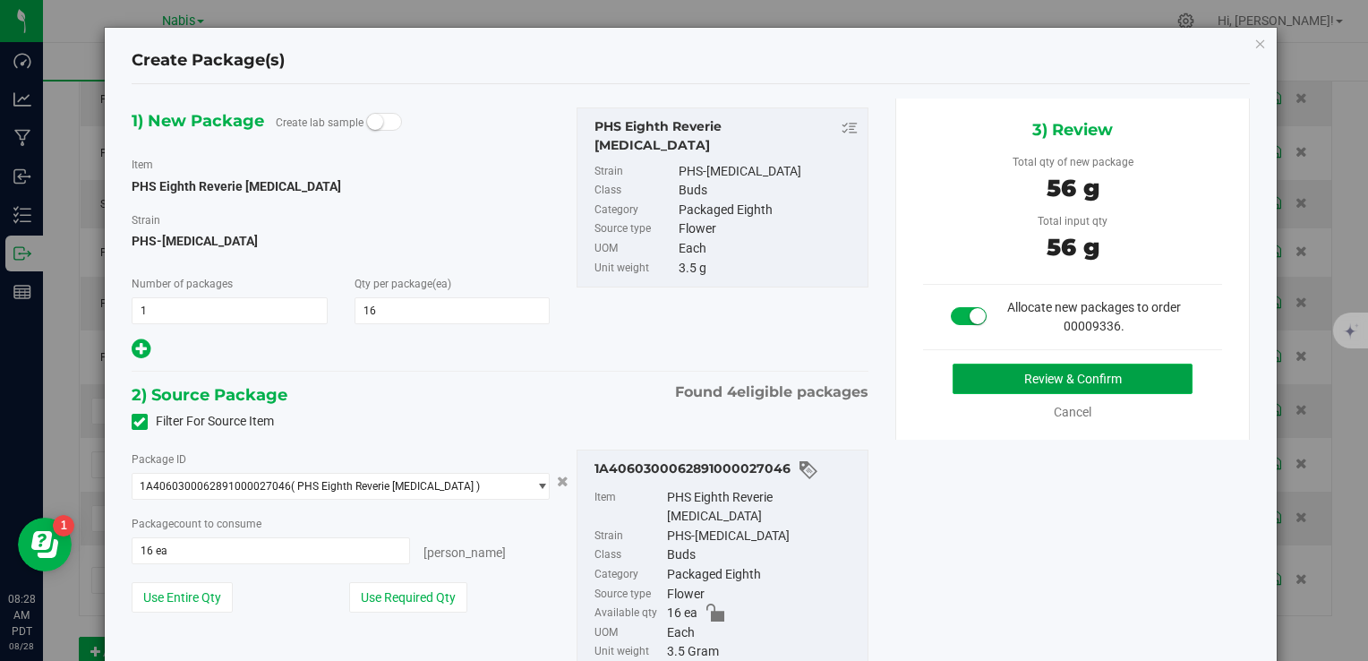
click at [993, 381] on button "Review & Confirm" at bounding box center [1073, 379] width 240 height 30
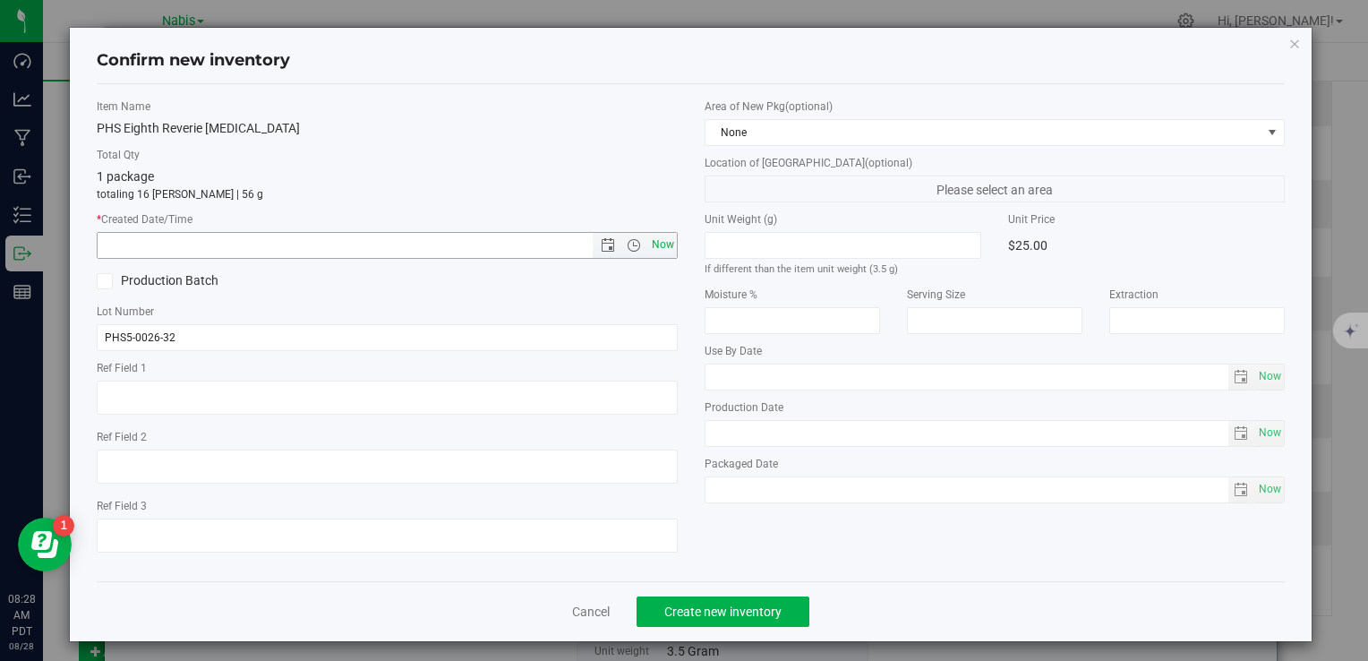
click at [648, 246] on span "Now" at bounding box center [662, 245] width 30 height 26
type input "8/28/2025 8:28 AM"
click at [732, 601] on button "Create new inventory" at bounding box center [723, 611] width 173 height 30
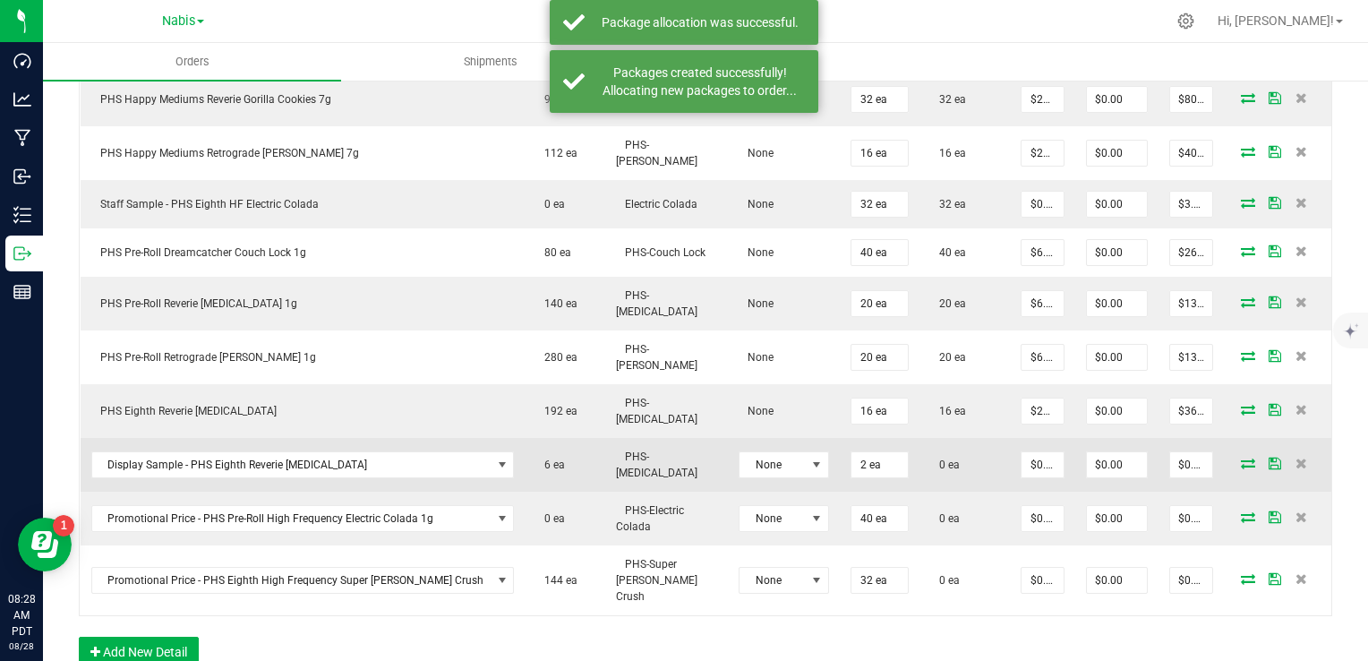
click at [1241, 458] on icon at bounding box center [1248, 463] width 14 height 11
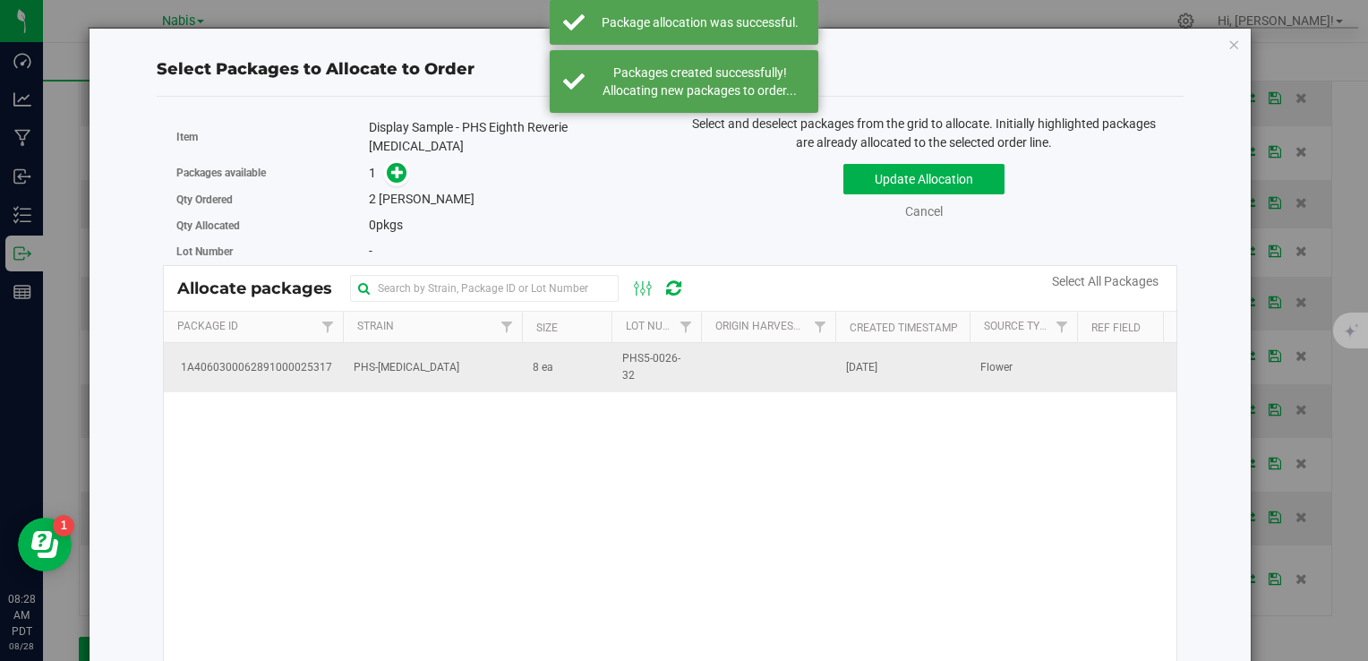
click at [535, 359] on span "8 ea" at bounding box center [543, 367] width 21 height 17
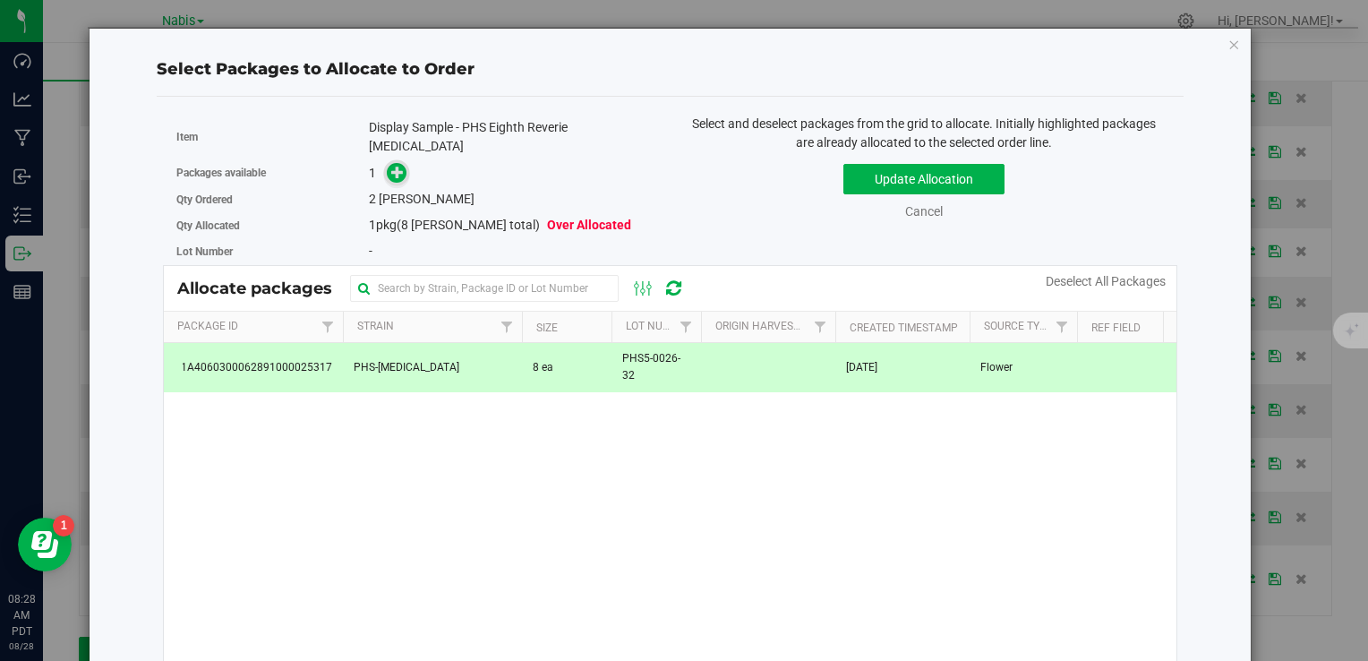
click at [387, 163] on span at bounding box center [396, 173] width 21 height 21
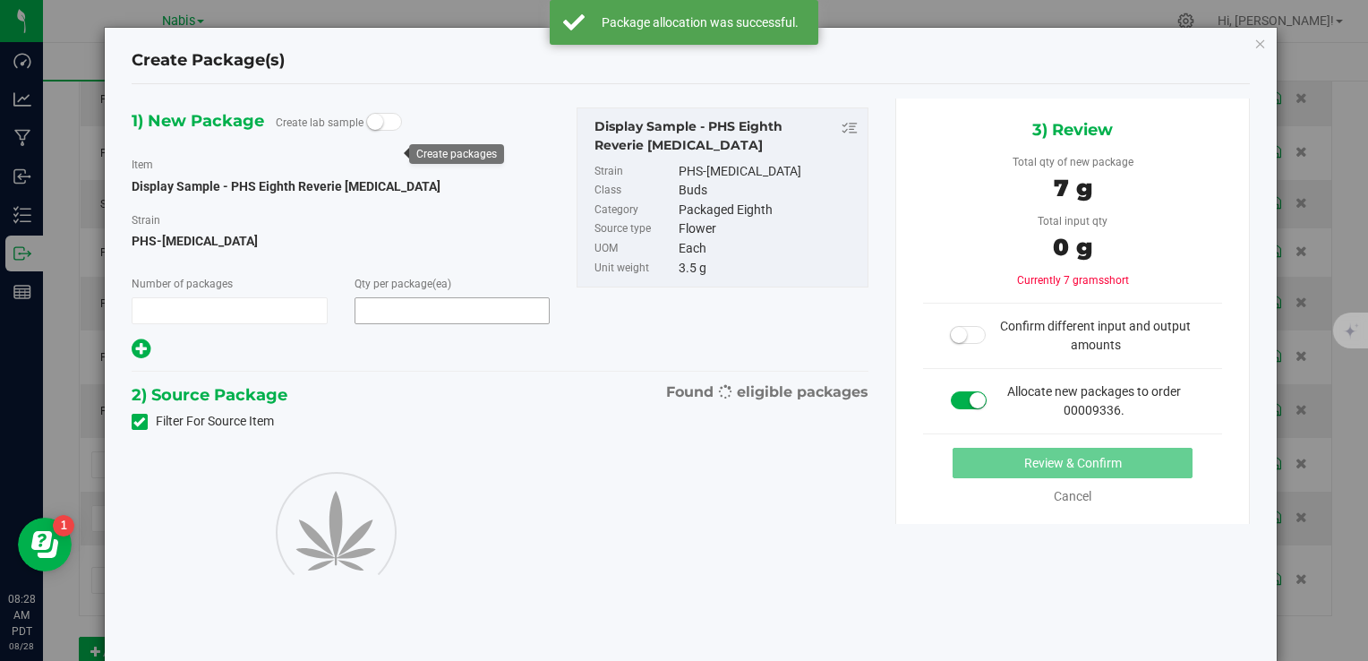
type input "1"
type input "2"
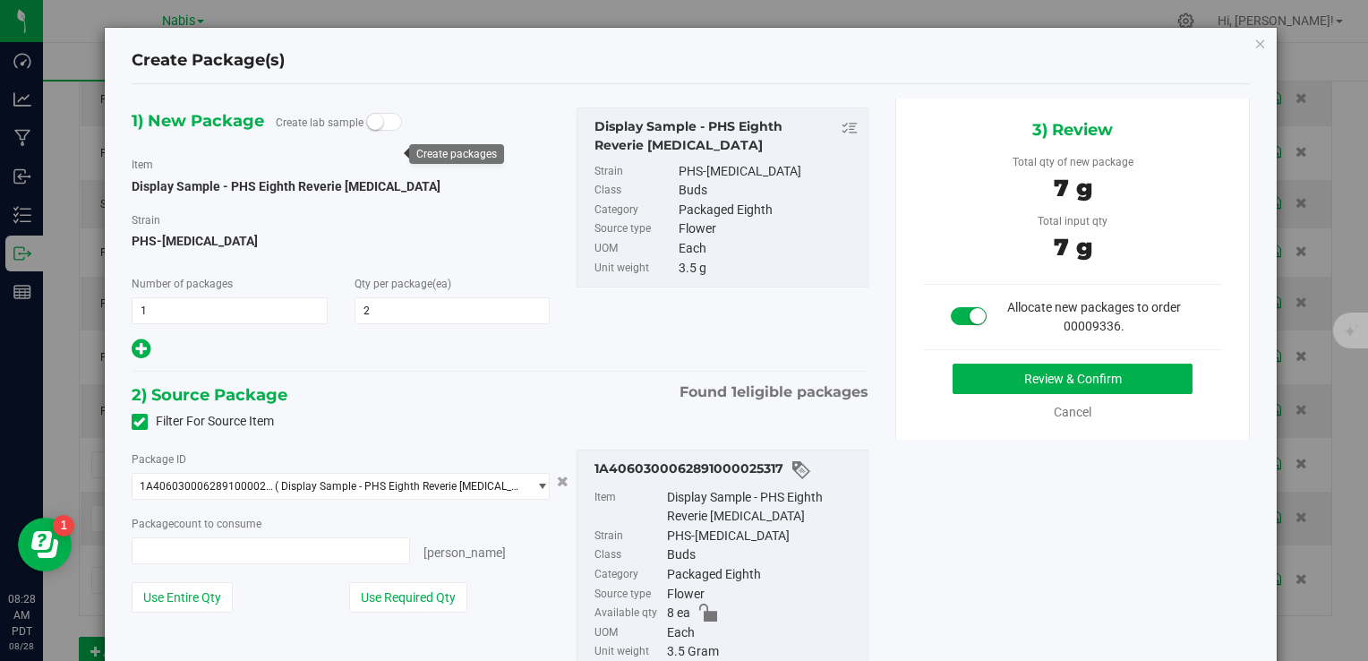
type input "2 ea"
click at [1036, 368] on button "Review & Confirm" at bounding box center [1073, 379] width 240 height 30
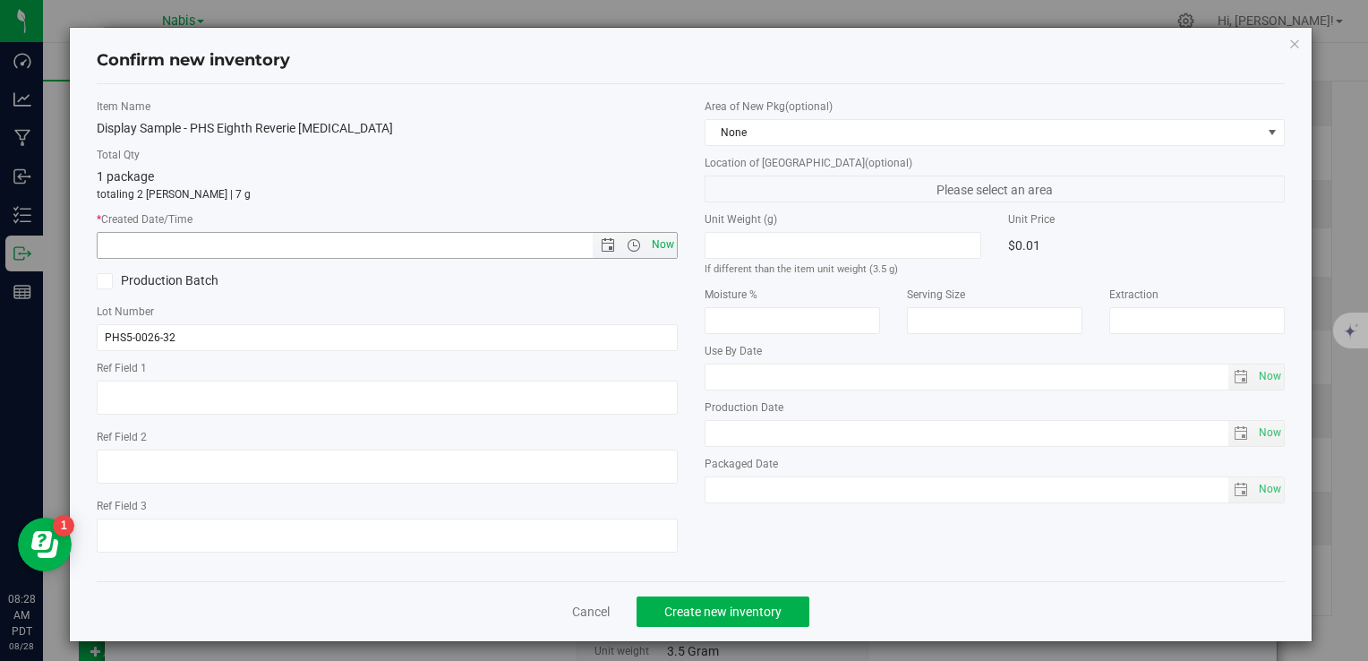
click at [666, 242] on span "Now" at bounding box center [662, 245] width 30 height 26
type input "8/28/2025 8:28 AM"
click at [741, 600] on button "Create new inventory" at bounding box center [723, 611] width 173 height 30
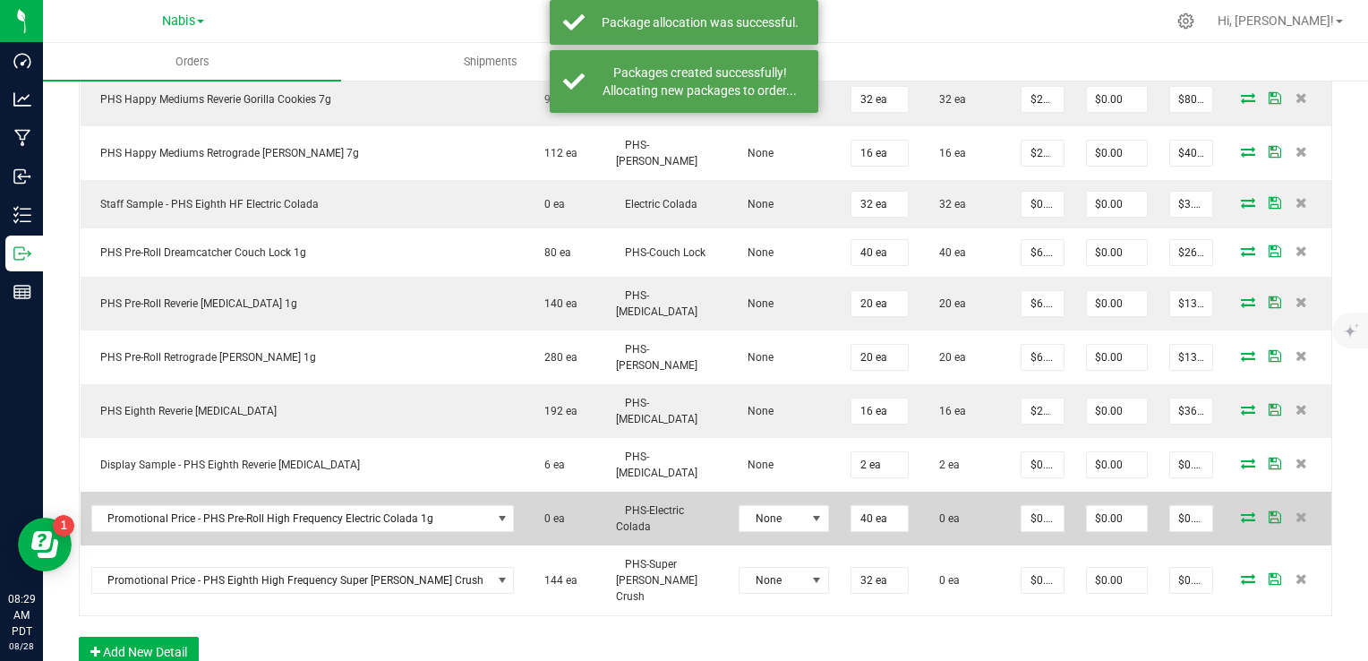
click at [1241, 511] on icon at bounding box center [1248, 516] width 14 height 11
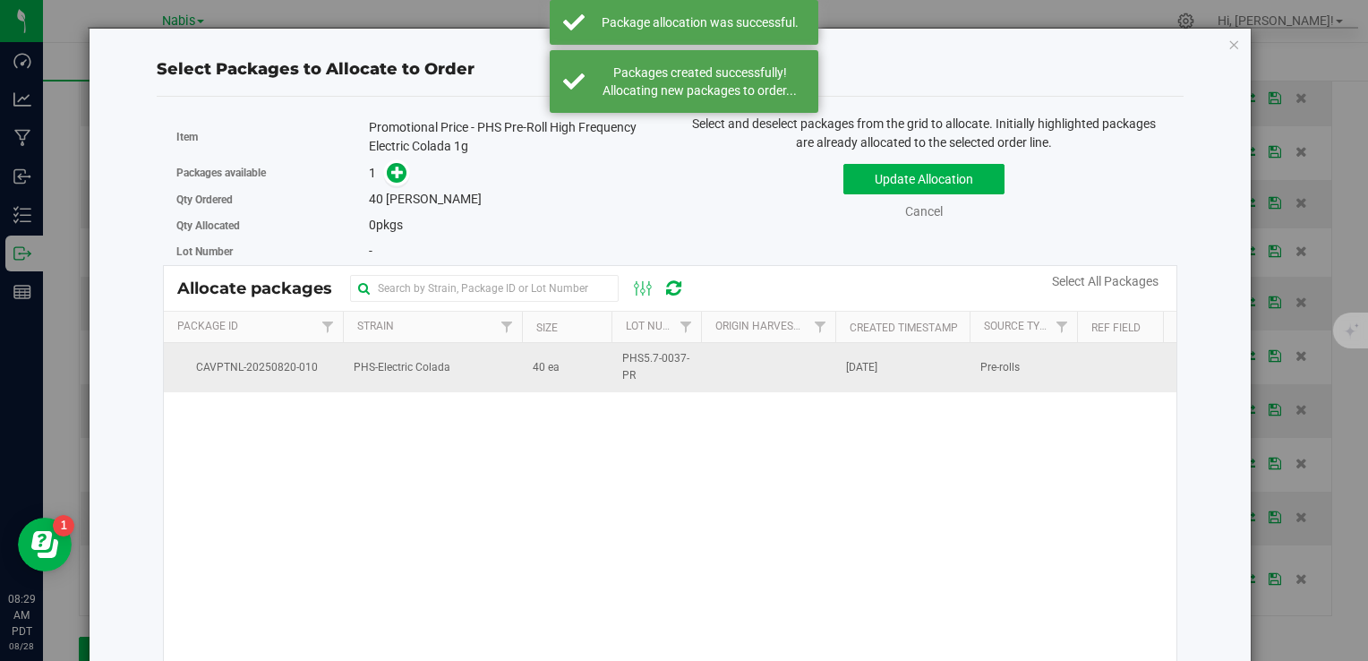
click at [558, 378] on td "40 ea" at bounding box center [567, 367] width 90 height 48
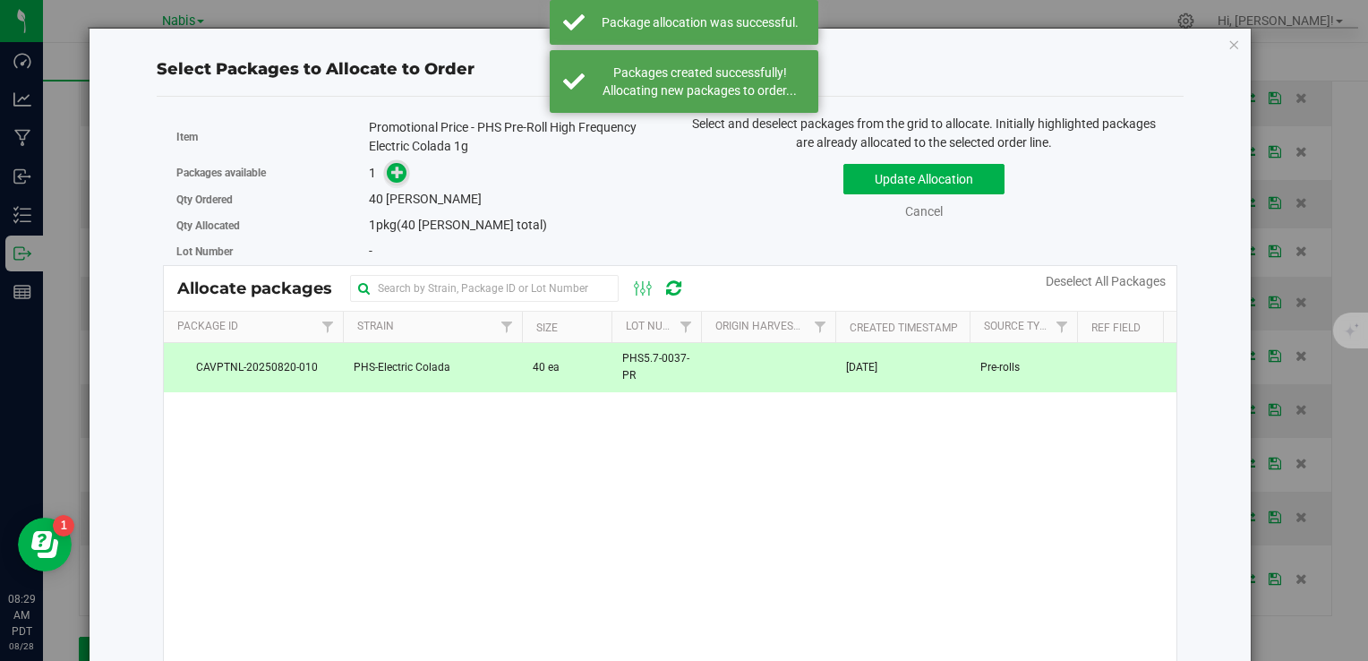
click at [399, 168] on icon at bounding box center [397, 171] width 13 height 13
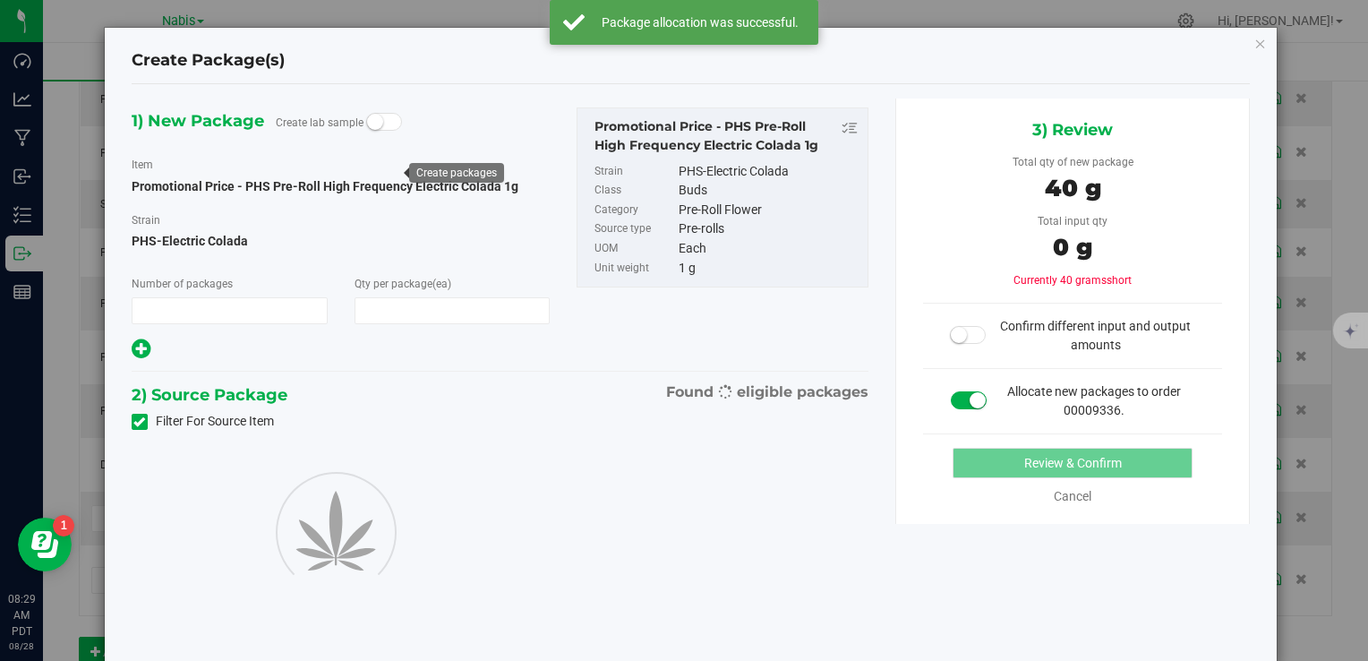
type input "1"
type input "40"
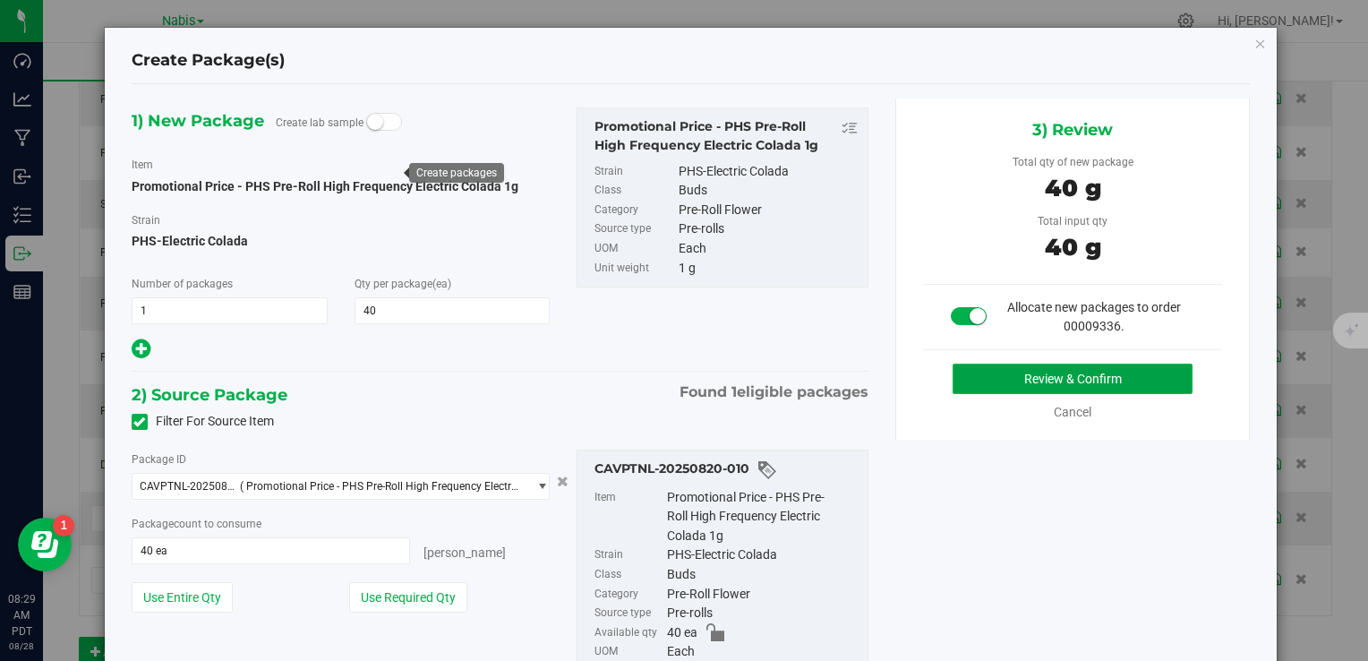
click at [1056, 373] on button "Review & Confirm" at bounding box center [1073, 379] width 240 height 30
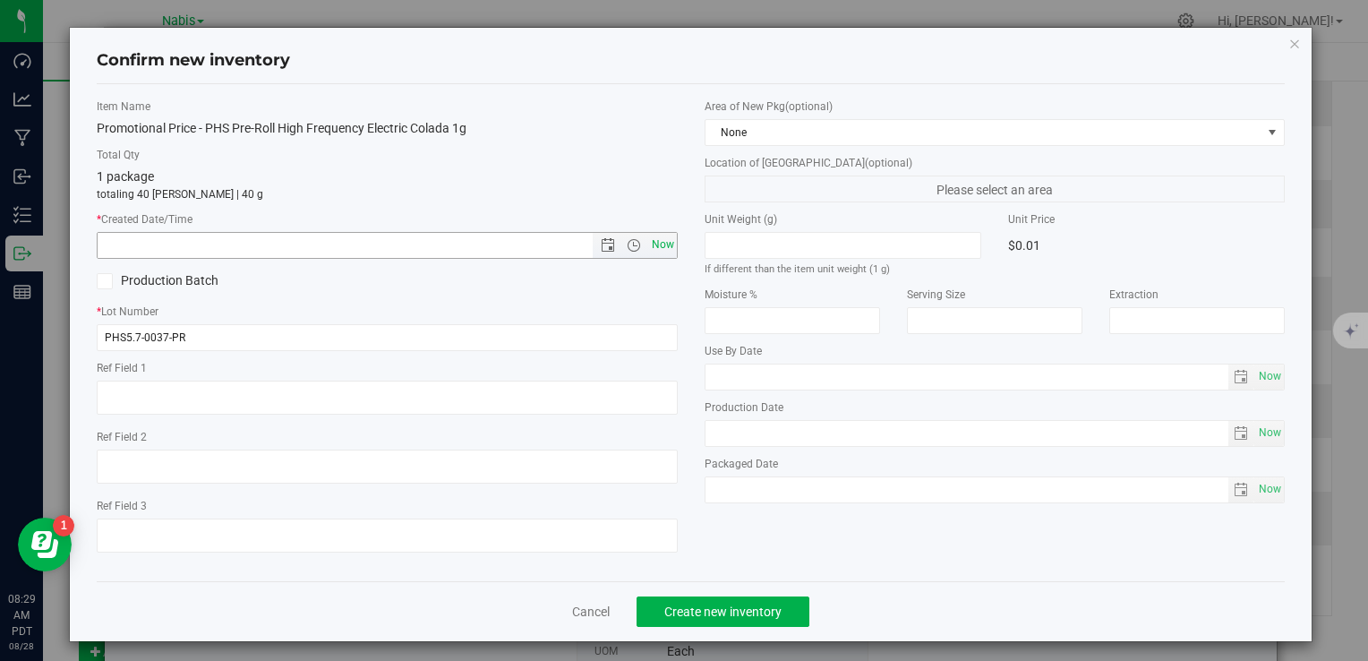
click at [657, 253] on span "Now" at bounding box center [662, 245] width 30 height 26
type input "8/28/2025 8:29 AM"
click at [746, 621] on button "Create new inventory" at bounding box center [723, 611] width 173 height 30
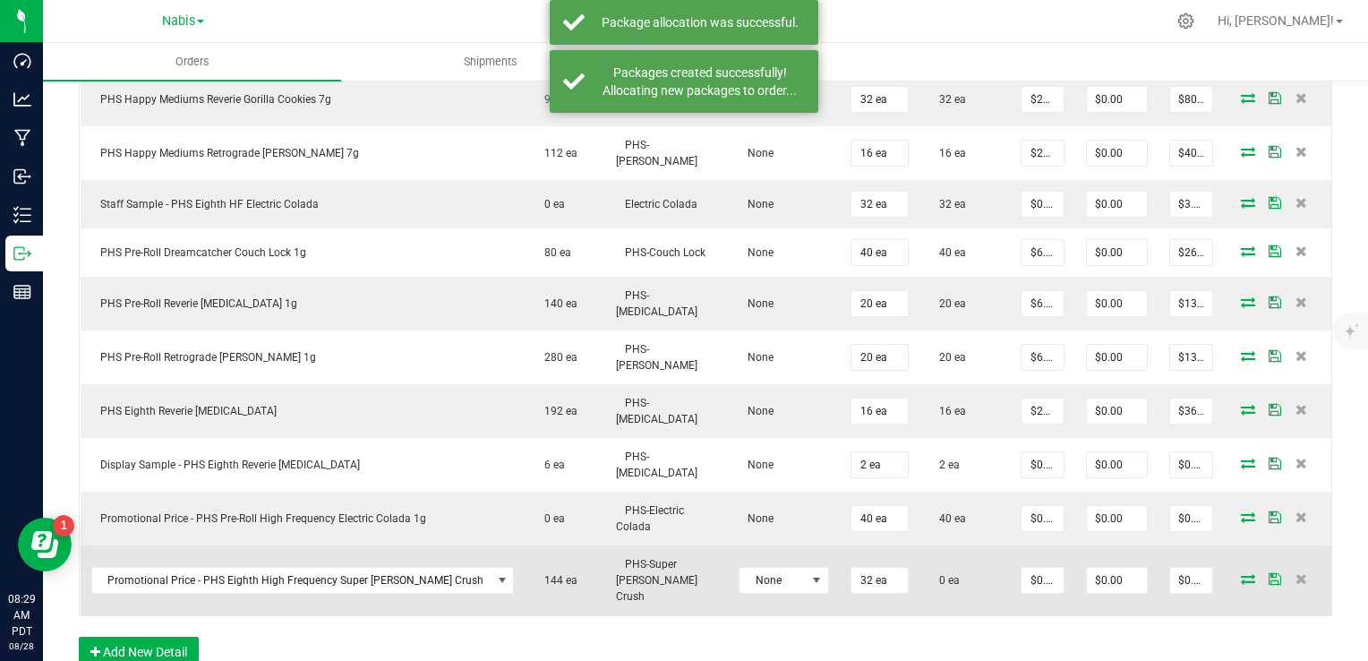
click at [1241, 573] on icon at bounding box center [1248, 578] width 14 height 11
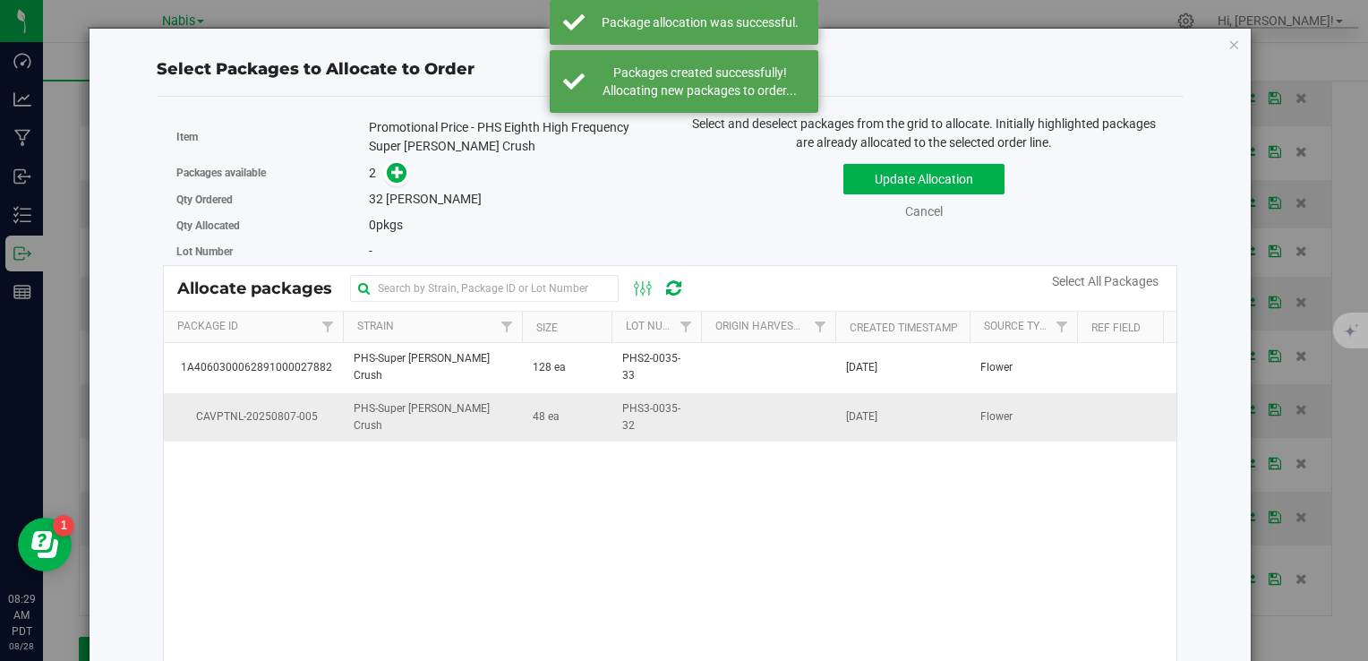
click at [553, 415] on span "48 ea" at bounding box center [546, 416] width 27 height 17
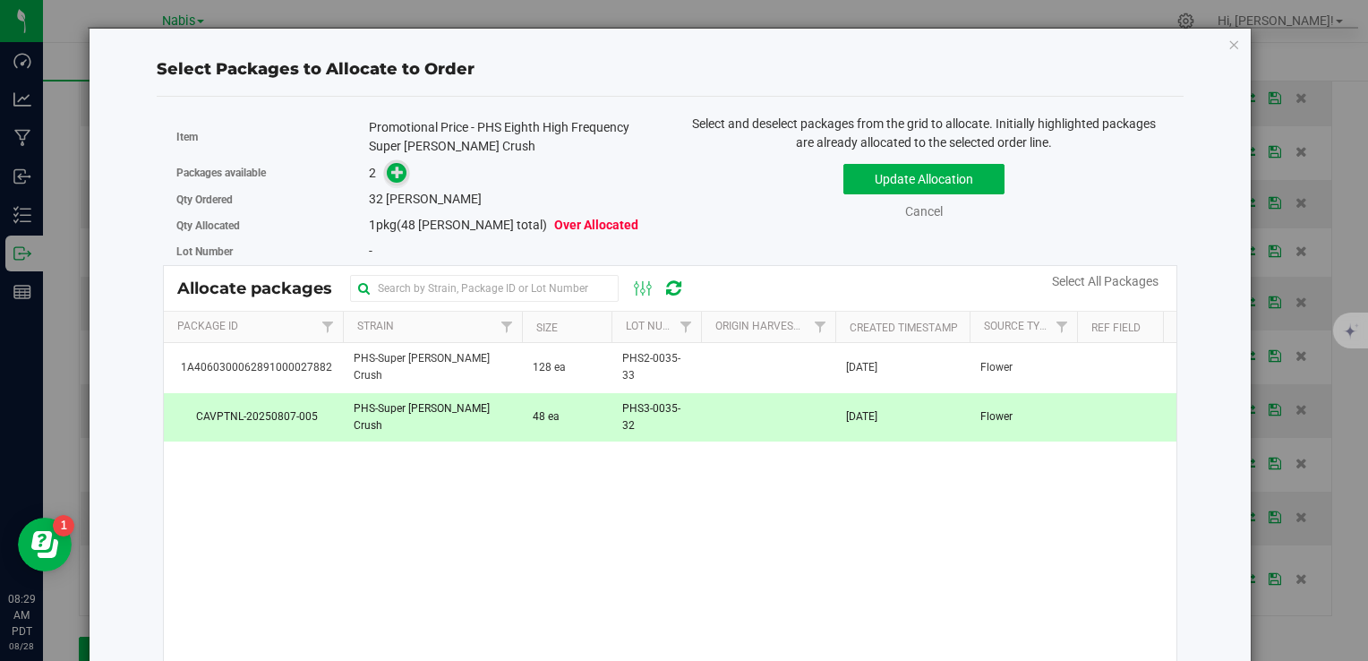
click at [394, 167] on icon at bounding box center [397, 172] width 13 height 13
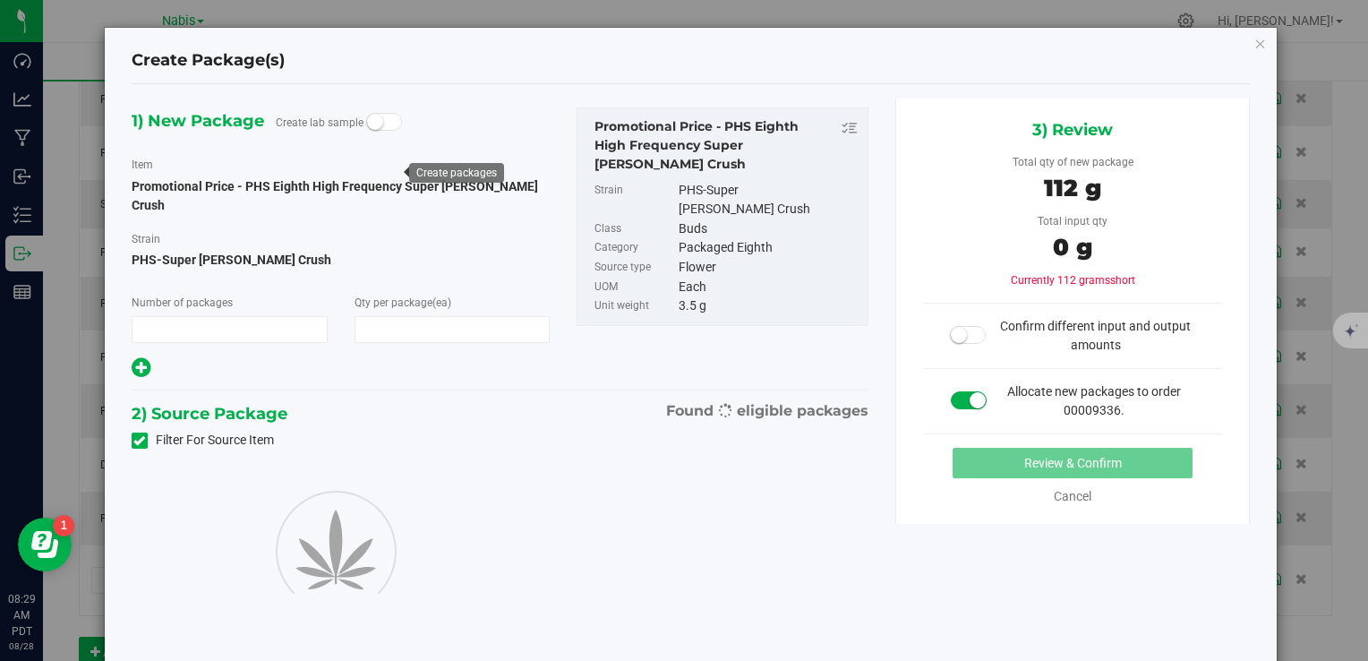
type input "1"
type input "32"
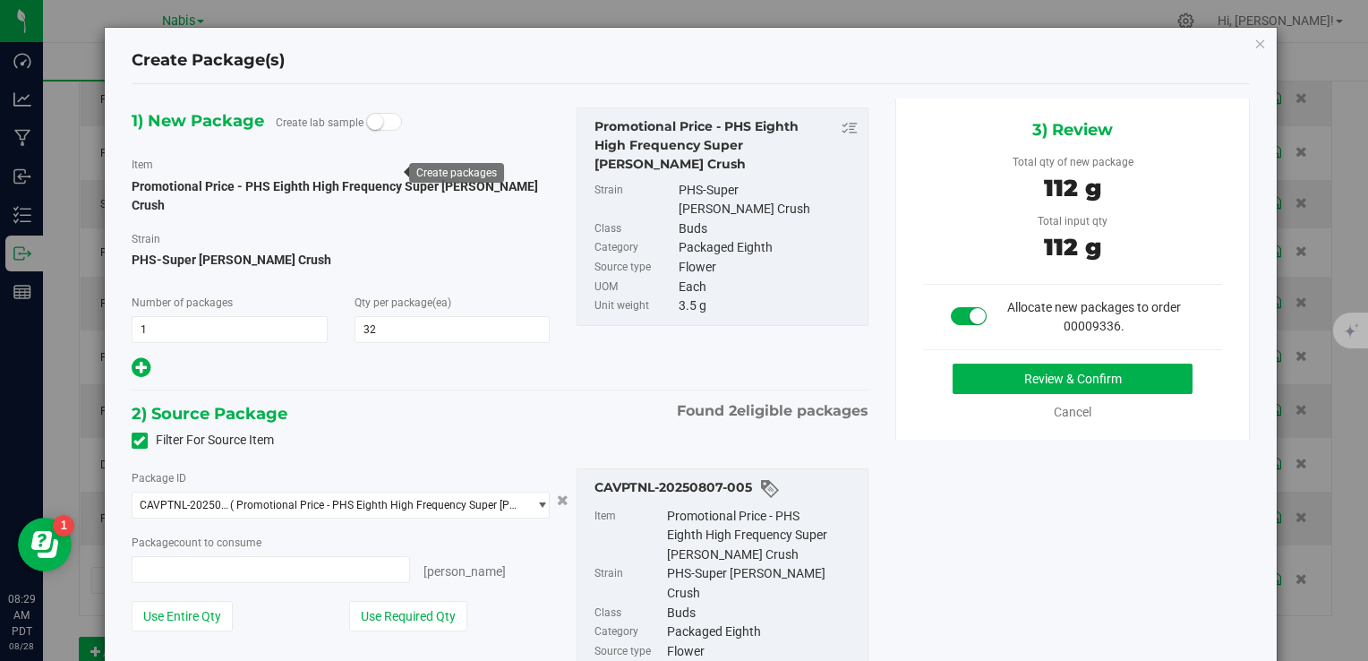
type input "32 ea"
click at [963, 376] on button "Review & Confirm" at bounding box center [1073, 379] width 240 height 30
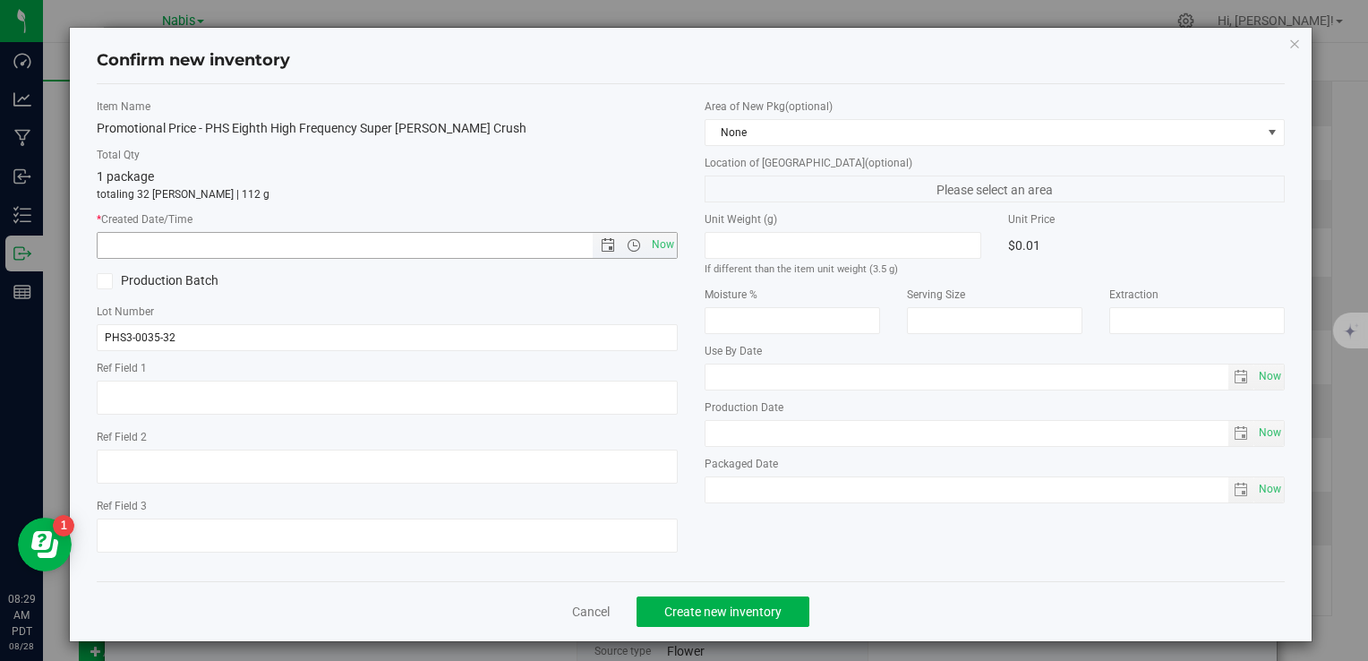
drag, startPoint x: 659, startPoint y: 245, endPoint x: 663, endPoint y: 316, distance: 70.8
click at [658, 246] on span "Now" at bounding box center [662, 245] width 30 height 26
type input "8/28/2025 8:29 AM"
click at [710, 620] on button "Create new inventory" at bounding box center [723, 611] width 173 height 30
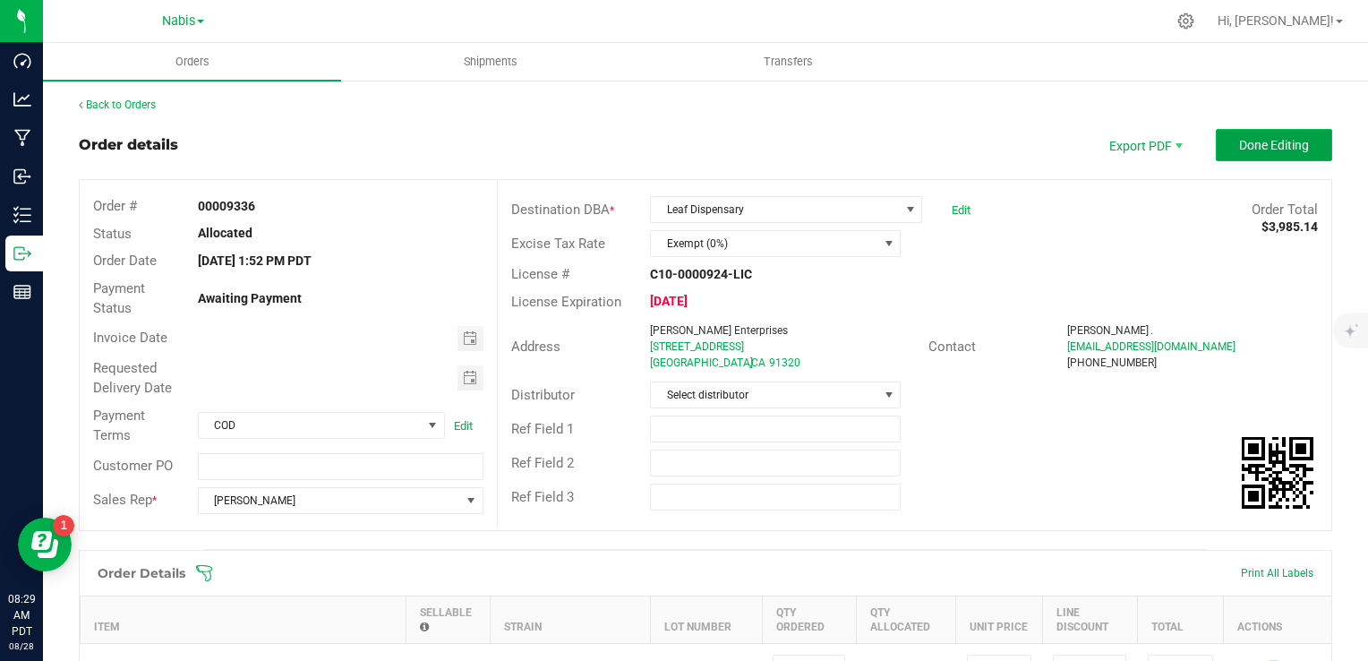
drag, startPoint x: 1259, startPoint y: 148, endPoint x: 1246, endPoint y: 154, distance: 14.0
click at [1258, 147] on span "Done Editing" at bounding box center [1274, 145] width 70 height 14
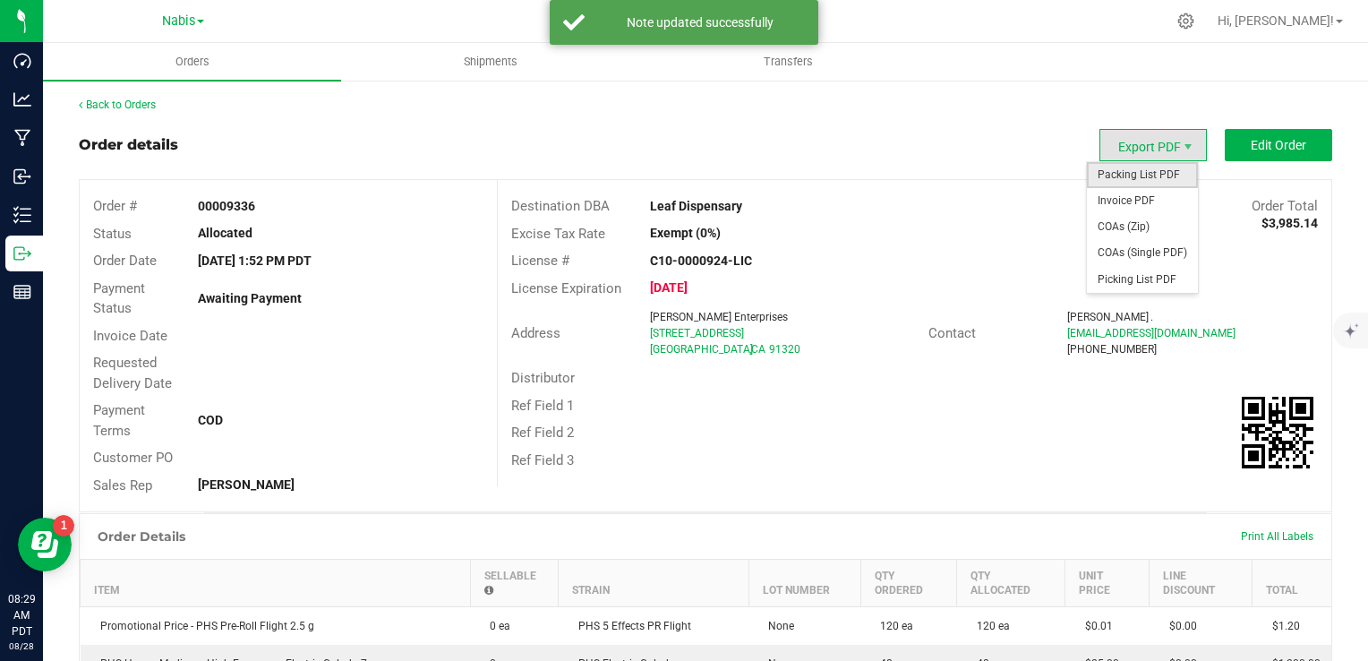
click at [1143, 175] on span "Packing List PDF" at bounding box center [1142, 175] width 111 height 26
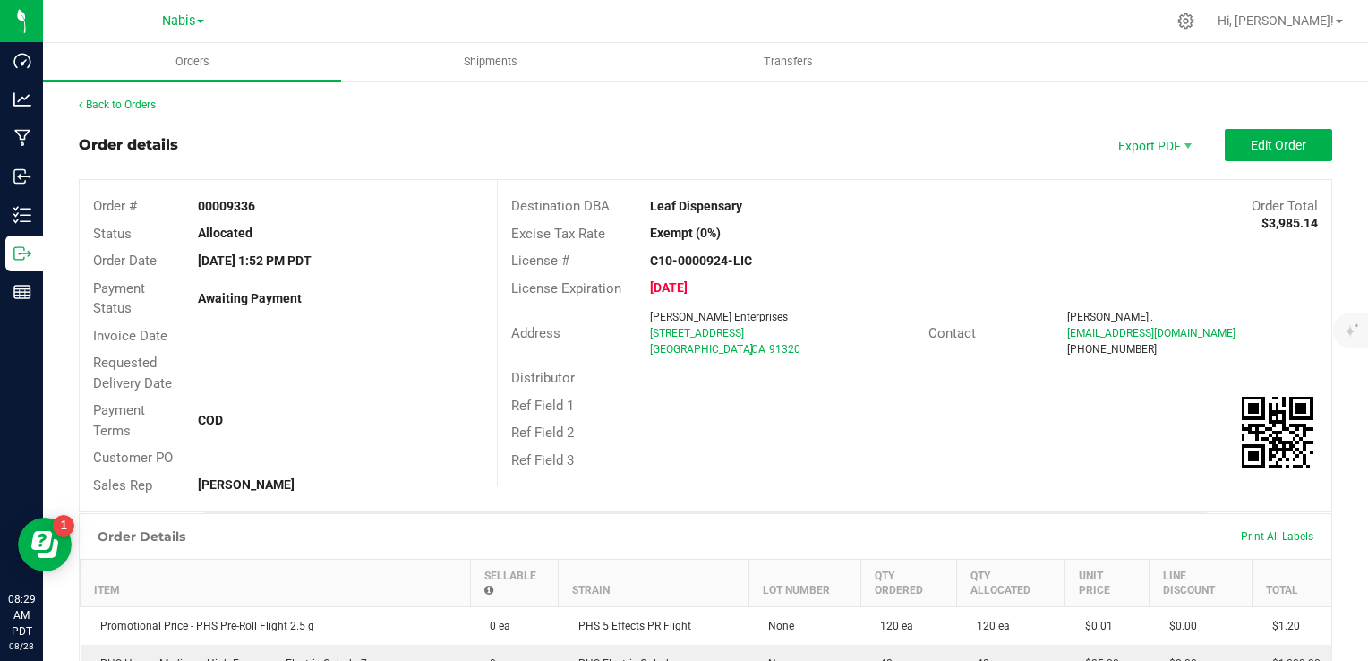
drag, startPoint x: 647, startPoint y: 197, endPoint x: 797, endPoint y: 199, distance: 149.5
click at [797, 199] on div "Leaf Dispensary" at bounding box center [810, 206] width 347 height 19
drag, startPoint x: 797, startPoint y: 199, endPoint x: 642, endPoint y: 207, distance: 155.1
click at [642, 207] on div "Leaf Dispensary" at bounding box center [810, 206] width 347 height 19
drag, startPoint x: 642, startPoint y: 207, endPoint x: 741, endPoint y: 209, distance: 99.4
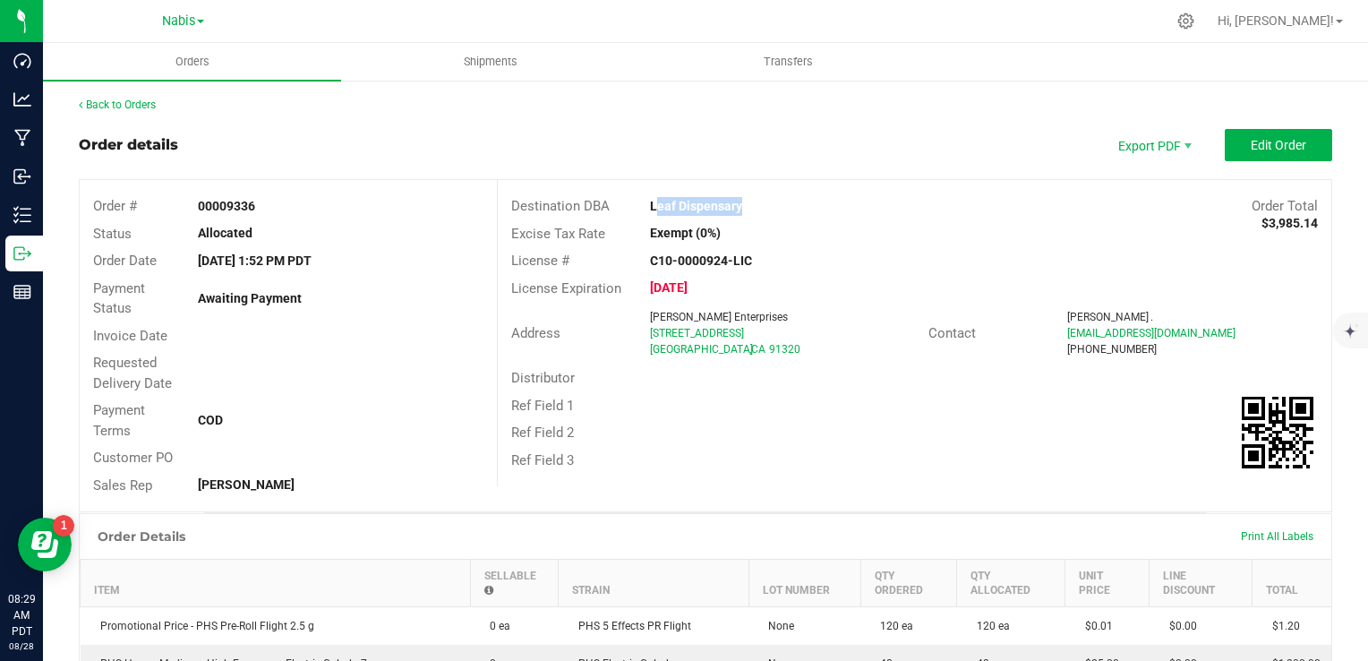
click at [741, 209] on div "Leaf Dispensary" at bounding box center [810, 206] width 347 height 19
copy strong "Leaf Dispensary"
drag, startPoint x: 622, startPoint y: 339, endPoint x: 788, endPoint y: 326, distance: 166.2
click at [788, 326] on div "Address Mk Mack Enterprises 3321 Grande Vista Dr Thousand Oaks , CA 91320" at bounding box center [713, 333] width 431 height 56
copy div "Mk Mack Enterprises 3321 Grande Vista Dr"
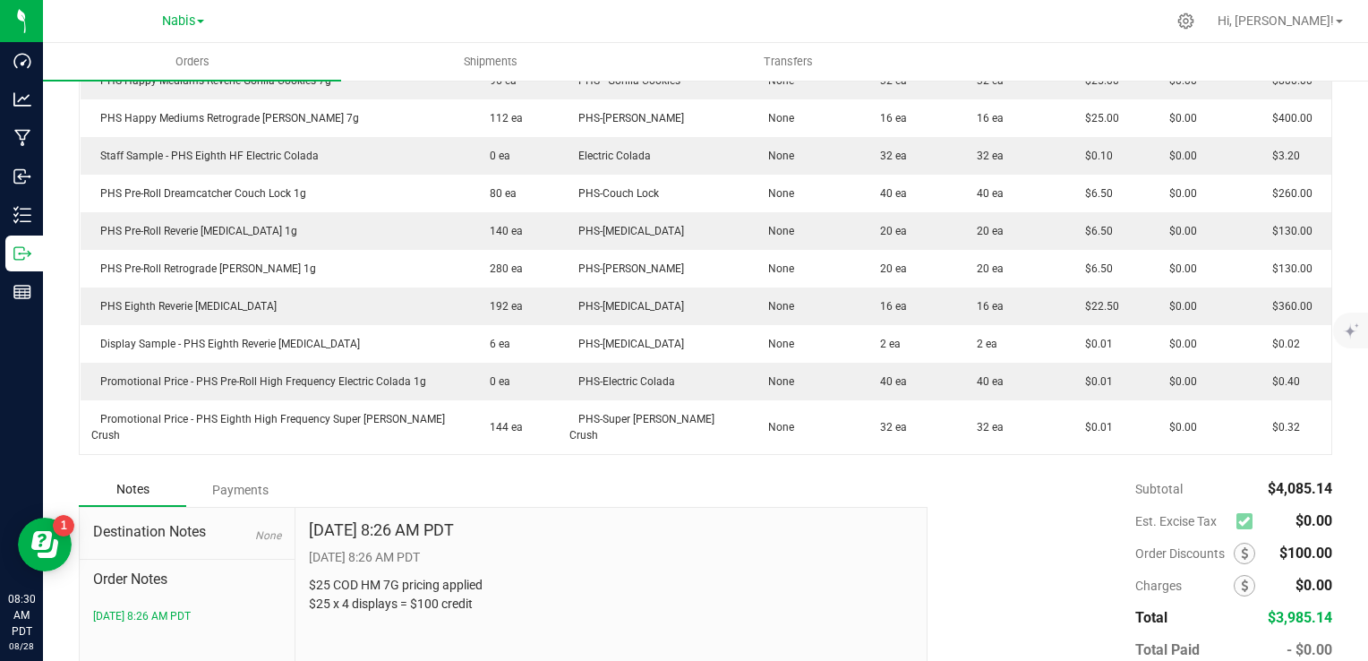
scroll to position [731, 0]
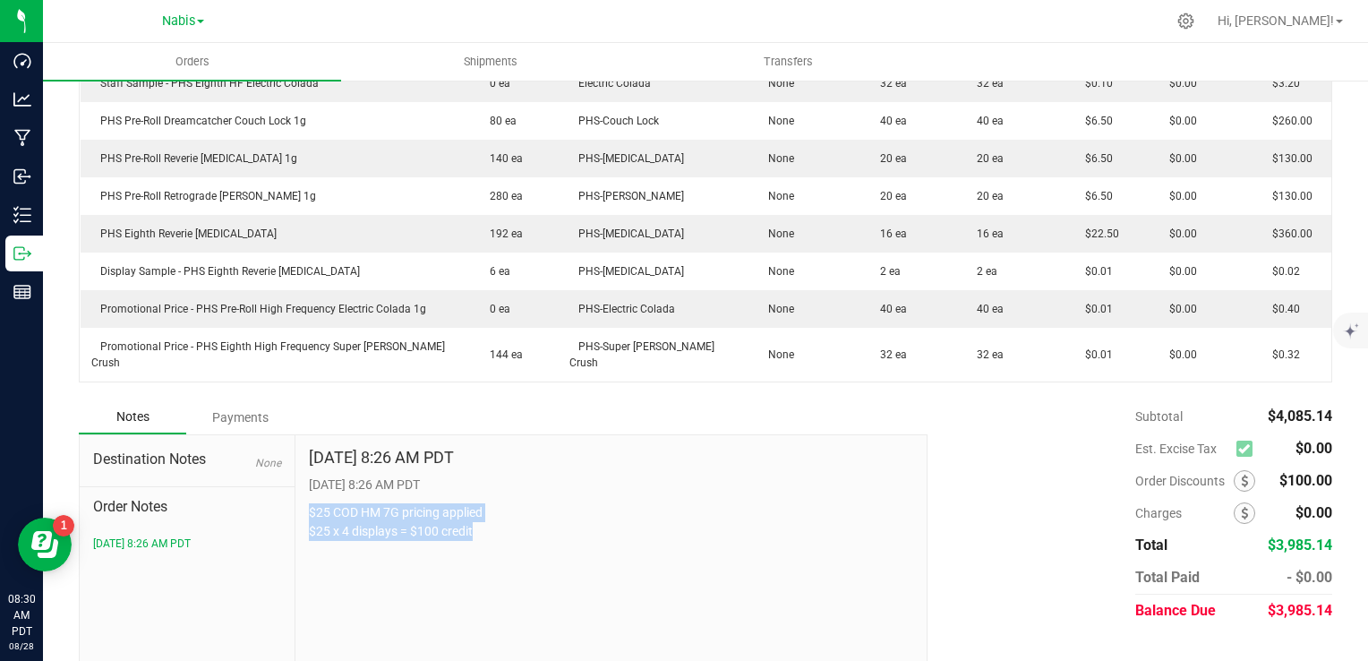
drag, startPoint x: 304, startPoint y: 469, endPoint x: 509, endPoint y: 510, distance: 209.1
click at [509, 510] on div "Aug 28, 2025 8:26 AM PDT 8/28/2025 8:26 AM PDT $25 COD HM 7G pricing applied $2…" at bounding box center [611, 555] width 632 height 240
copy p "$25 COD HM 7G pricing applied $25 x 4 displays = $100 credit"
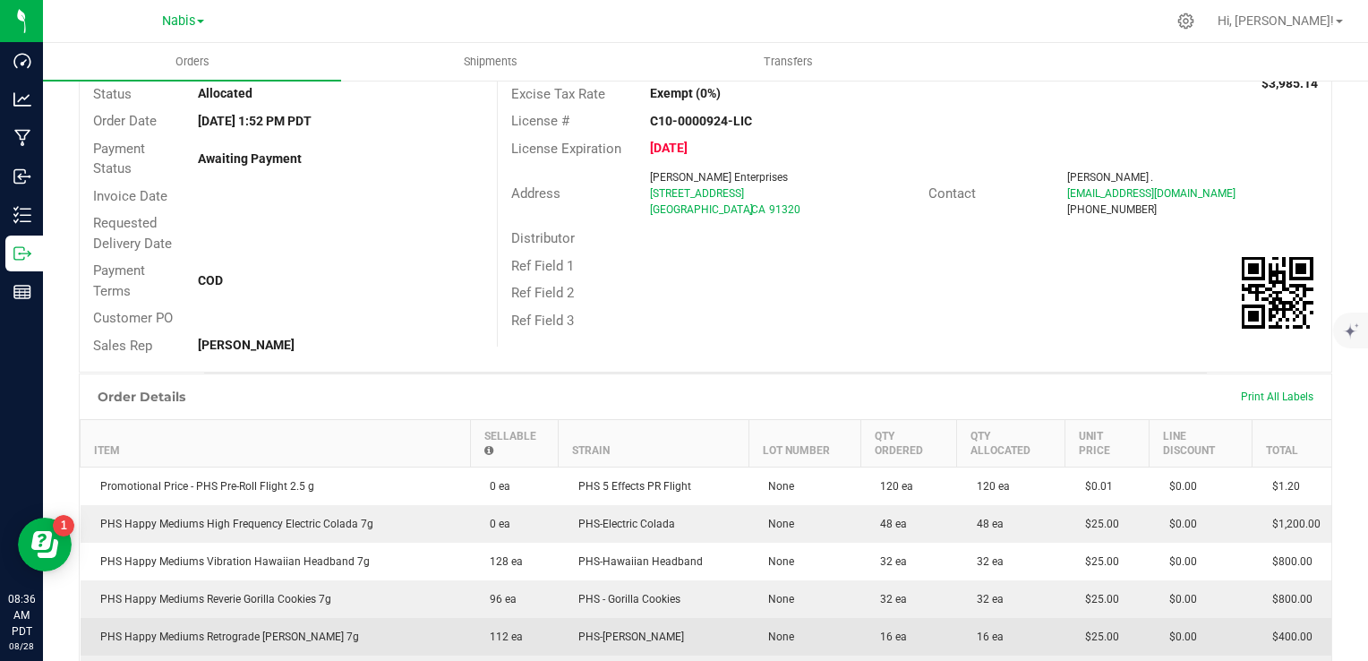
scroll to position [0, 0]
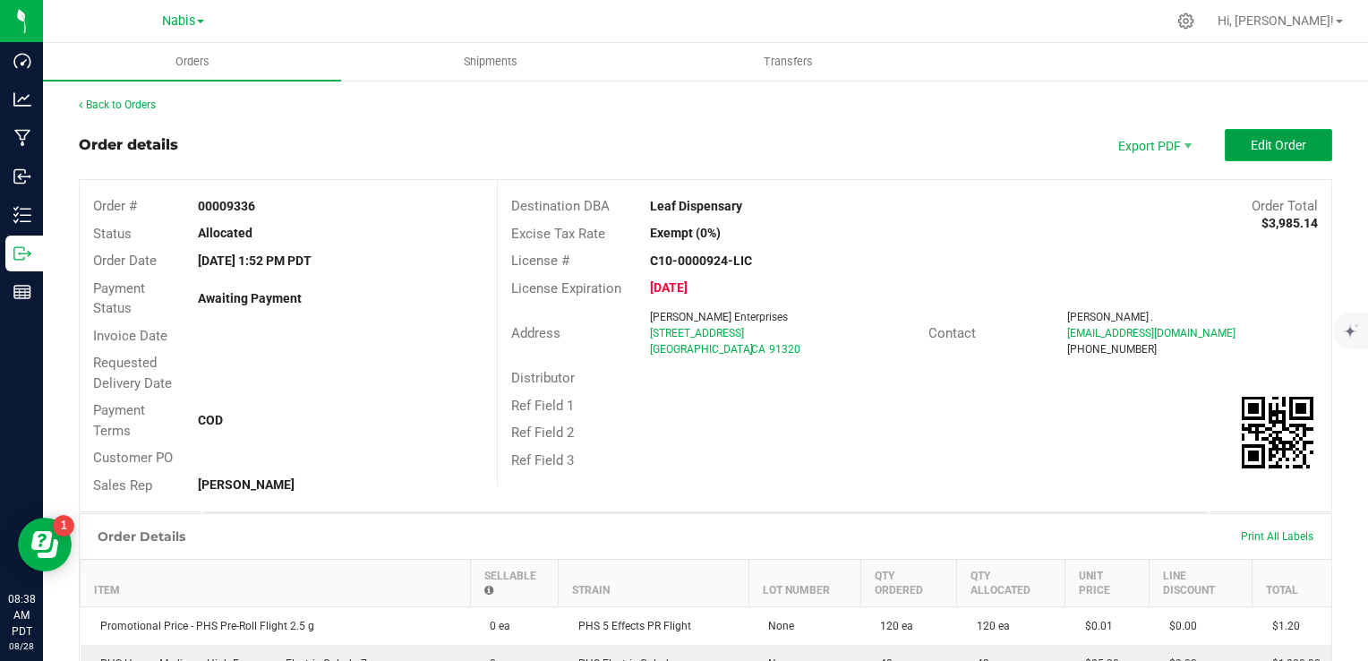
click at [1286, 152] on button "Edit Order" at bounding box center [1278, 145] width 107 height 32
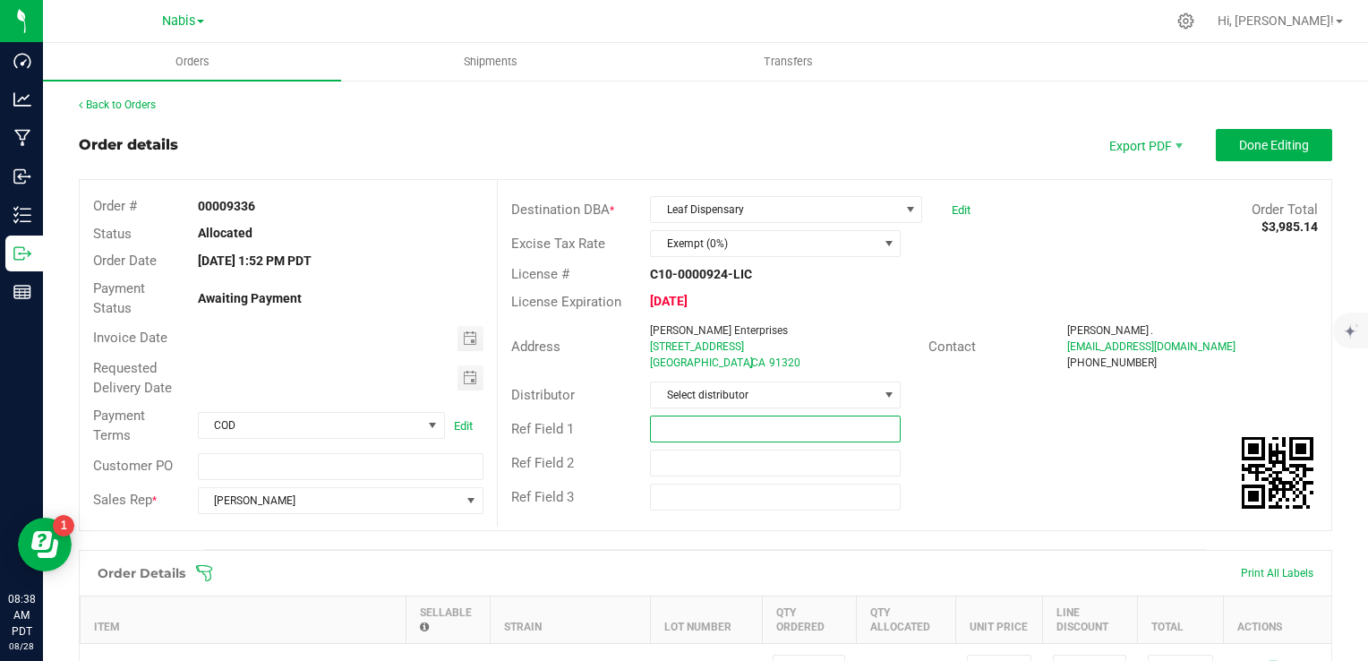
drag, startPoint x: 670, startPoint y: 411, endPoint x: 672, endPoint y: 424, distance: 12.8
click at [672, 424] on input "text" at bounding box center [775, 428] width 251 height 27
paste input "746404"
click at [464, 343] on span "Toggle calendar" at bounding box center [470, 338] width 14 height 14
type input "Nabis 746404"
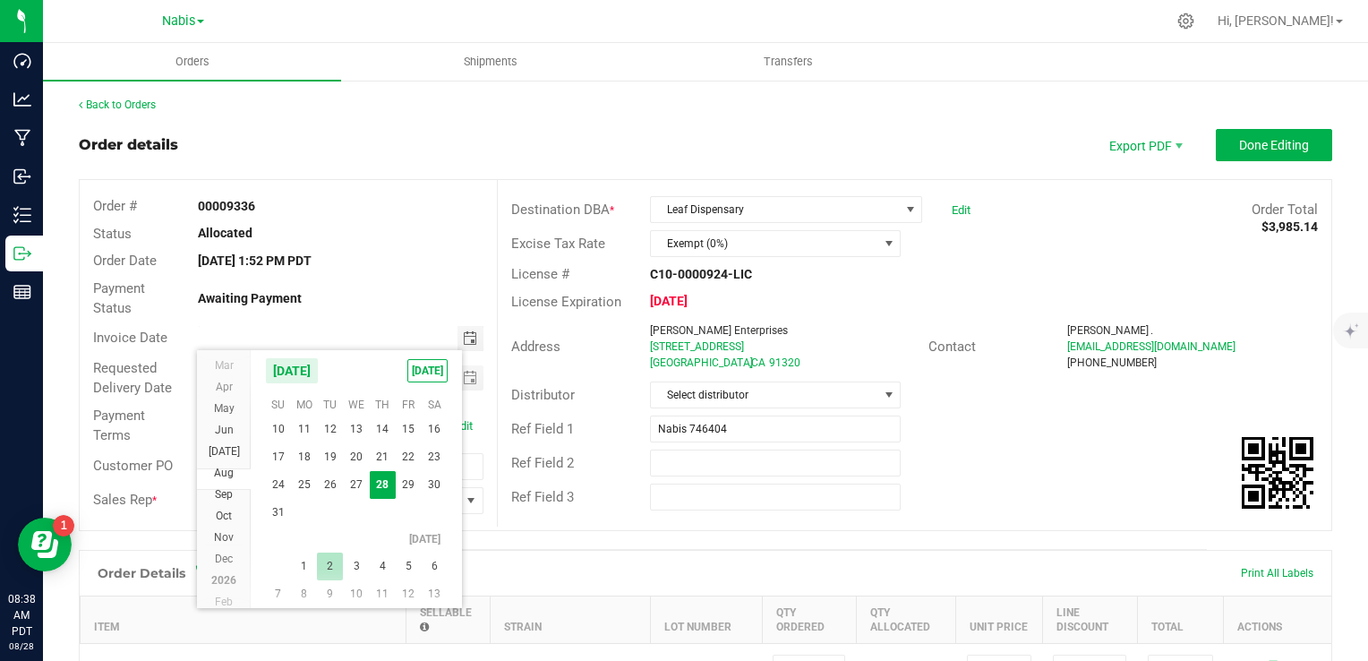
scroll to position [32395, 0]
click at [326, 528] on span "2" at bounding box center [330, 535] width 26 height 28
type input "09/02/2025"
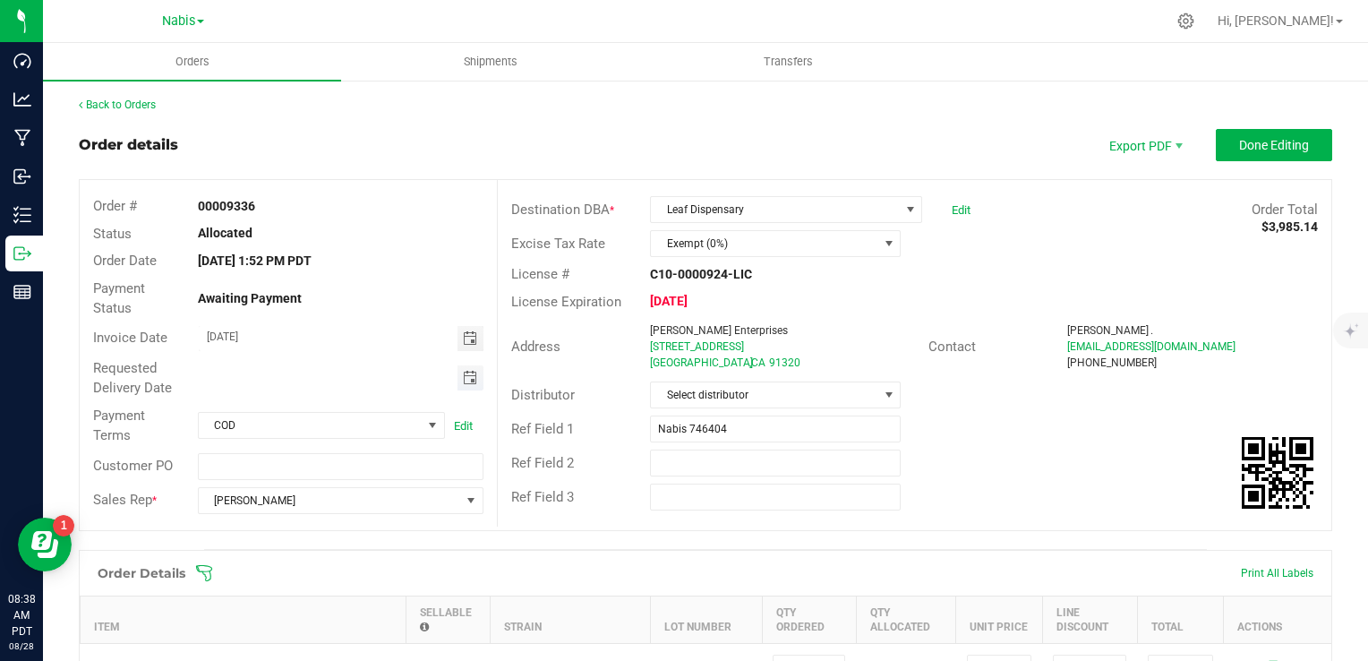
click at [471, 380] on span "Toggle calendar" at bounding box center [470, 378] width 14 height 14
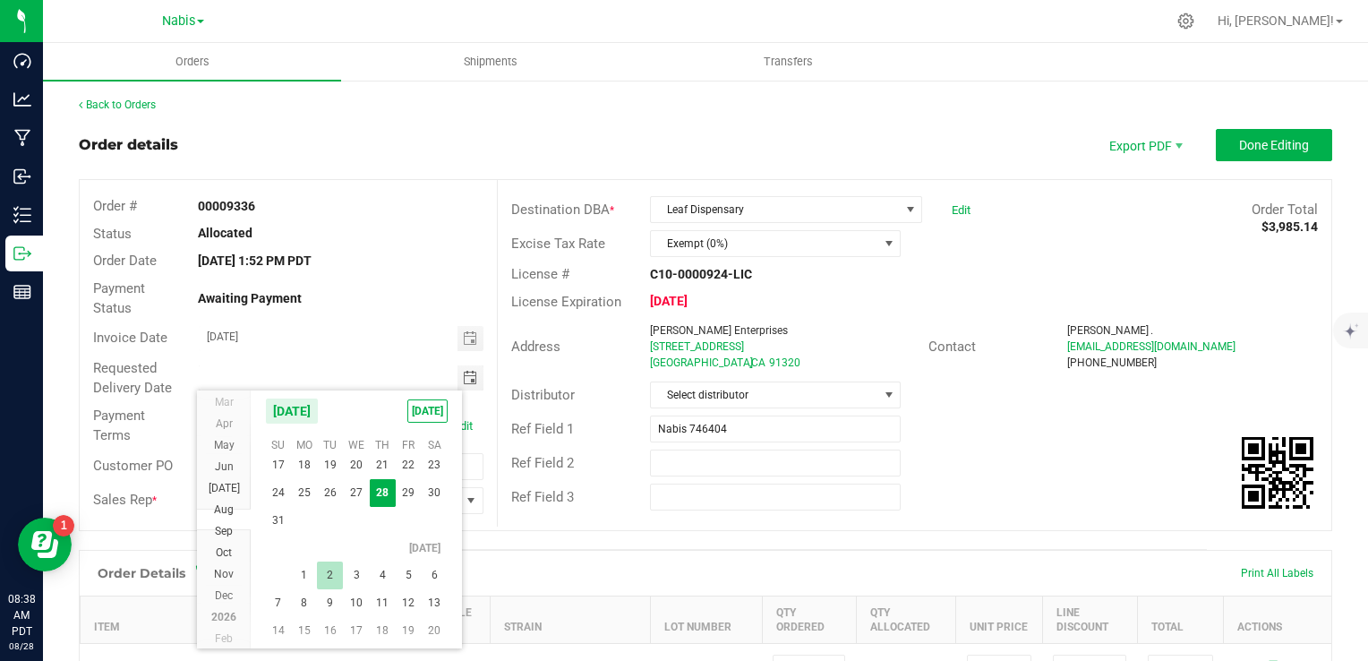
click at [328, 571] on span "2" at bounding box center [330, 575] width 26 height 28
type input "09/02/2025"
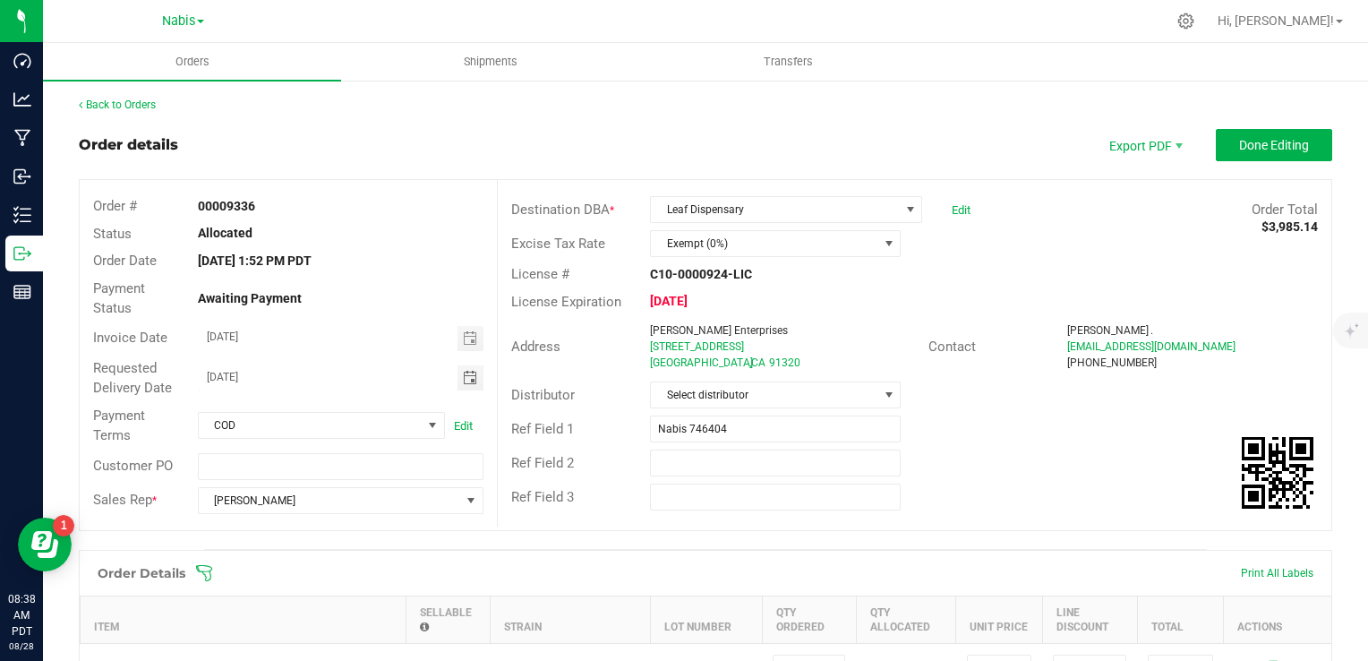
click at [1196, 148] on div "Export PDF Done Editing" at bounding box center [1212, 145] width 242 height 32
click at [1239, 150] on span "Done Editing" at bounding box center [1274, 145] width 70 height 14
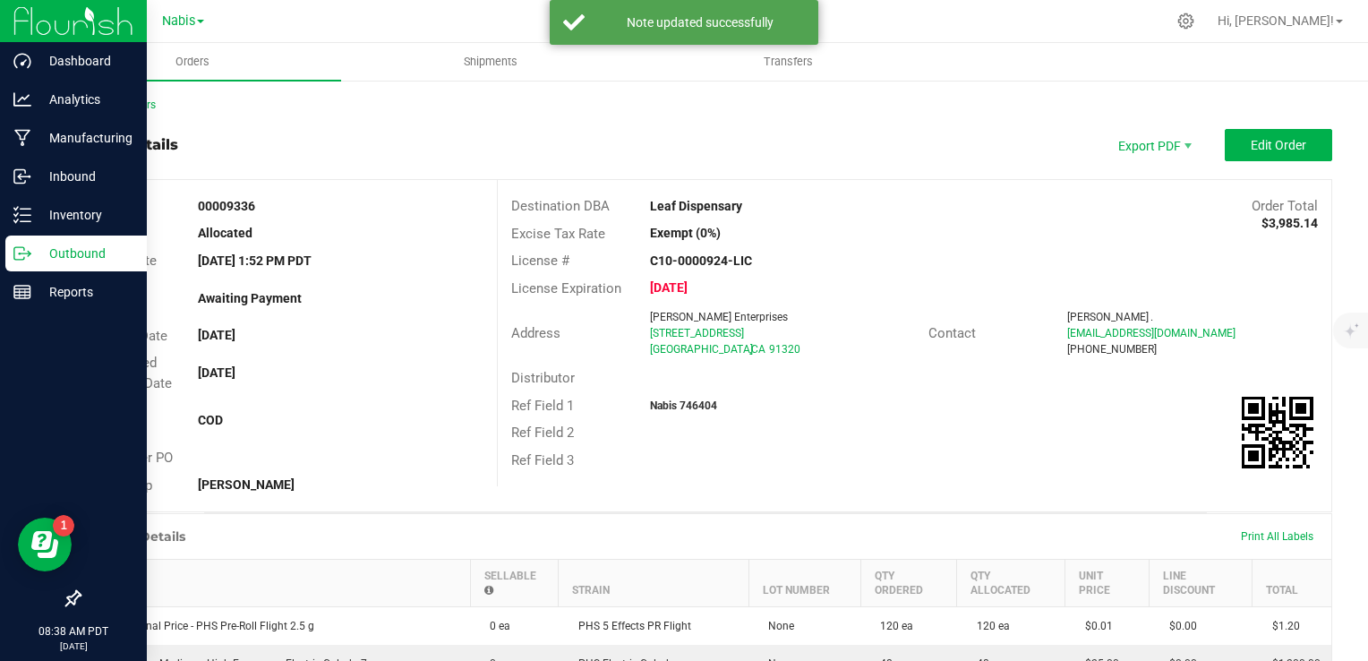
click at [72, 253] on p "Outbound" at bounding box center [84, 253] width 107 height 21
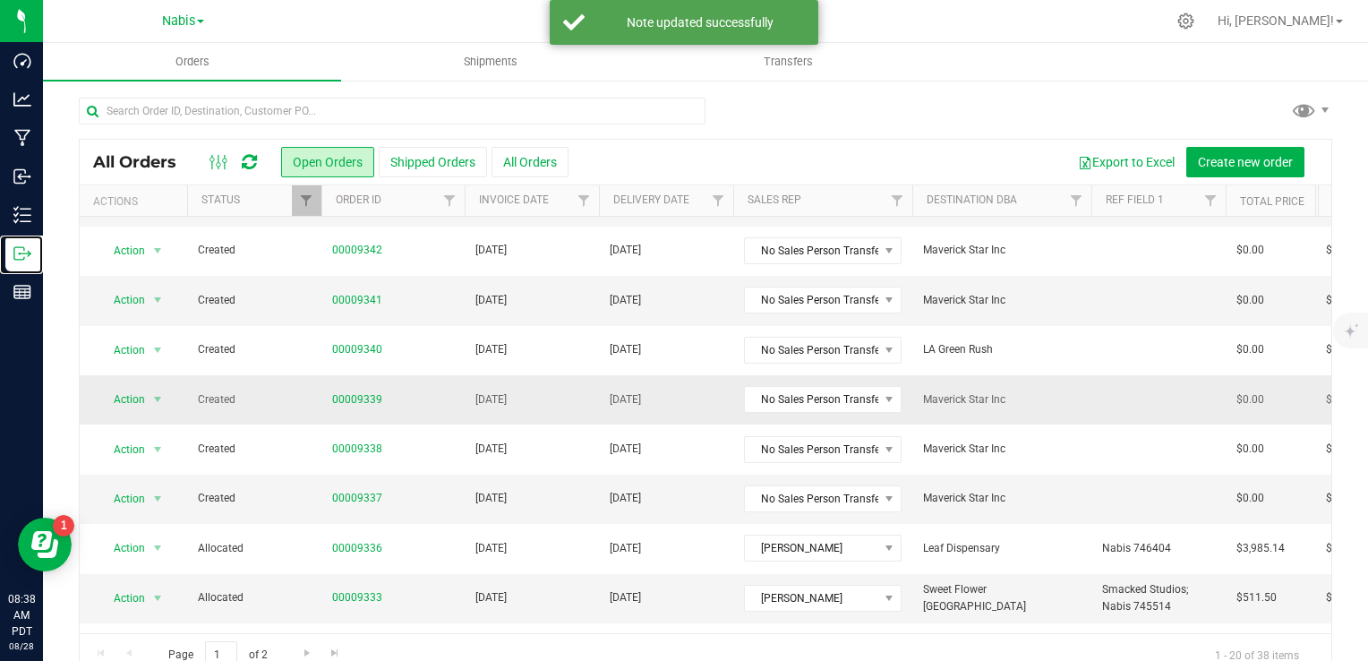
scroll to position [179, 0]
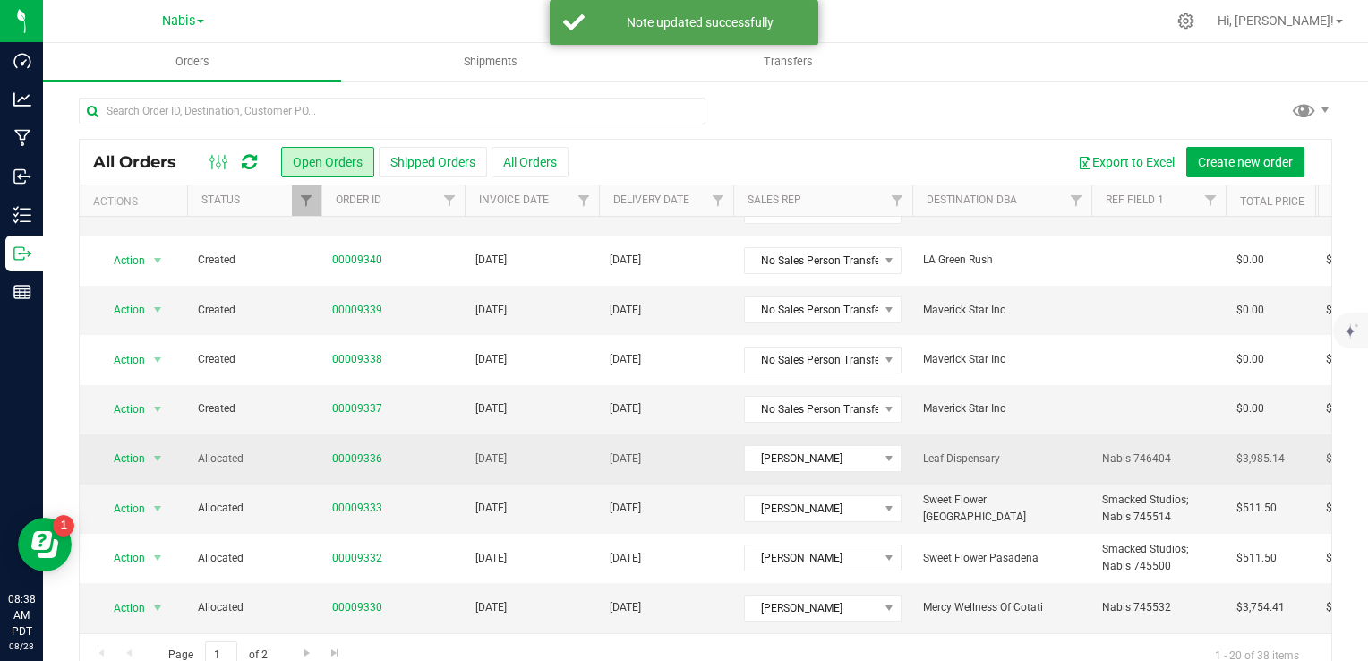
click at [641, 456] on span "[DATE]" at bounding box center [625, 458] width 31 height 17
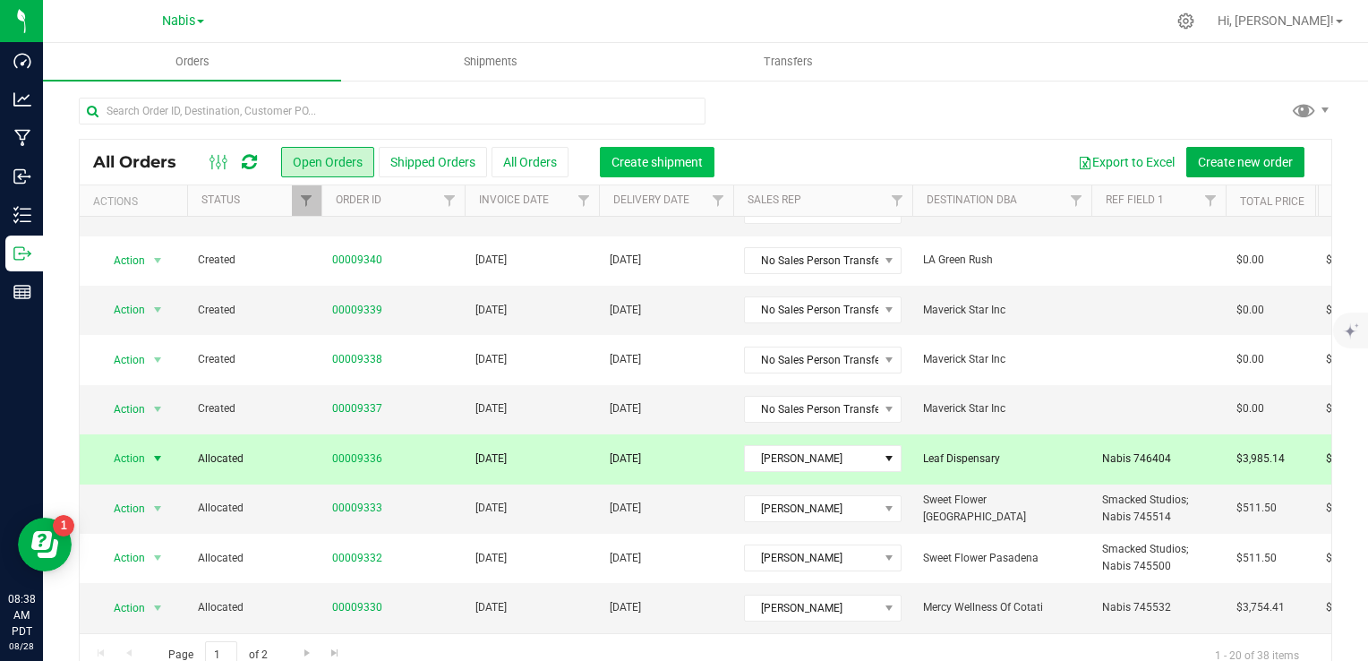
click at [634, 167] on span "Create shipment" at bounding box center [657, 162] width 91 height 14
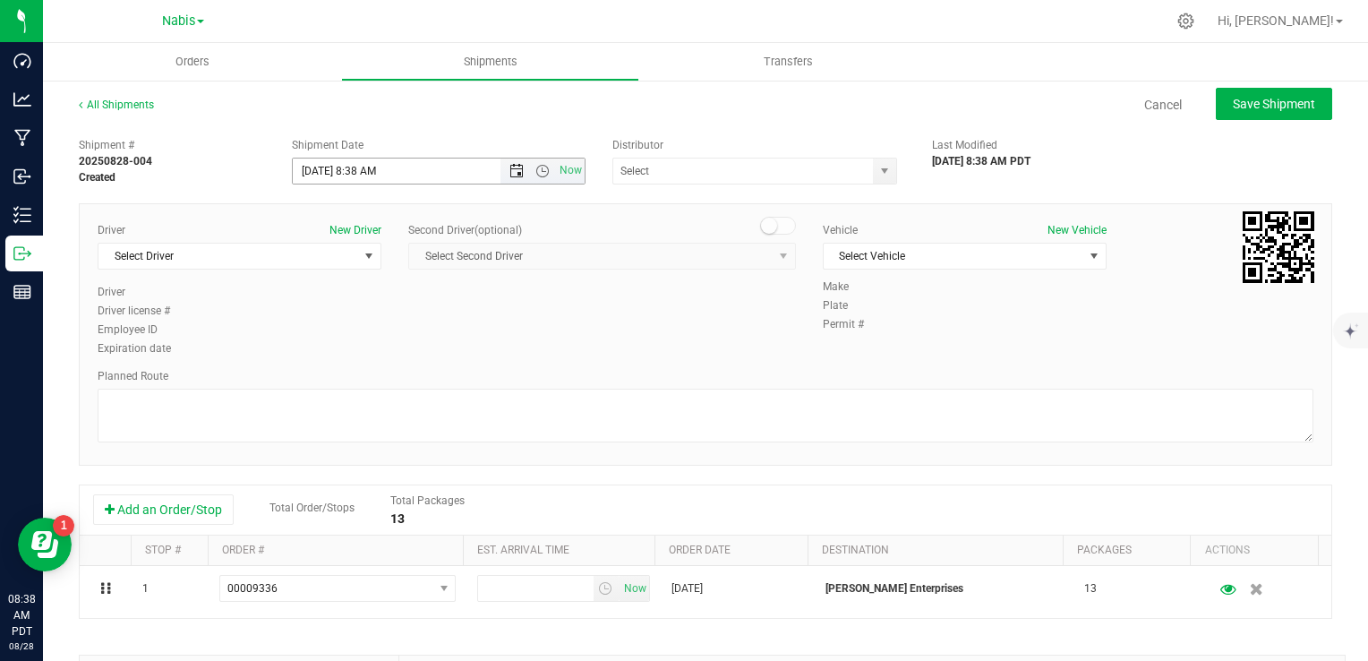
click at [509, 164] on span "Open the date view" at bounding box center [516, 171] width 14 height 14
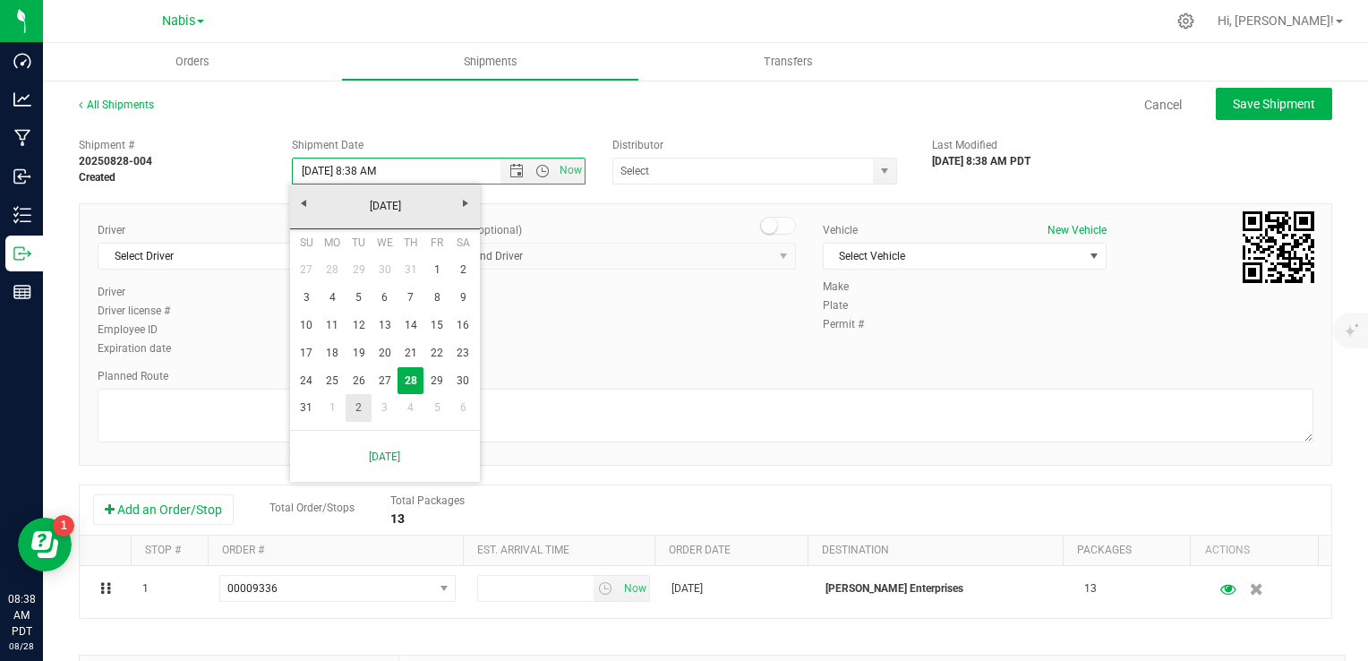
click at [365, 407] on link "2" at bounding box center [359, 408] width 26 height 28
type input "9/2/2025 8:38 AM"
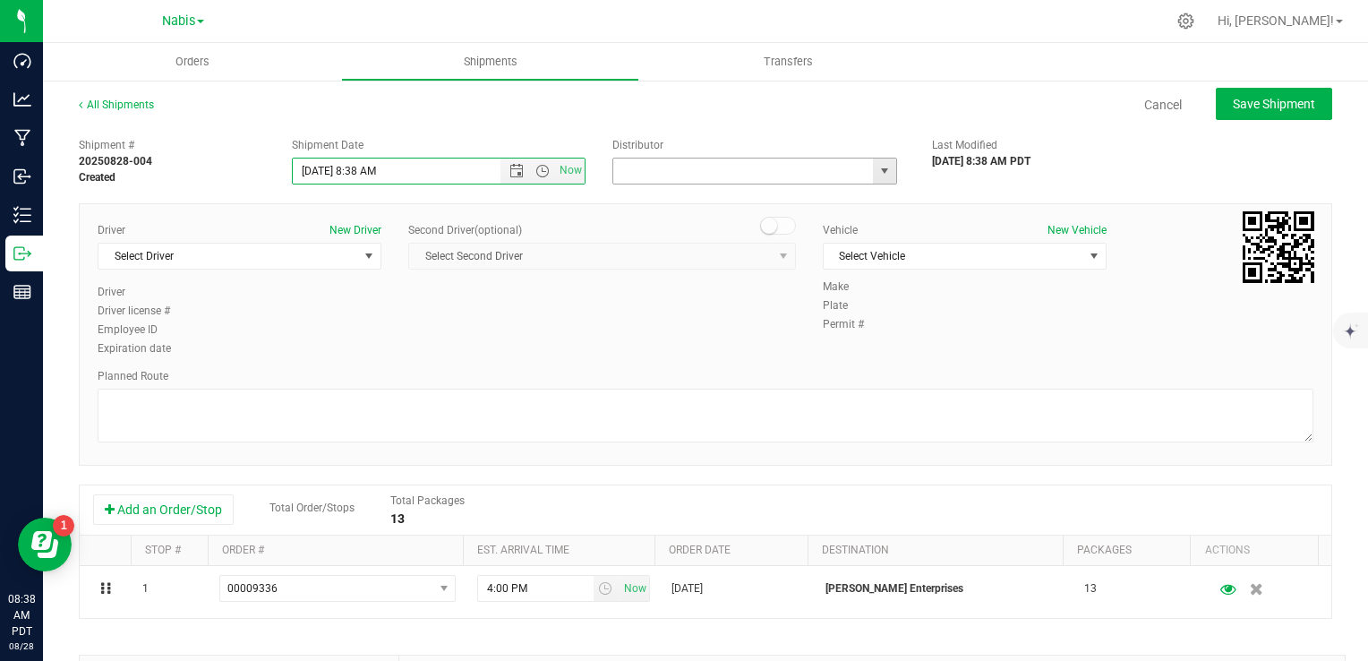
click at [648, 172] on input "text" at bounding box center [739, 170] width 253 height 25
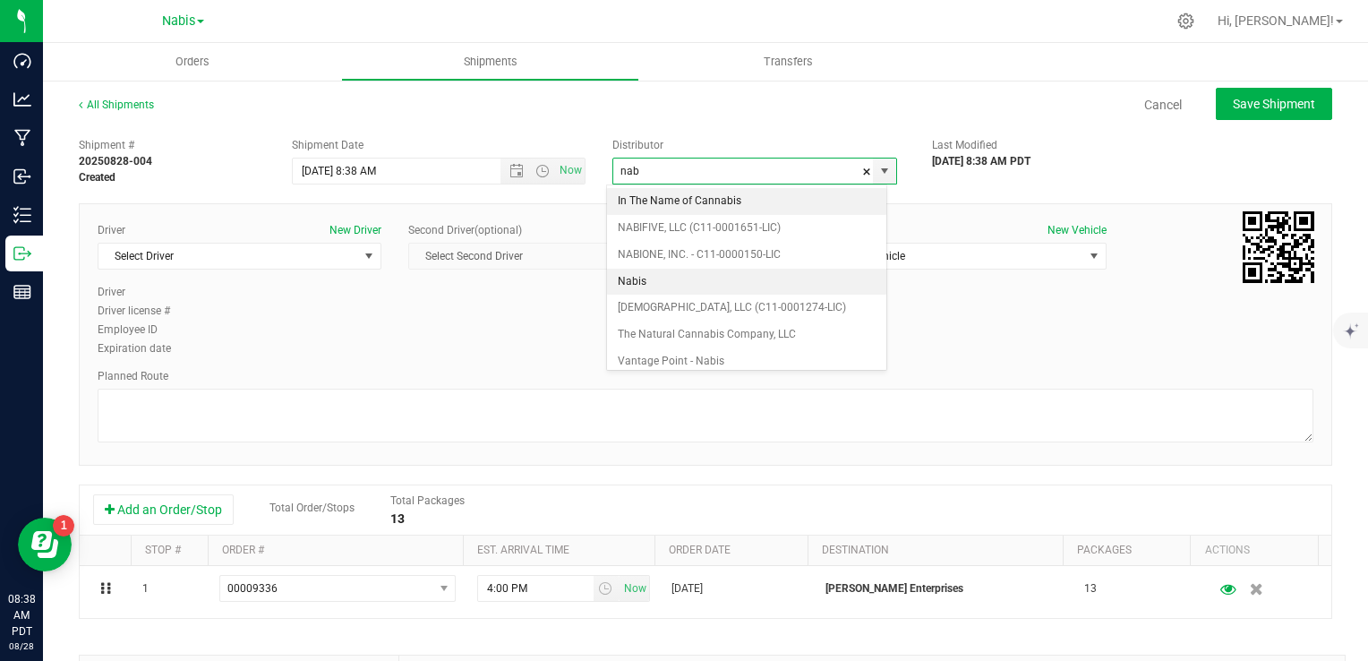
click at [634, 276] on li "Nabis" at bounding box center [746, 282] width 279 height 27
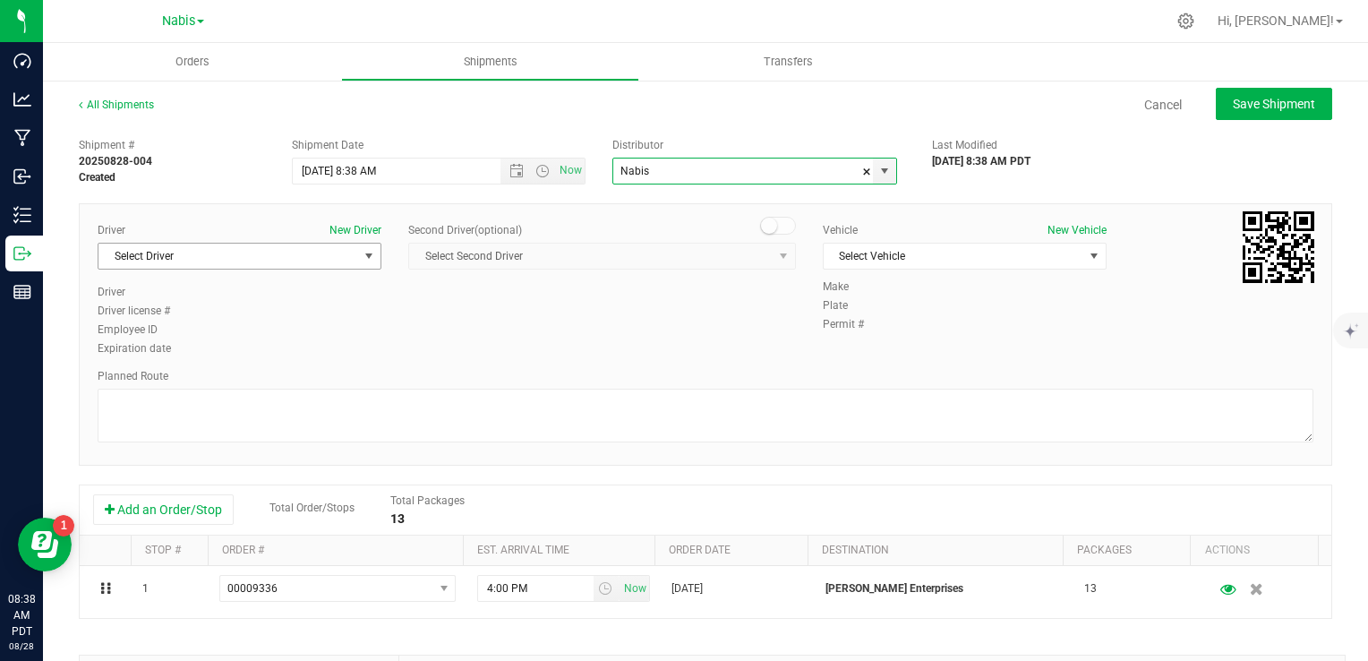
type input "Nabis"
click at [301, 260] on span "Select Driver" at bounding box center [228, 256] width 260 height 25
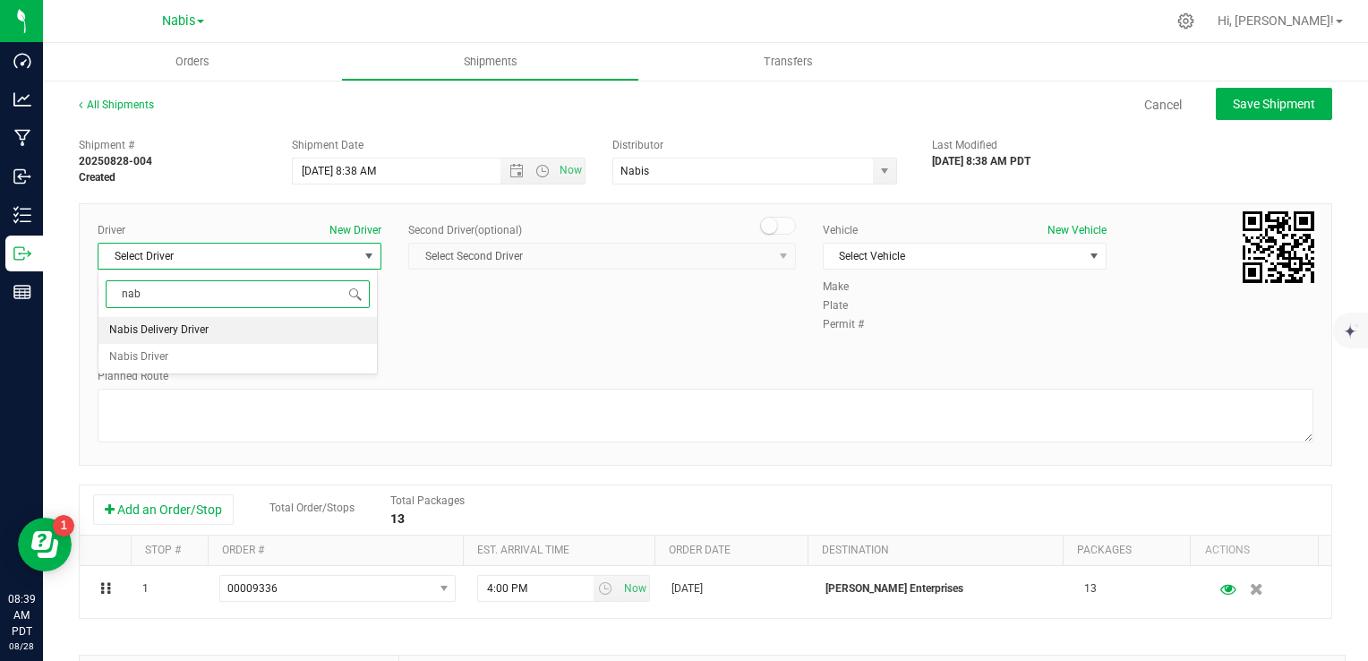
click at [227, 323] on li "Nabis Delivery Driver" at bounding box center [237, 330] width 278 height 27
type input "nab"
click at [870, 252] on span "Select Vehicle" at bounding box center [954, 256] width 260 height 25
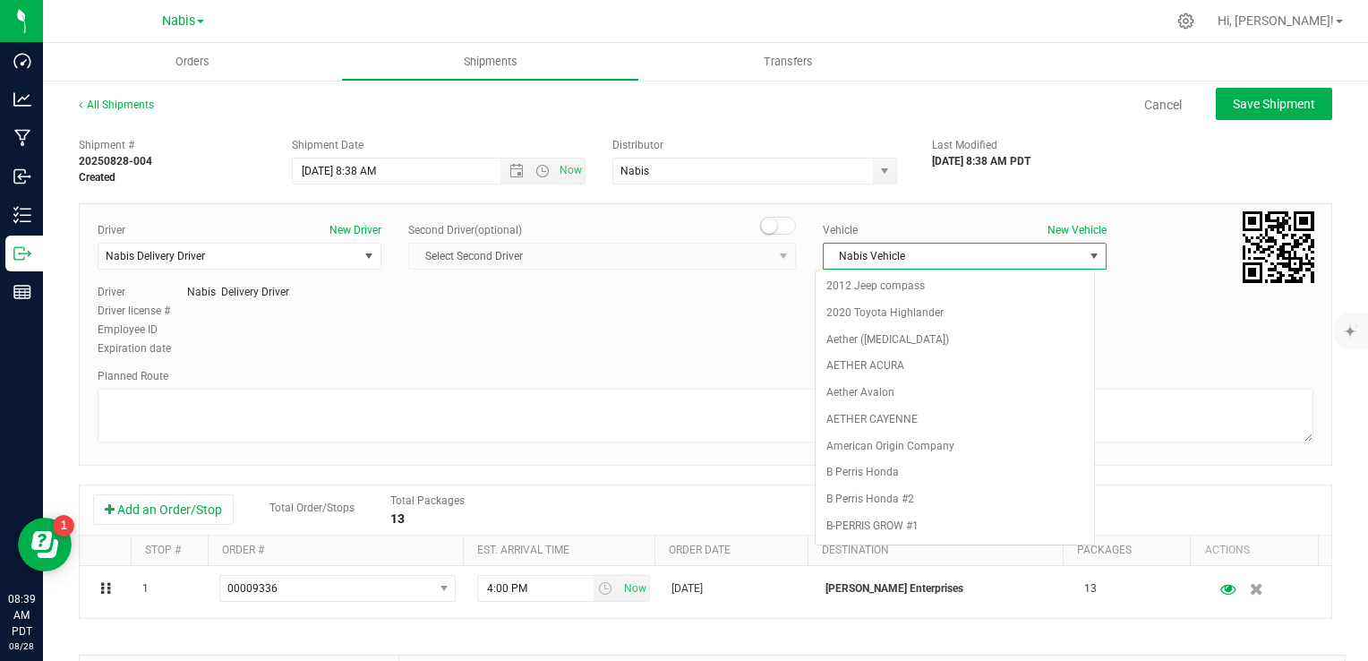
scroll to position [2277, 0]
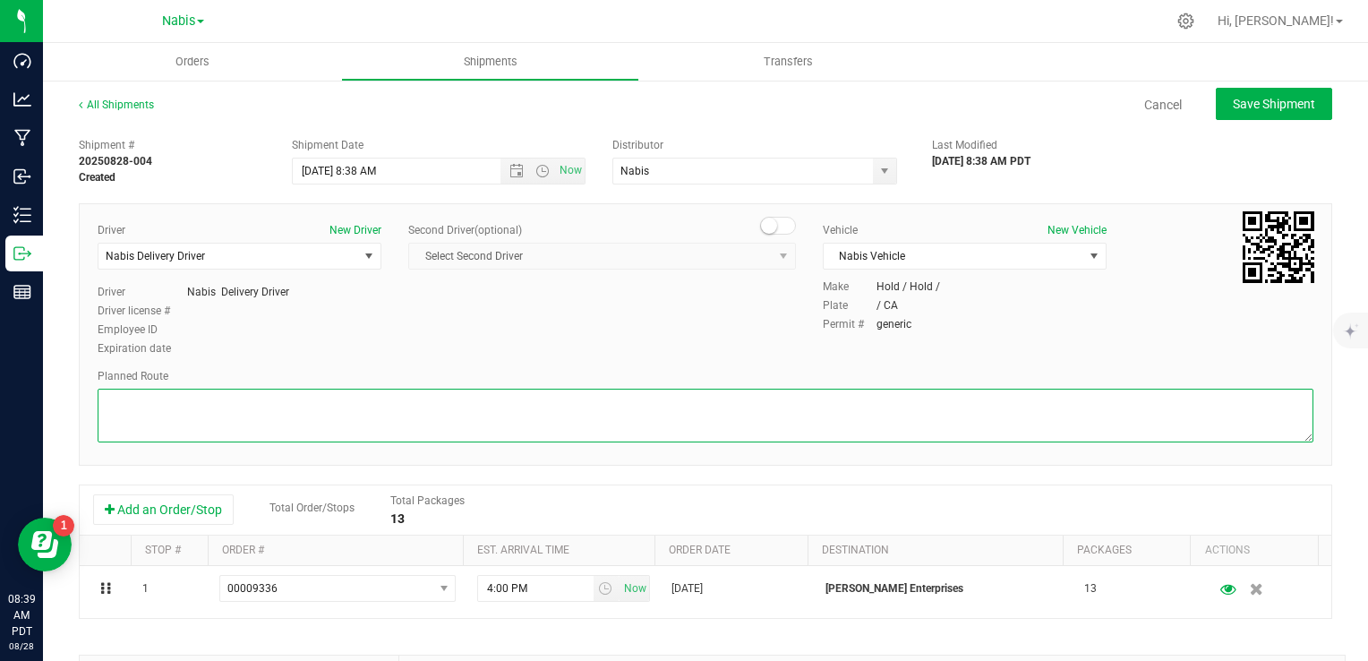
click at [627, 404] on textarea at bounding box center [706, 416] width 1216 height 54
type textarea "Google Maps"
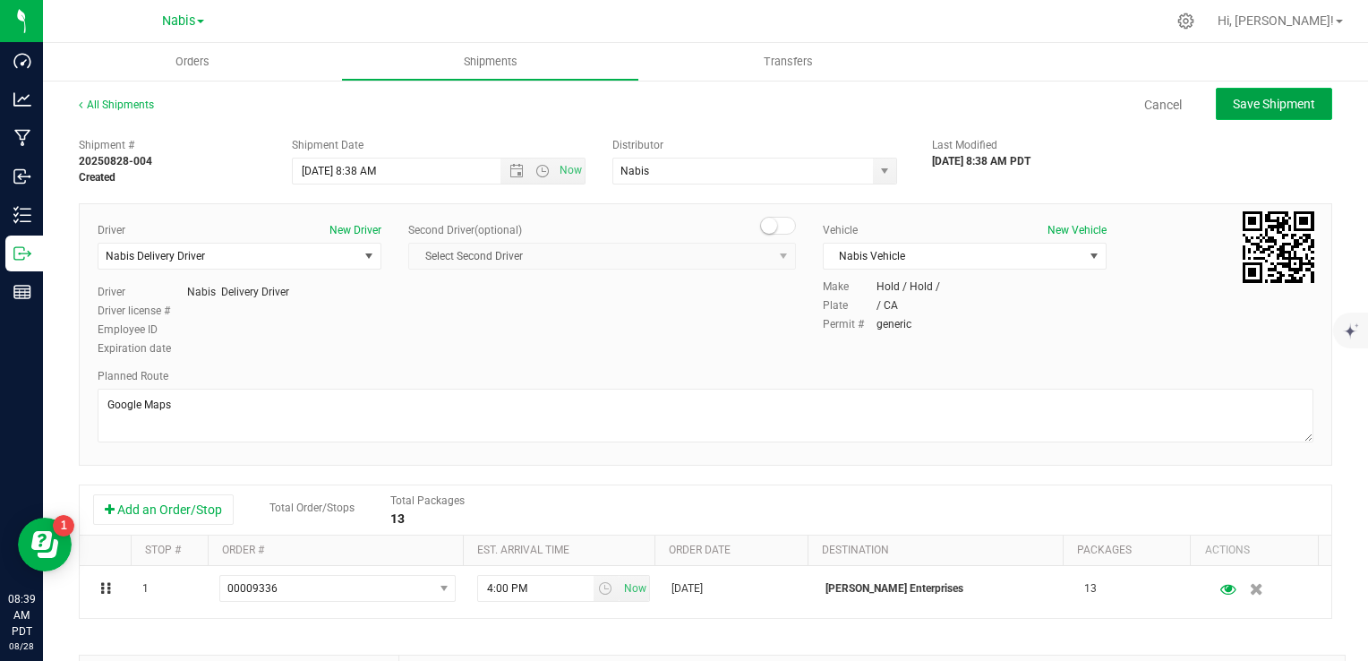
click at [1269, 112] on button "Save Shipment" at bounding box center [1274, 104] width 116 height 32
type input "9/2/2025 3:38 PM"
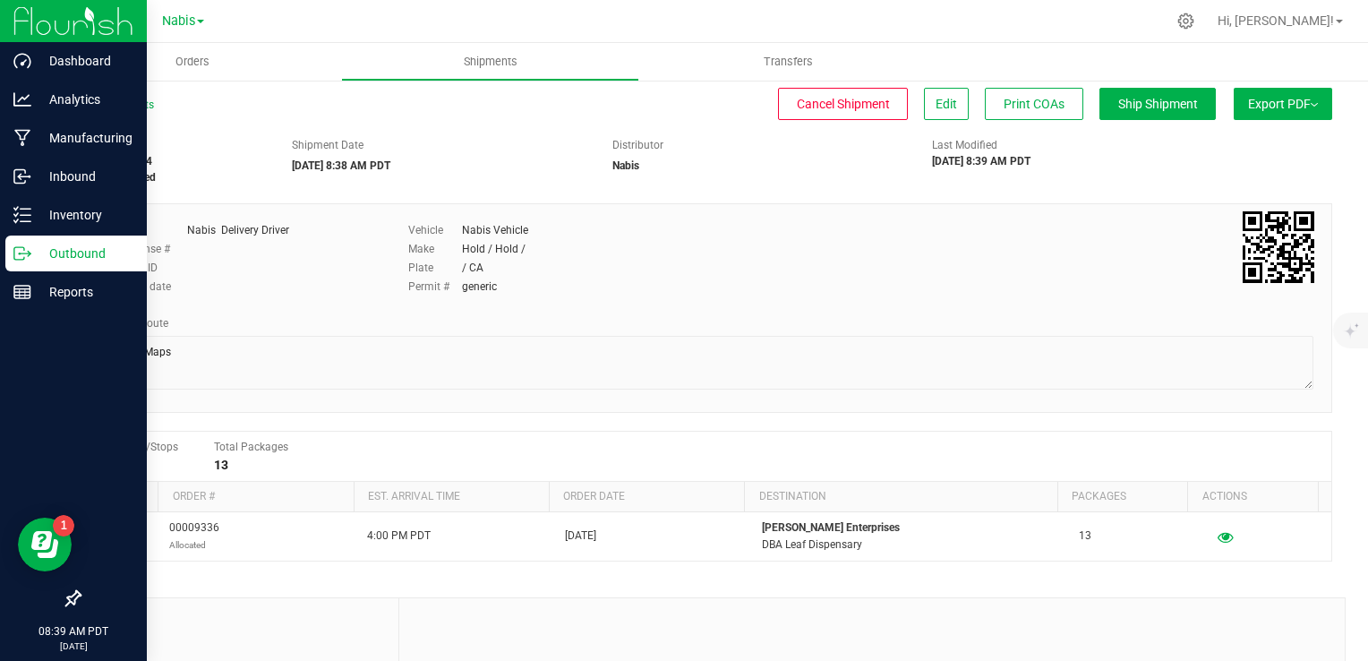
click at [86, 255] on p "Outbound" at bounding box center [84, 253] width 107 height 21
